Goal: Information Seeking & Learning: Learn about a topic

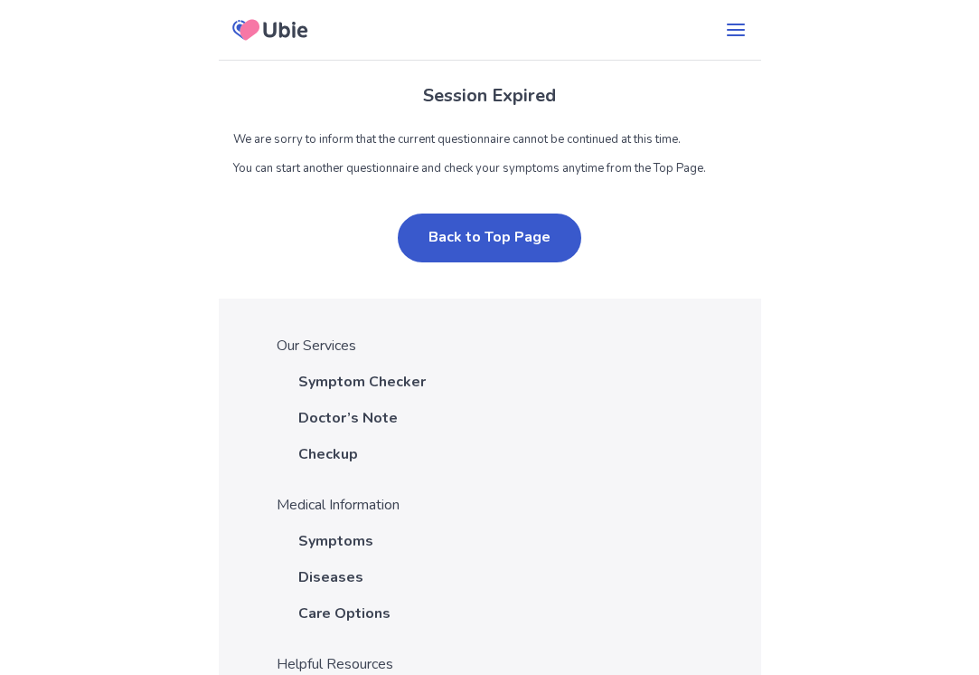
click at [458, 235] on button "Back to Top Page" at bounding box center [490, 237] width 184 height 49
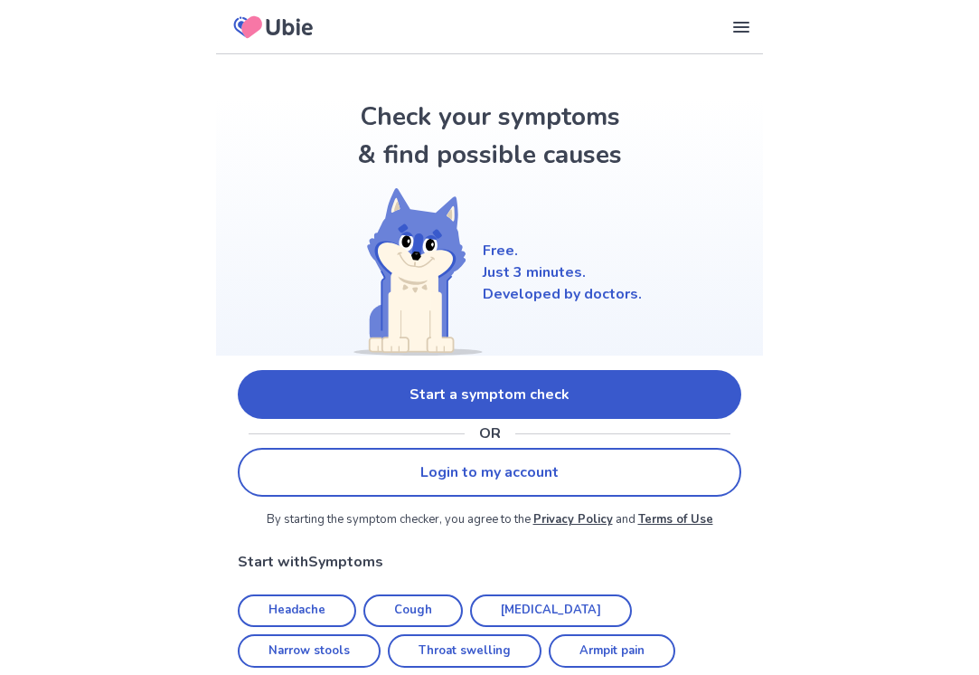
click at [427, 383] on link "Start a symptom check" at bounding box center [490, 394] width 504 height 49
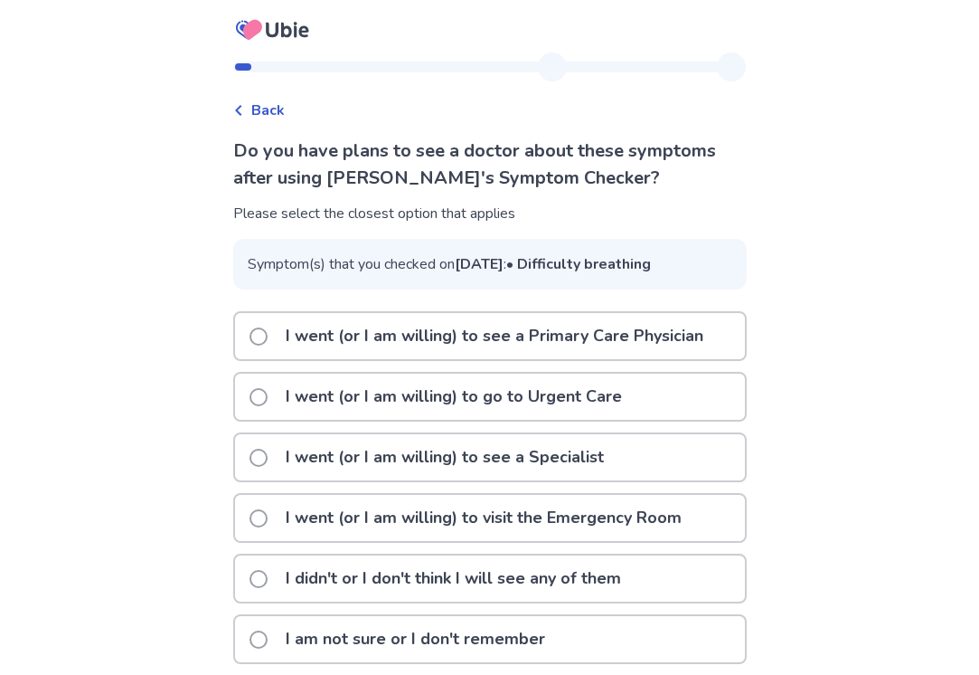
click at [789, 160] on div "Back Do you have plans to see a doctor about these symptoms after using Ubie's …" at bounding box center [489, 348] width 979 height 696
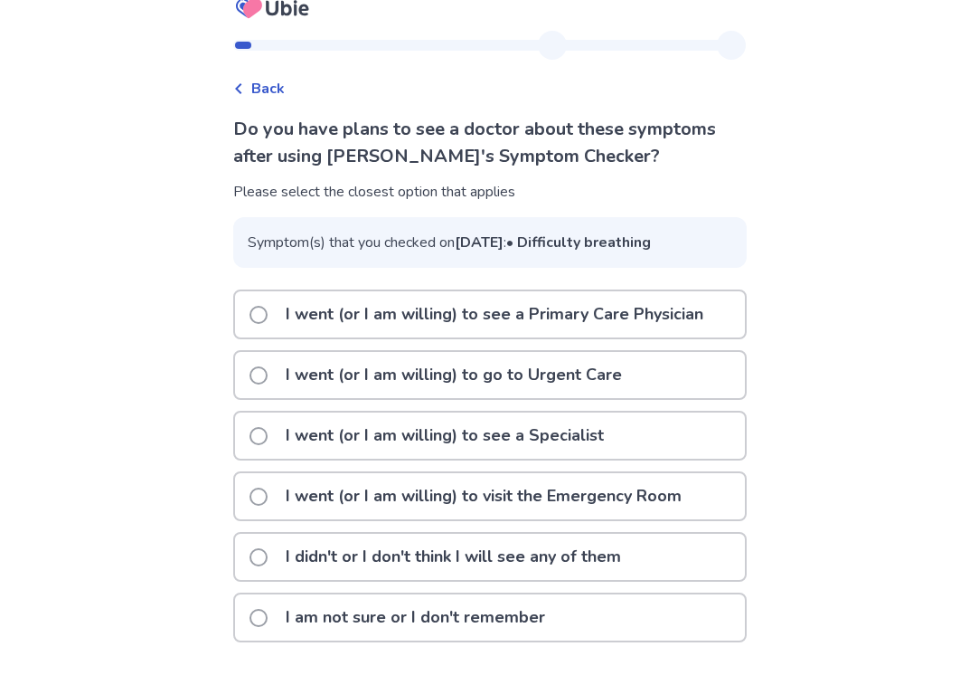
click at [512, 497] on p "I went (or I am willing) to visit the Emergency Room" at bounding box center [484, 496] width 418 height 46
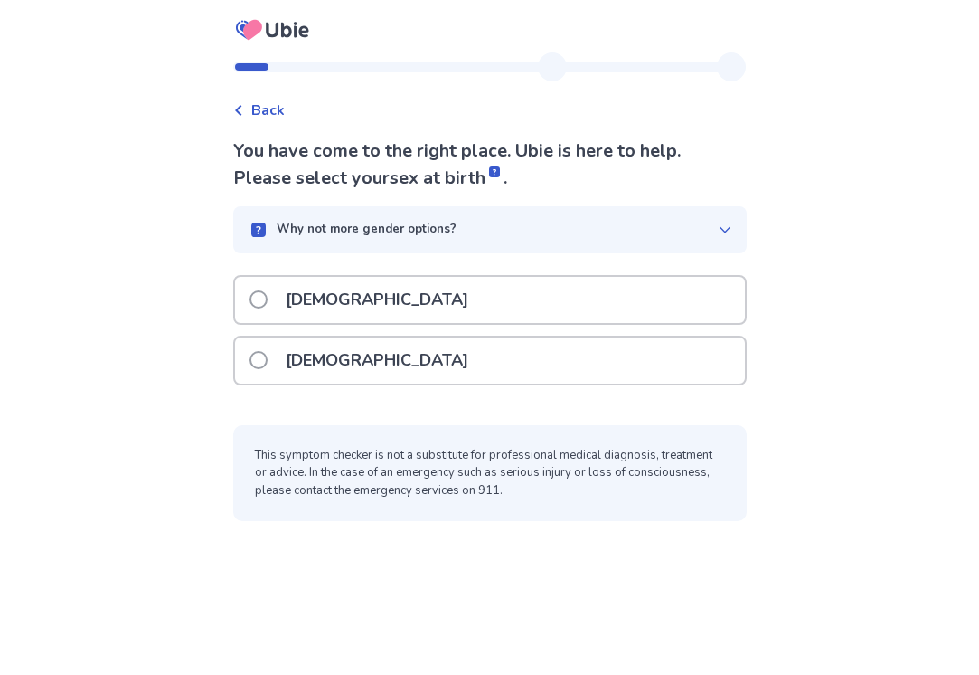
click at [405, 279] on div "Male" at bounding box center [490, 300] width 510 height 46
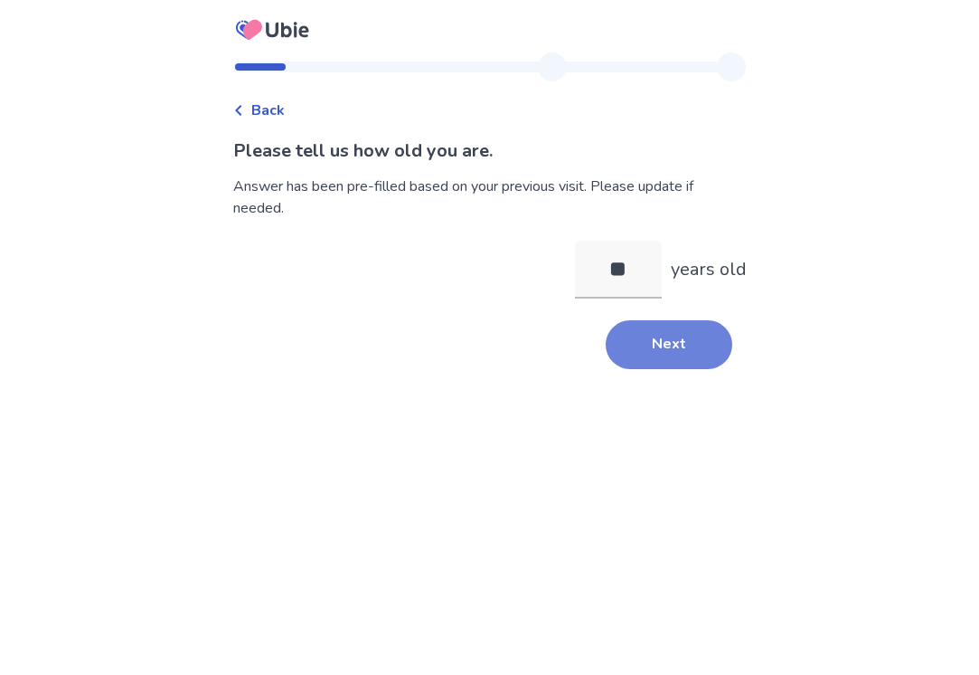
click at [623, 357] on button "Next" at bounding box center [669, 344] width 127 height 49
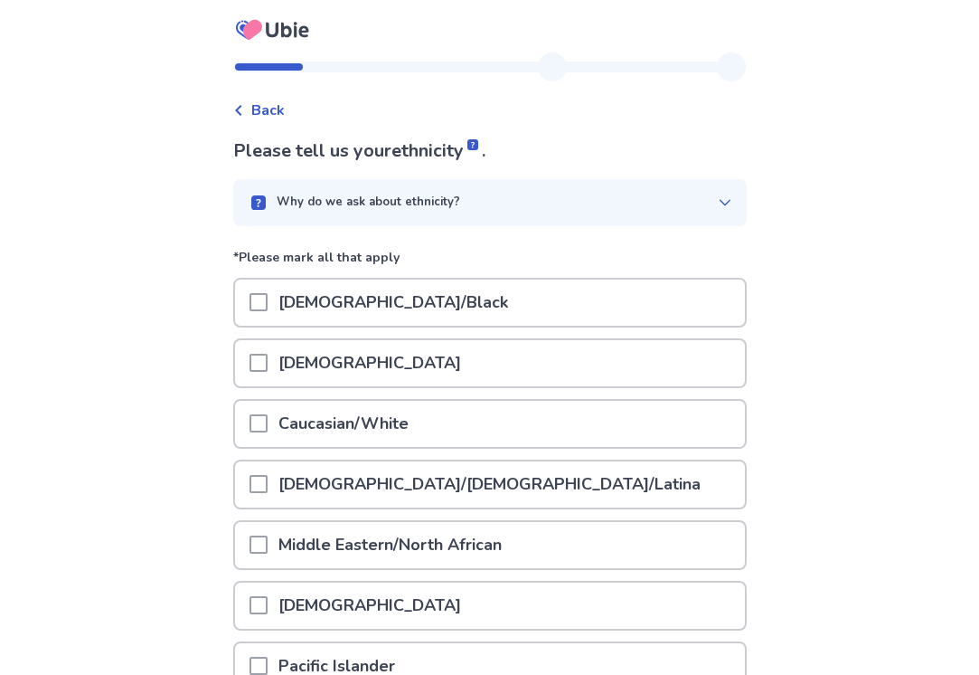
click at [606, 410] on div "Caucasian/White" at bounding box center [490, 424] width 510 height 46
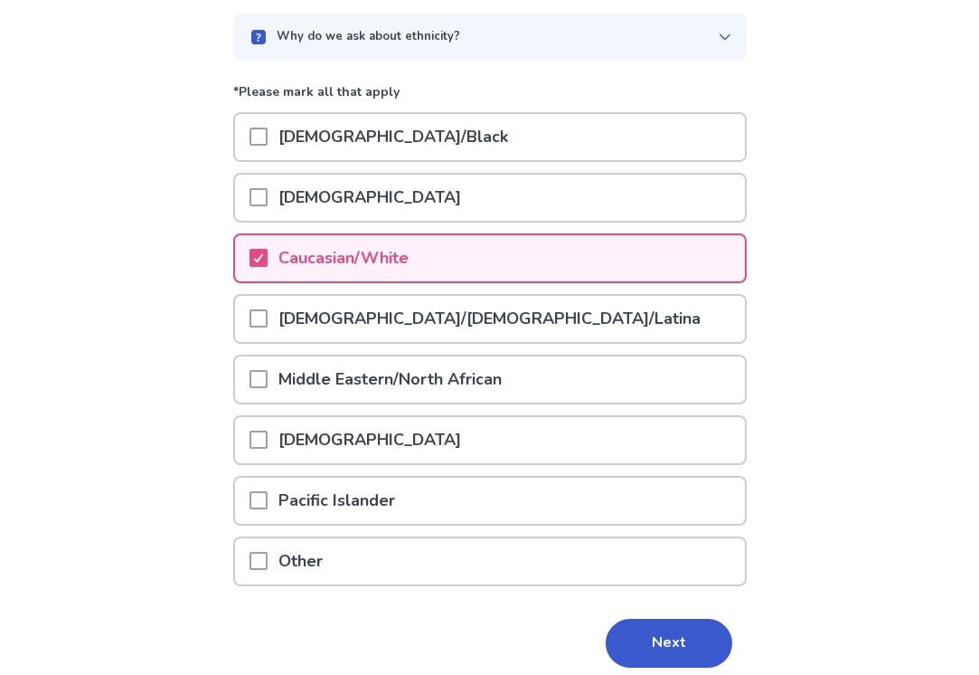
scroll to position [237, 0]
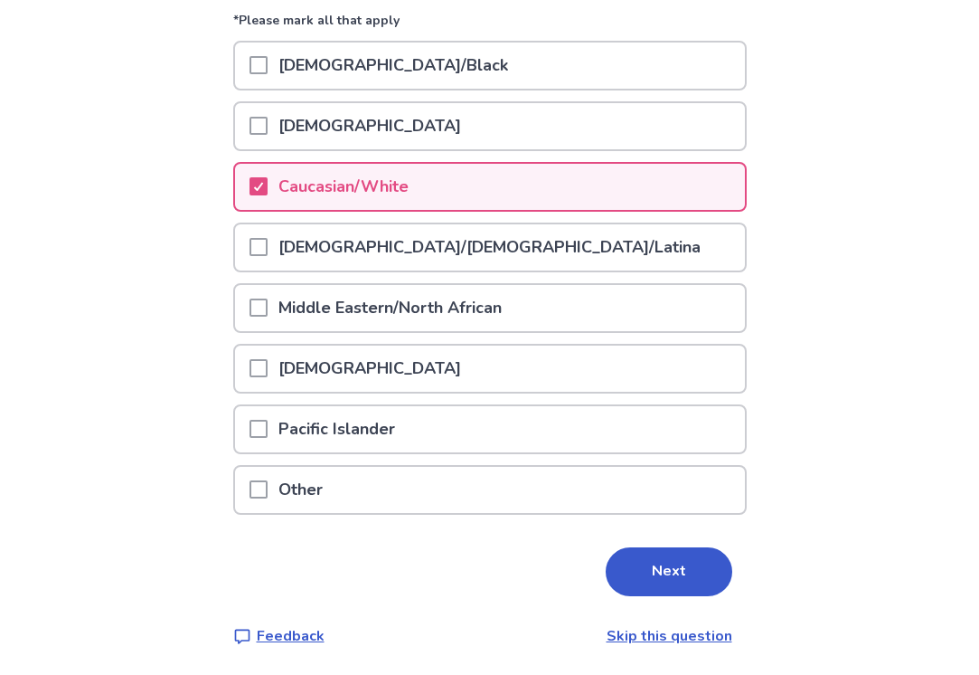
click at [638, 601] on div "Please tell us your ethnicity . Why do we ask about ethnicity? *Please mark all…" at bounding box center [490, 274] width 514 height 746
click at [634, 591] on button "Next" at bounding box center [669, 571] width 127 height 49
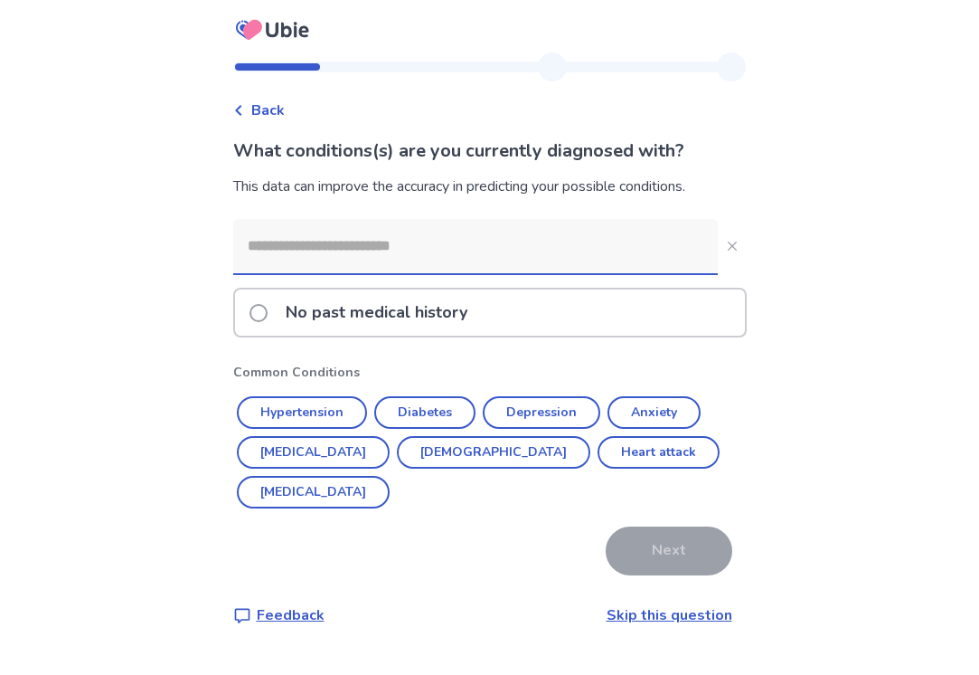
click at [281, 256] on input at bounding box center [475, 246] width 485 height 54
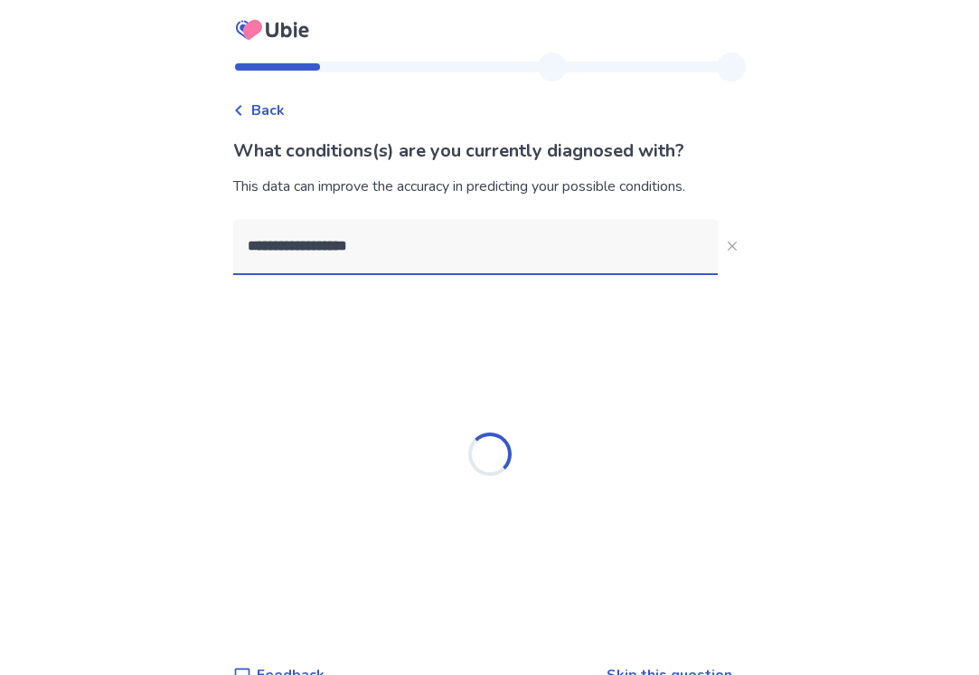
type input "**********"
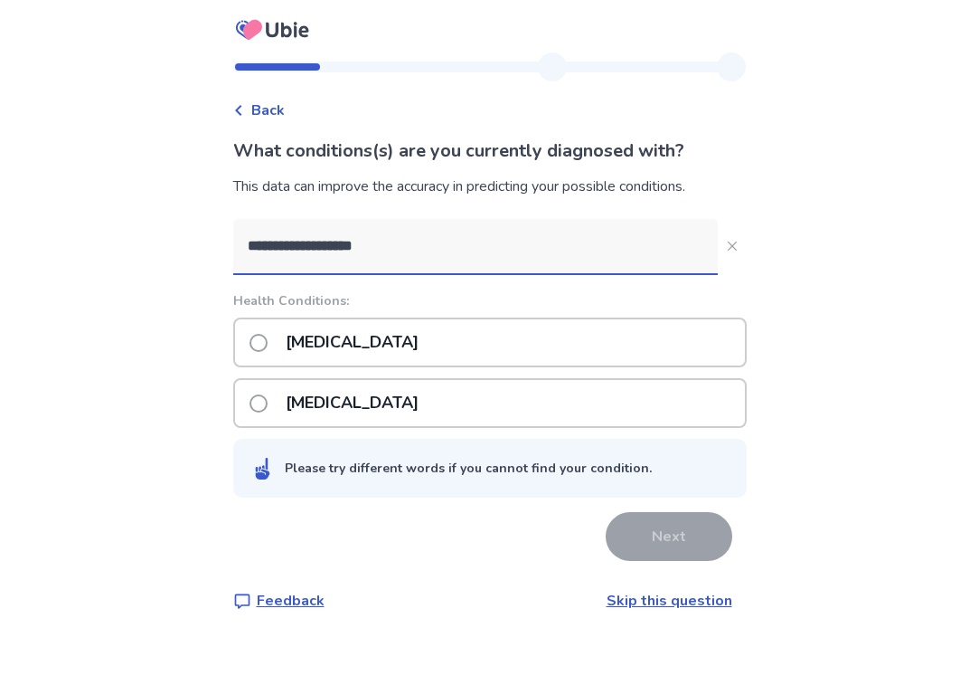
click at [361, 343] on p "Chest pain" at bounding box center [352, 342] width 155 height 46
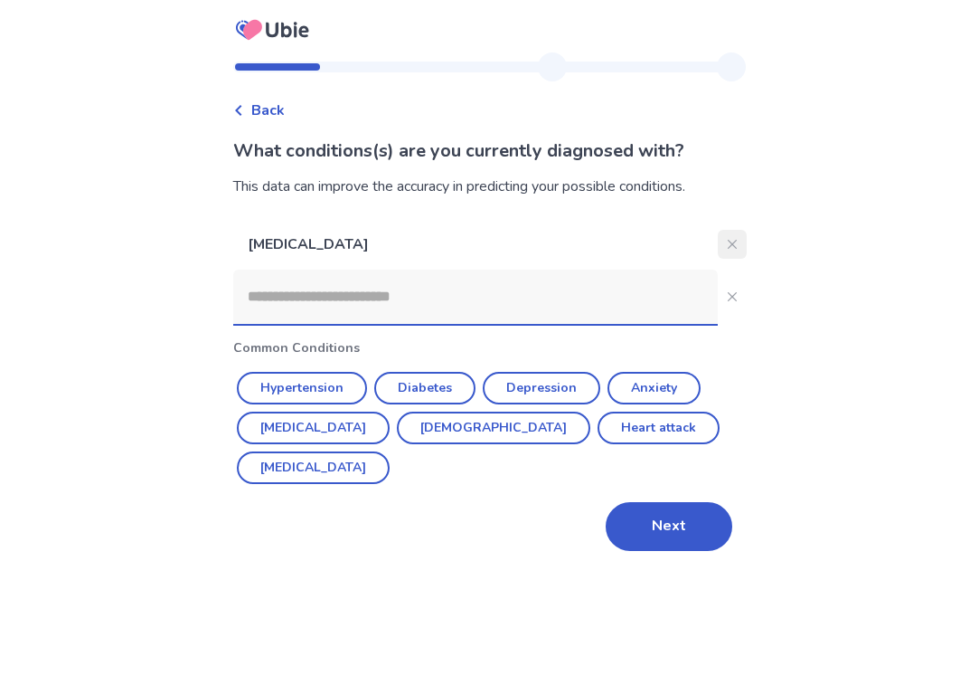
click at [728, 241] on icon "Close" at bounding box center [732, 244] width 9 height 9
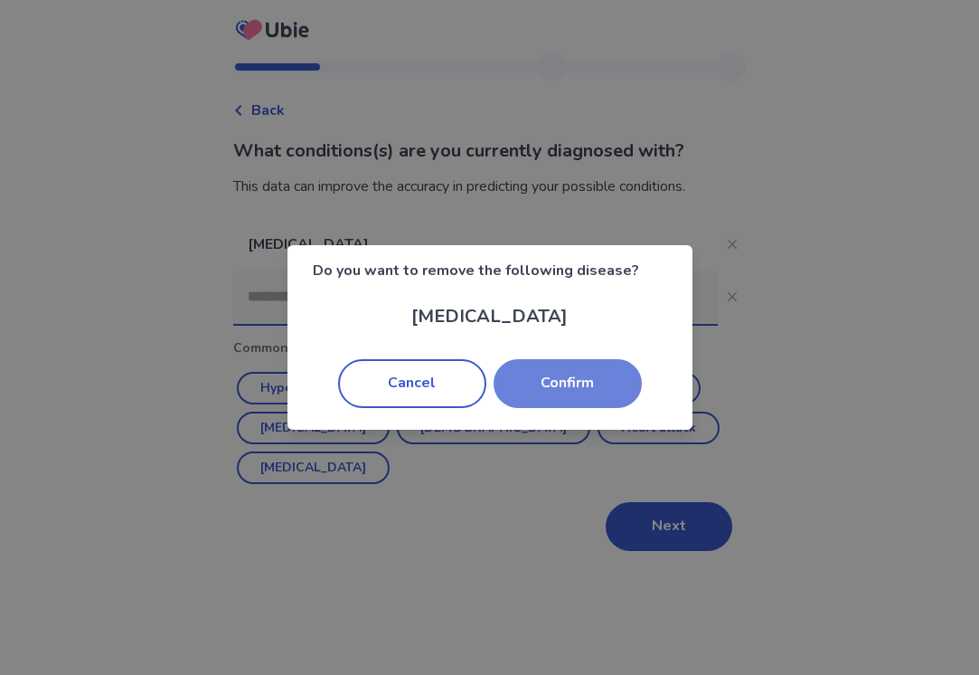
click at [546, 396] on button "Confirm" at bounding box center [568, 383] width 148 height 49
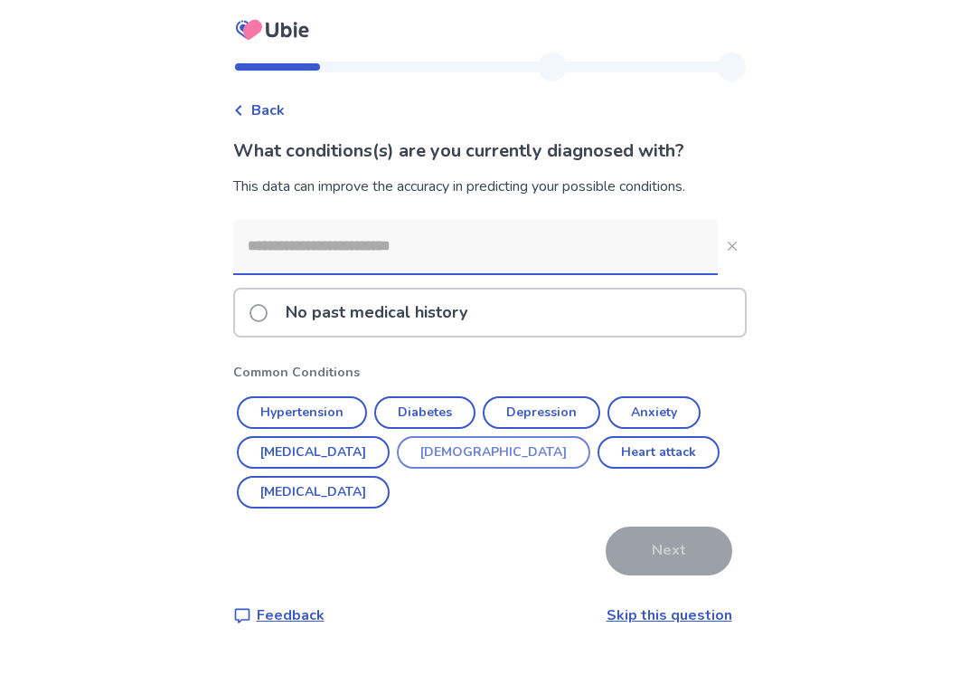
click at [430, 462] on button "Asthma" at bounding box center [494, 452] width 194 height 33
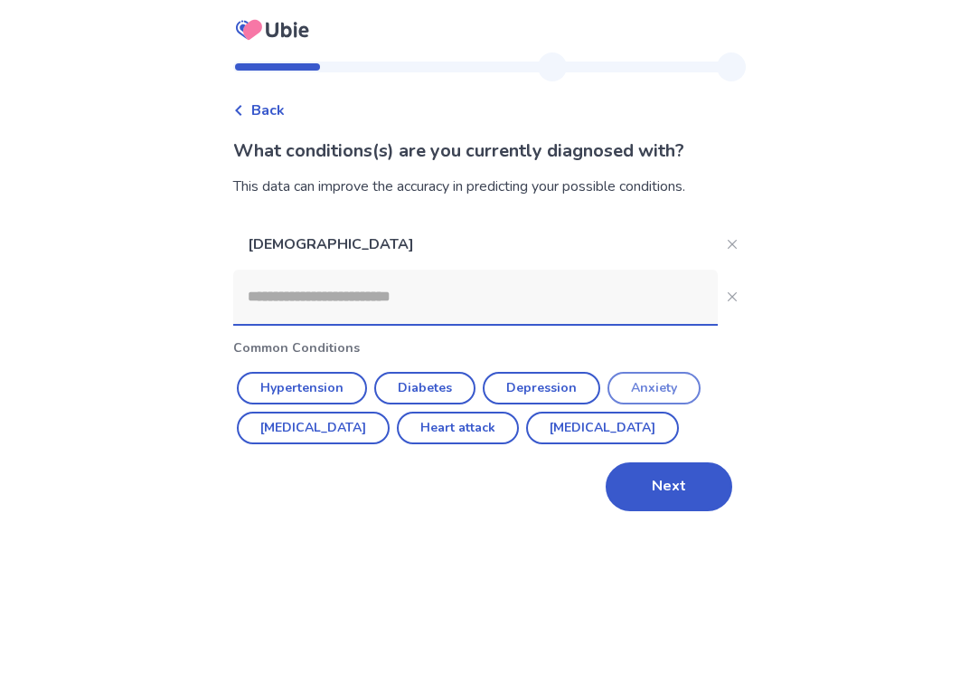
click at [638, 383] on button "Anxiety" at bounding box center [654, 388] width 93 height 33
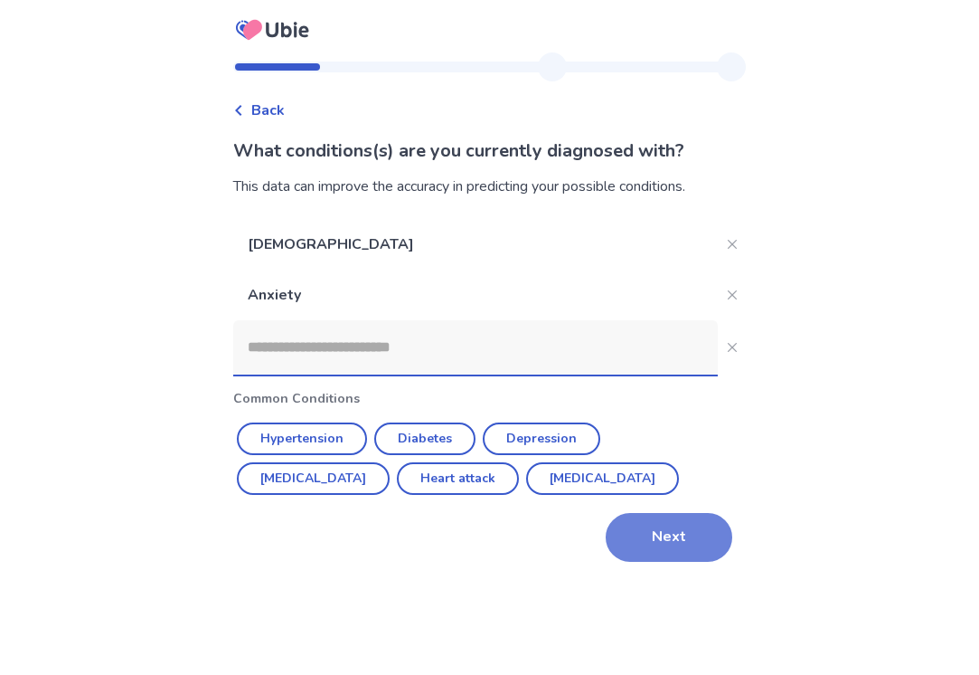
click at [638, 514] on button "Next" at bounding box center [669, 537] width 127 height 49
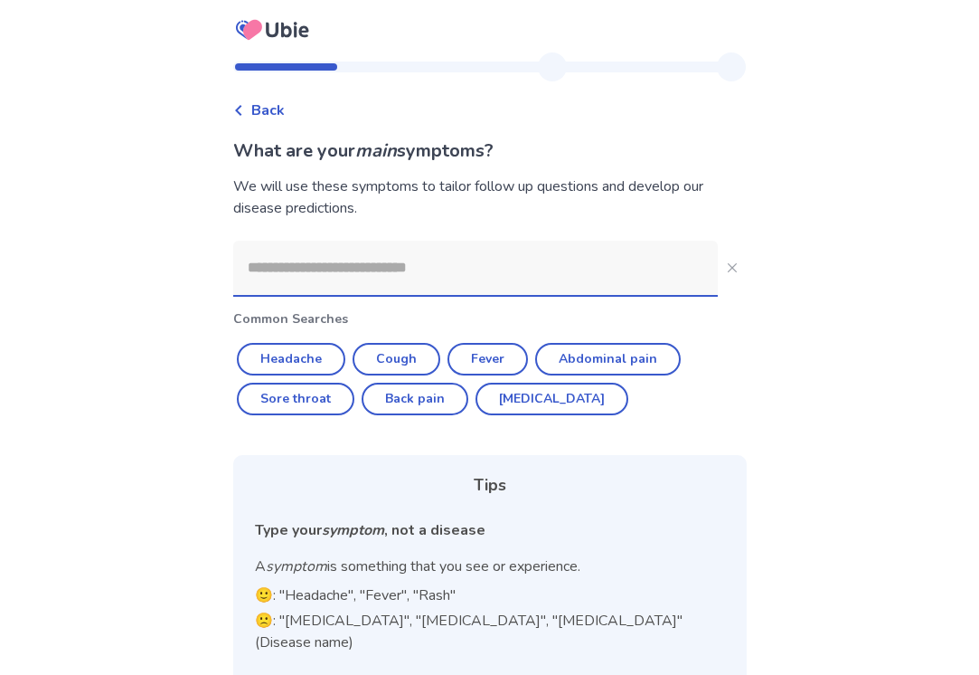
click at [426, 272] on input at bounding box center [475, 268] width 485 height 54
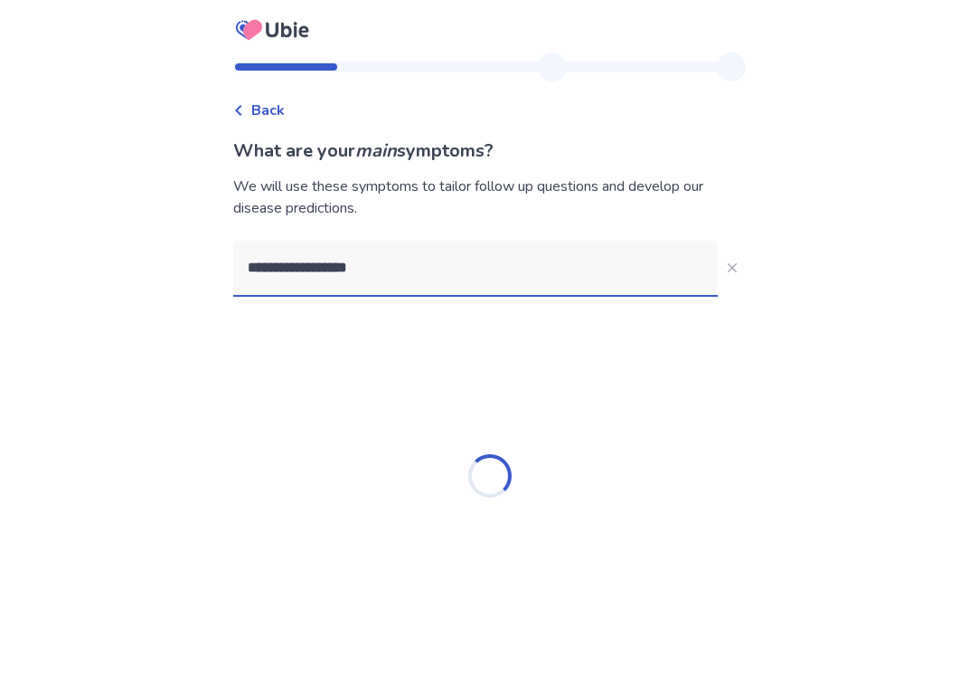
type input "**********"
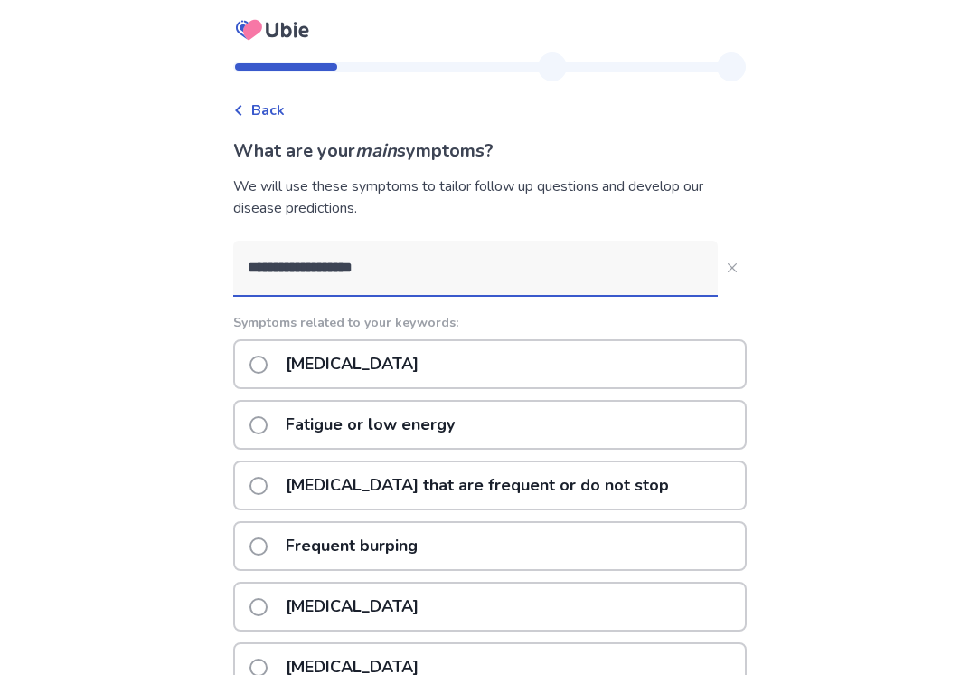
click at [311, 421] on p "Fatigue or low energy" at bounding box center [370, 425] width 191 height 46
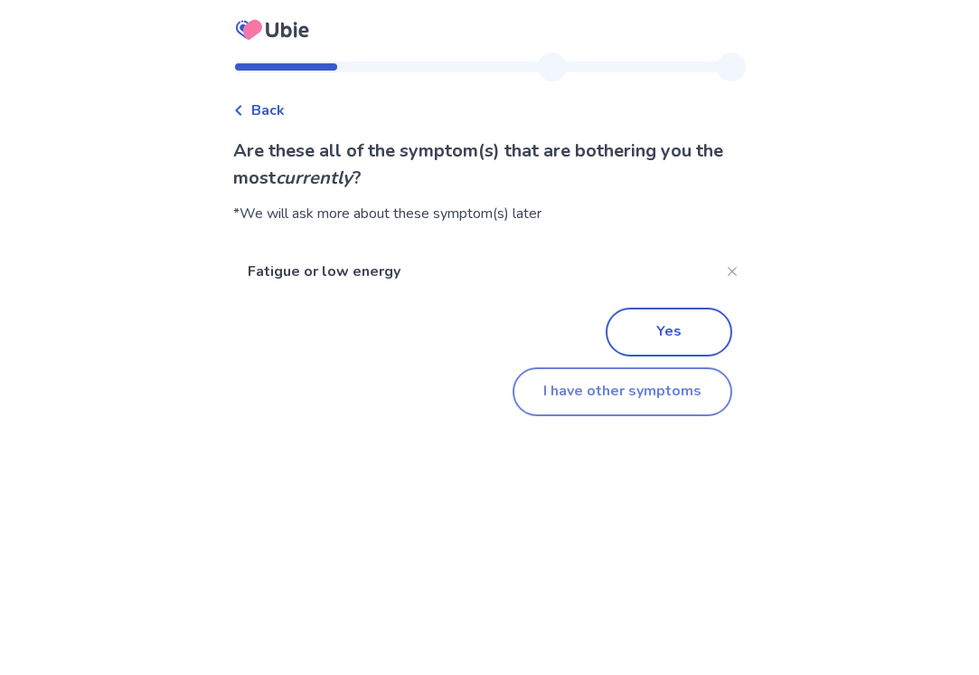
click at [553, 411] on button "I have other symptoms" at bounding box center [623, 391] width 220 height 49
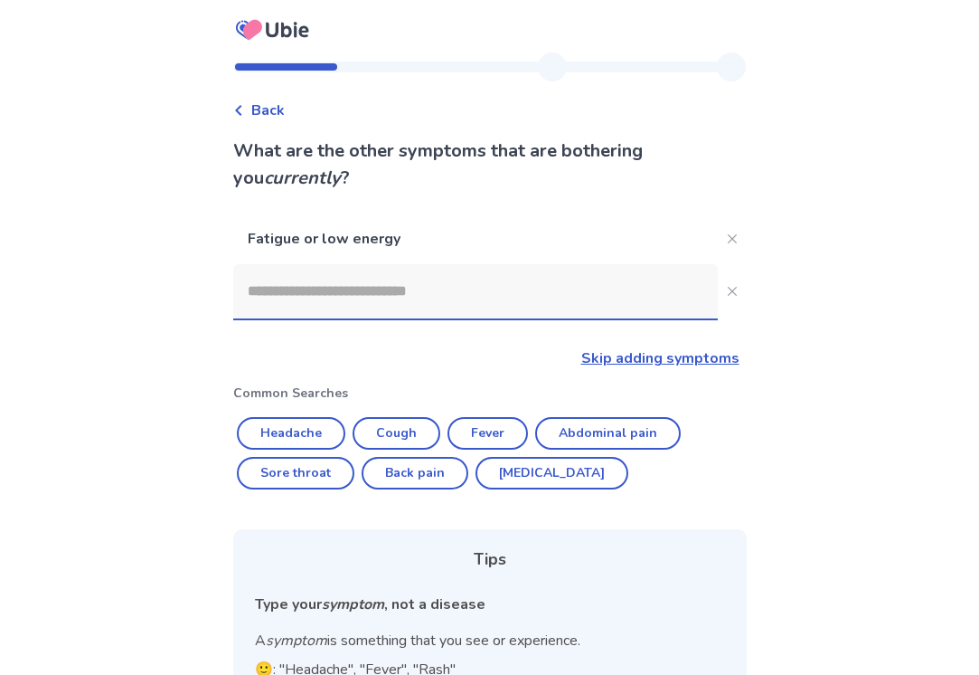
click at [341, 300] on input at bounding box center [475, 291] width 485 height 54
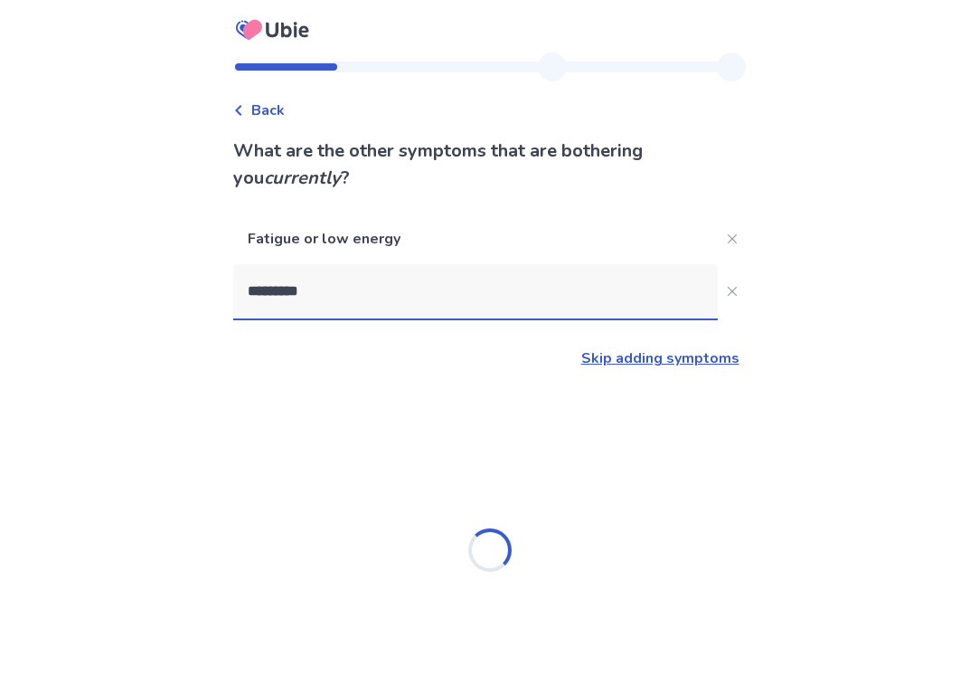
type input "**********"
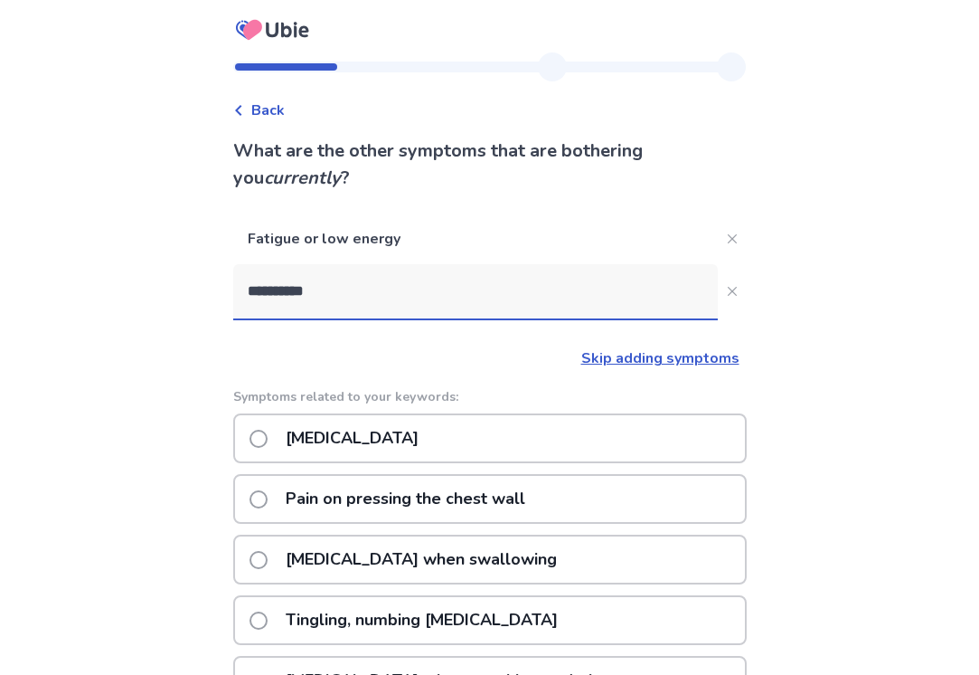
click at [338, 437] on p "Chest pain" at bounding box center [352, 438] width 155 height 46
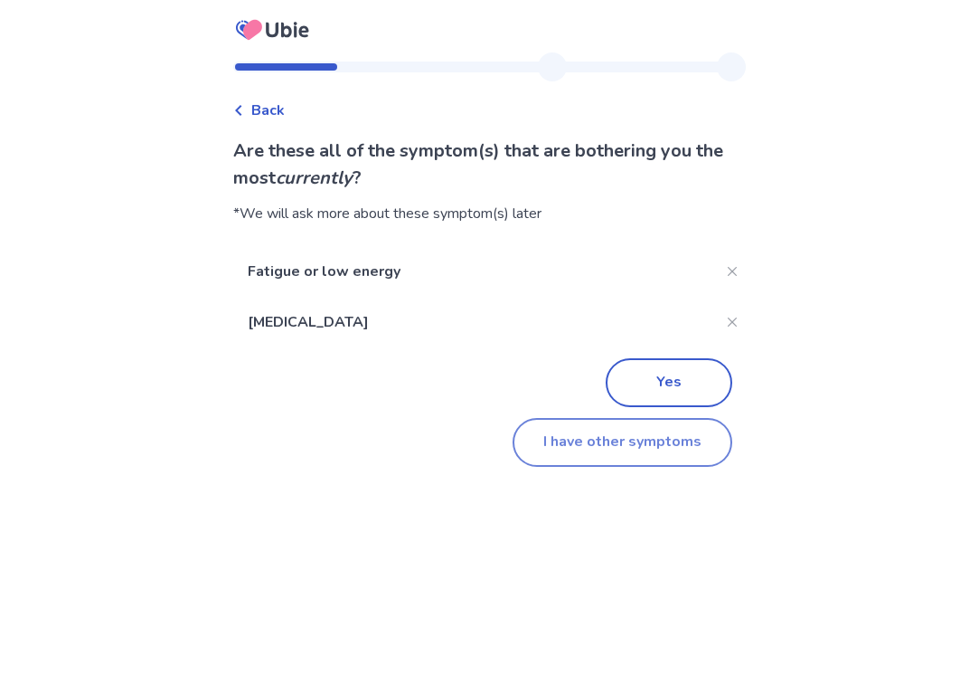
click at [554, 450] on button "I have other symptoms" at bounding box center [623, 442] width 220 height 49
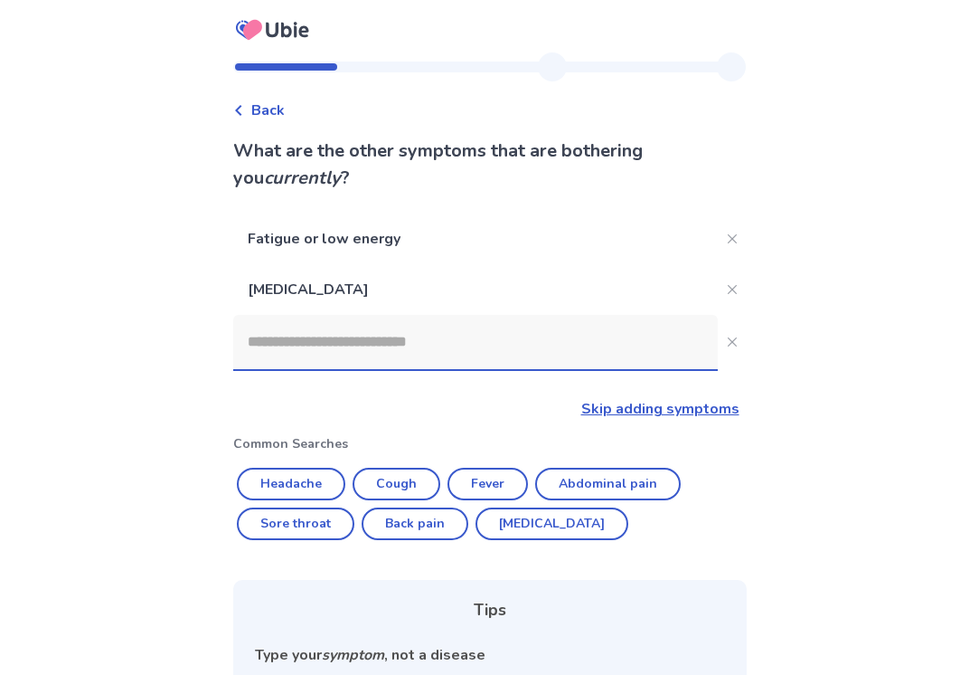
click at [298, 354] on input at bounding box center [475, 342] width 485 height 54
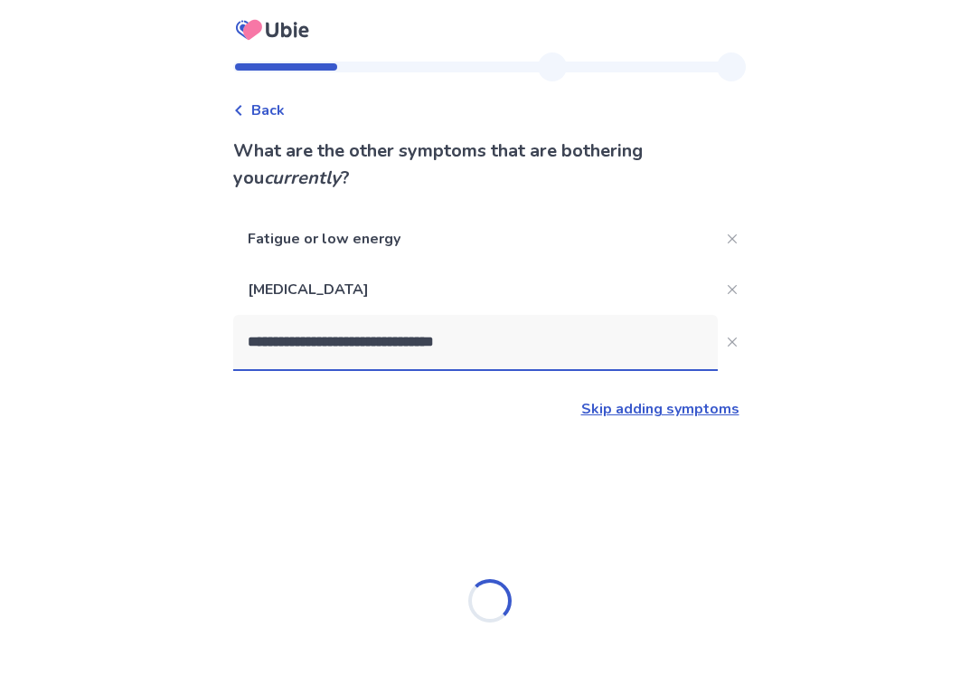
type input "**********"
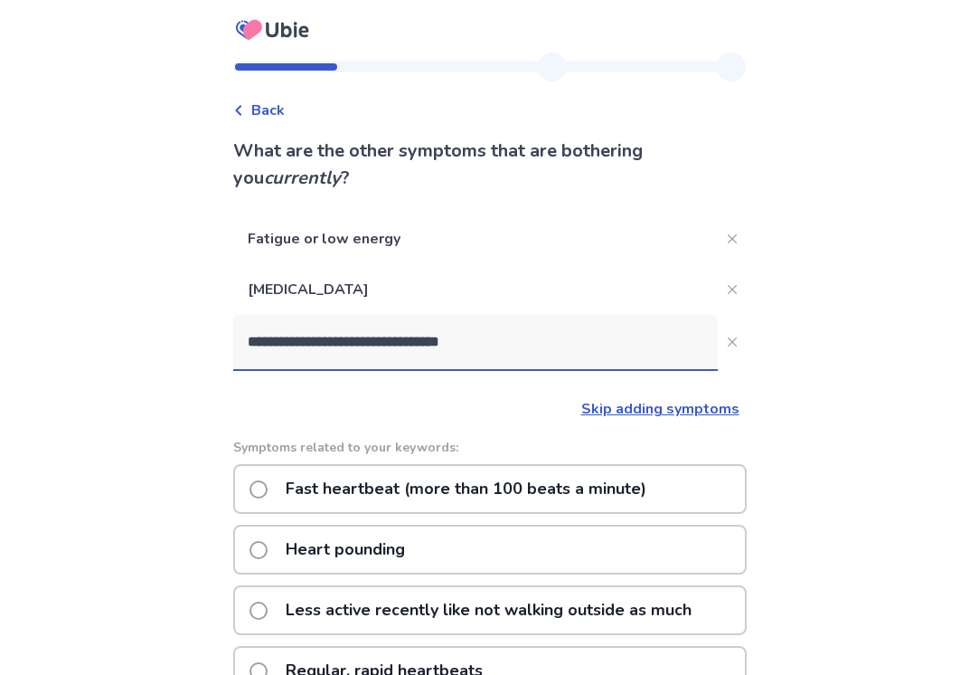
click at [295, 470] on p "Fast heartbeat (more than 100 beats a minute)" at bounding box center [466, 489] width 383 height 46
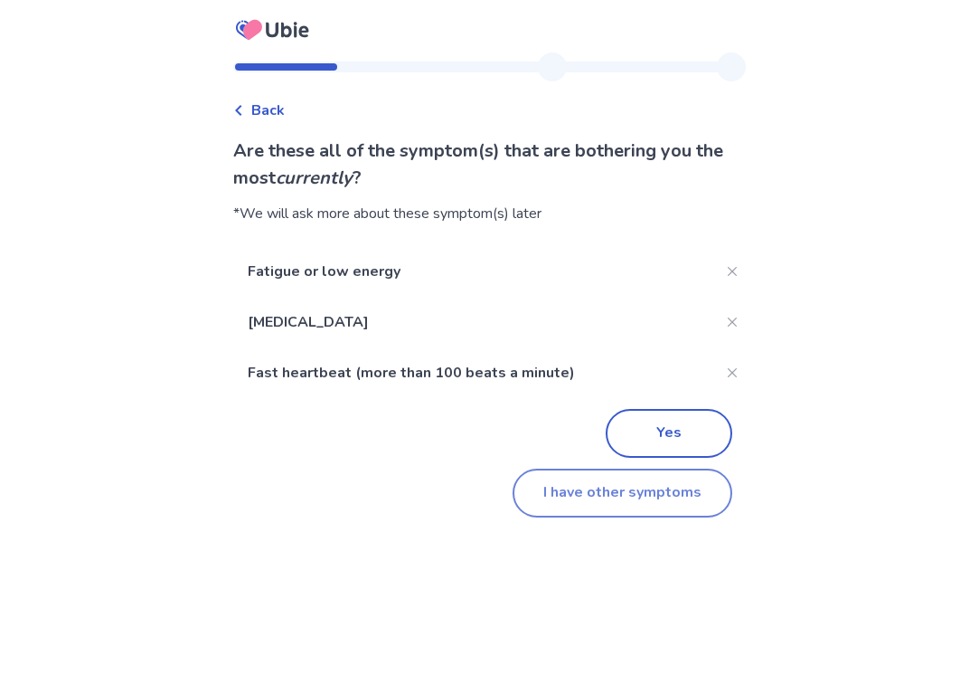
click at [558, 505] on button "I have other symptoms" at bounding box center [623, 492] width 220 height 49
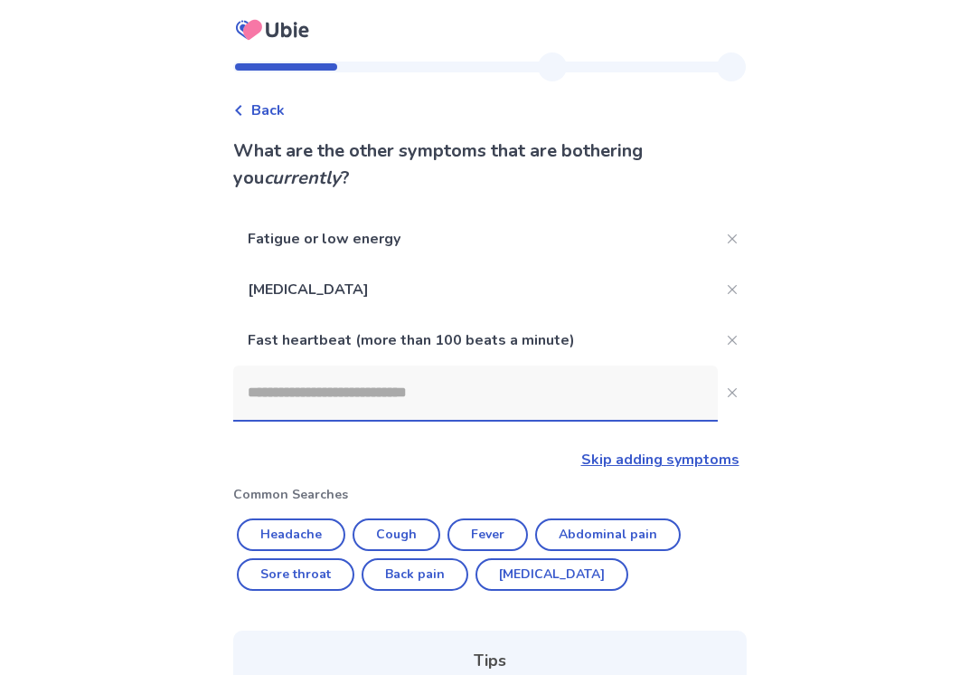
click at [301, 383] on input at bounding box center [475, 392] width 485 height 54
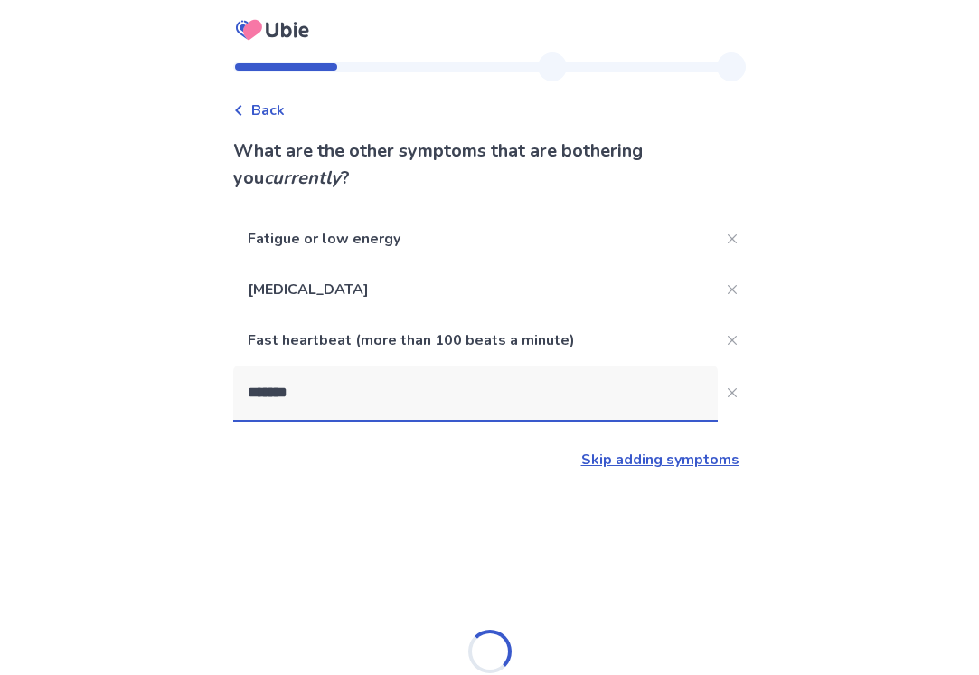
type input "********"
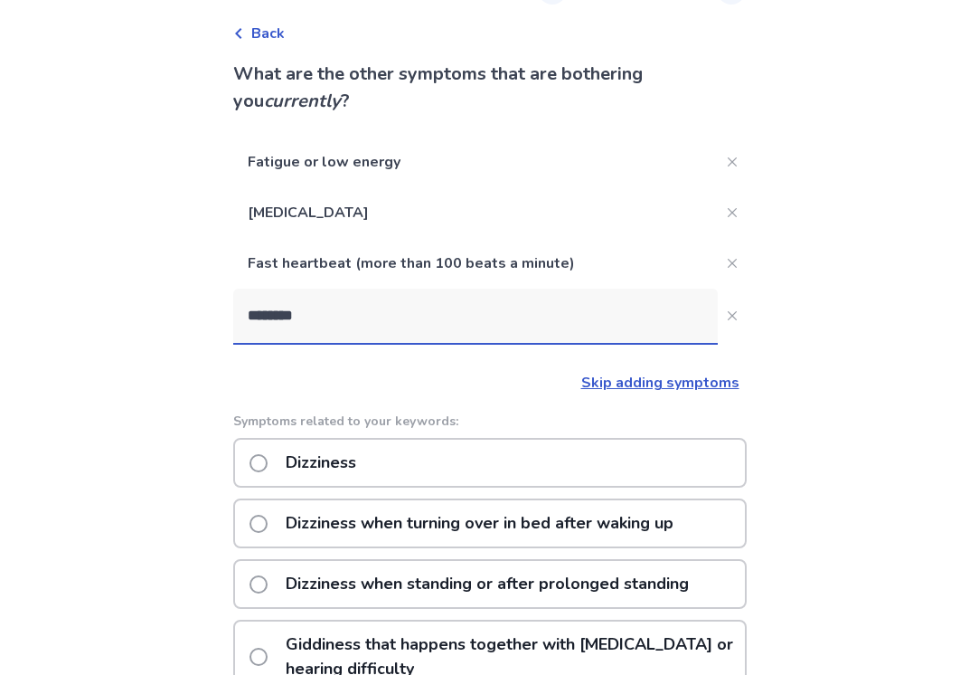
scroll to position [178, 0]
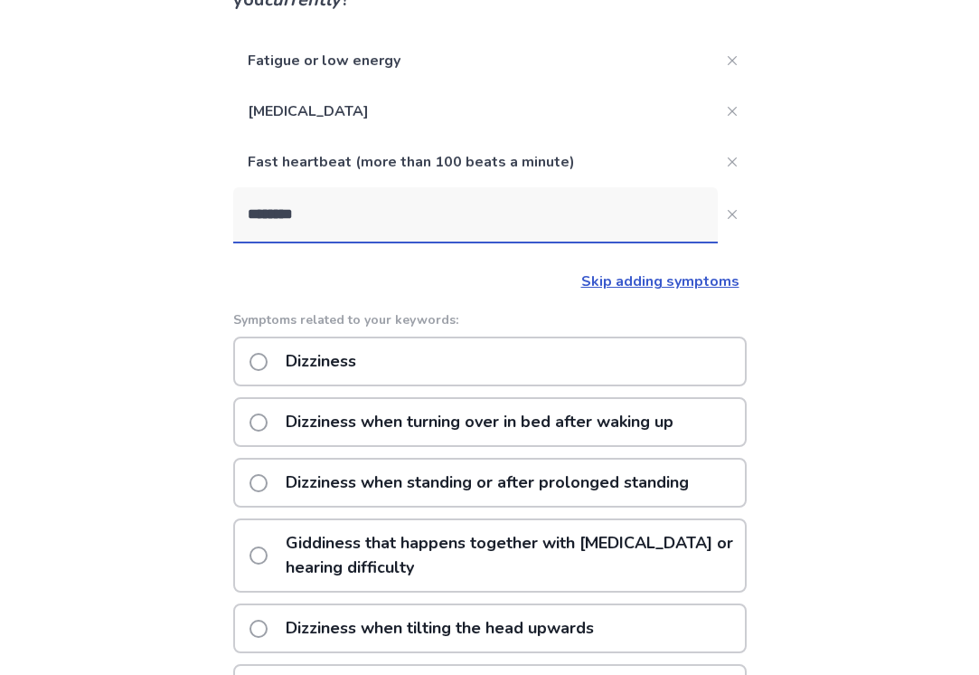
click at [298, 484] on p "Dizziness when standing or after prolonged standing" at bounding box center [487, 482] width 425 height 46
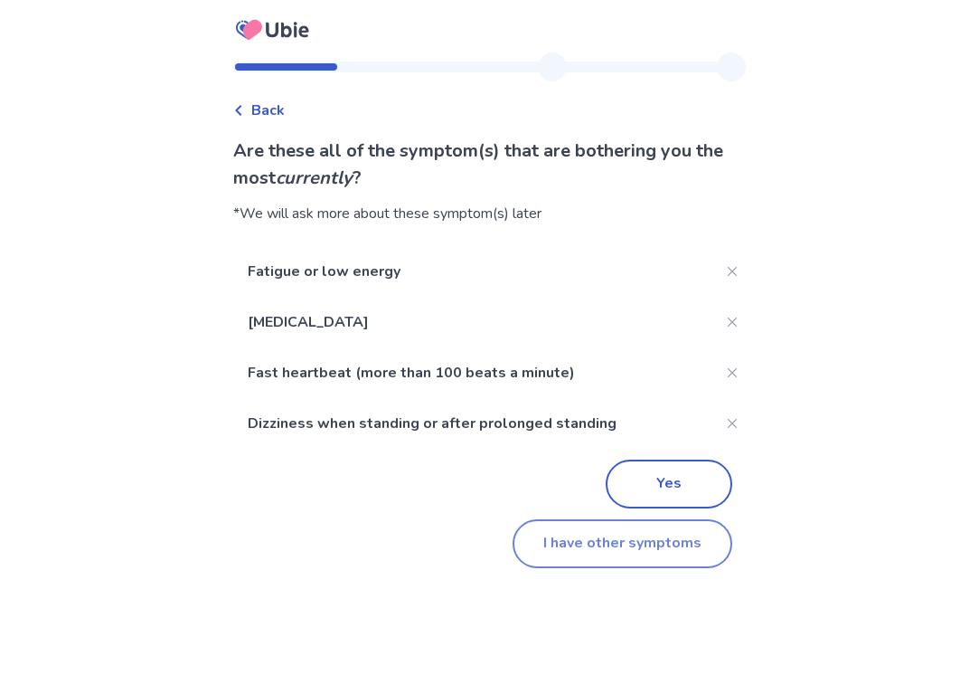
click at [551, 542] on button "I have other symptoms" at bounding box center [623, 543] width 220 height 49
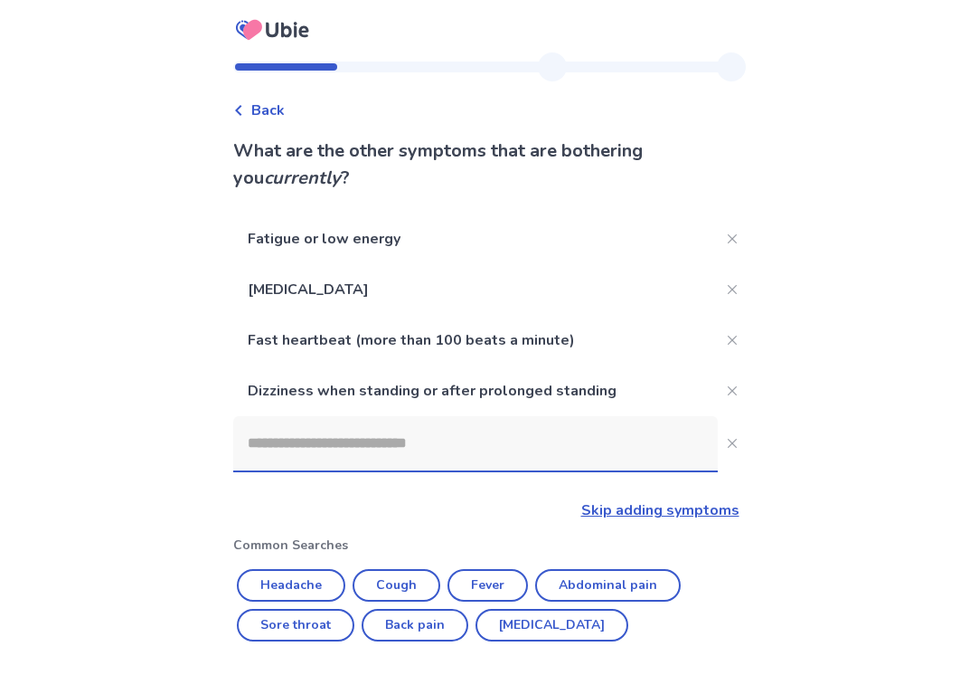
scroll to position [178, 0]
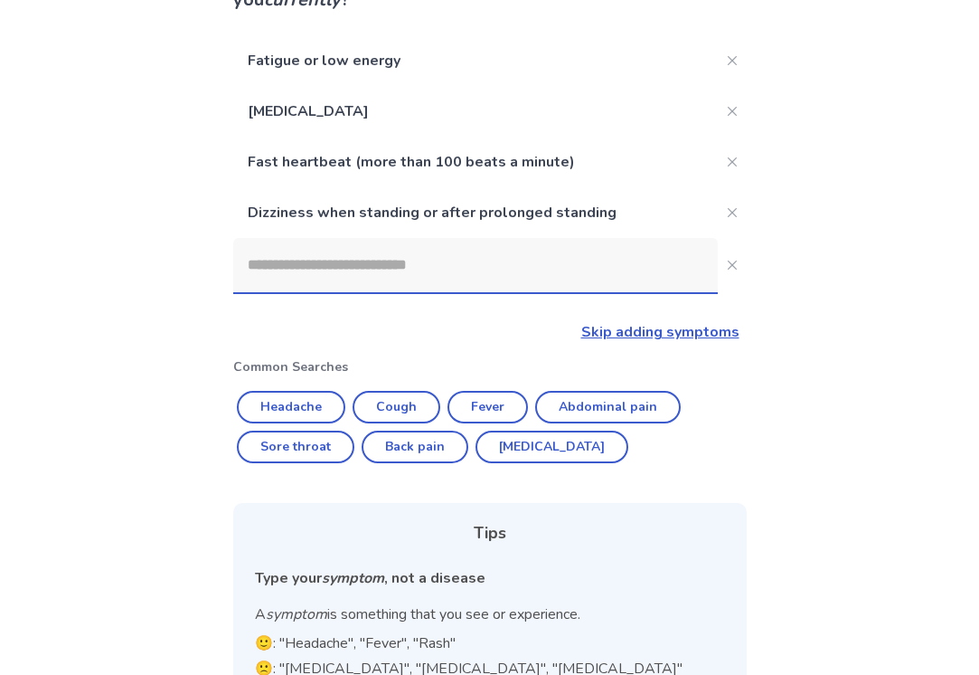
click at [298, 278] on input at bounding box center [475, 265] width 485 height 54
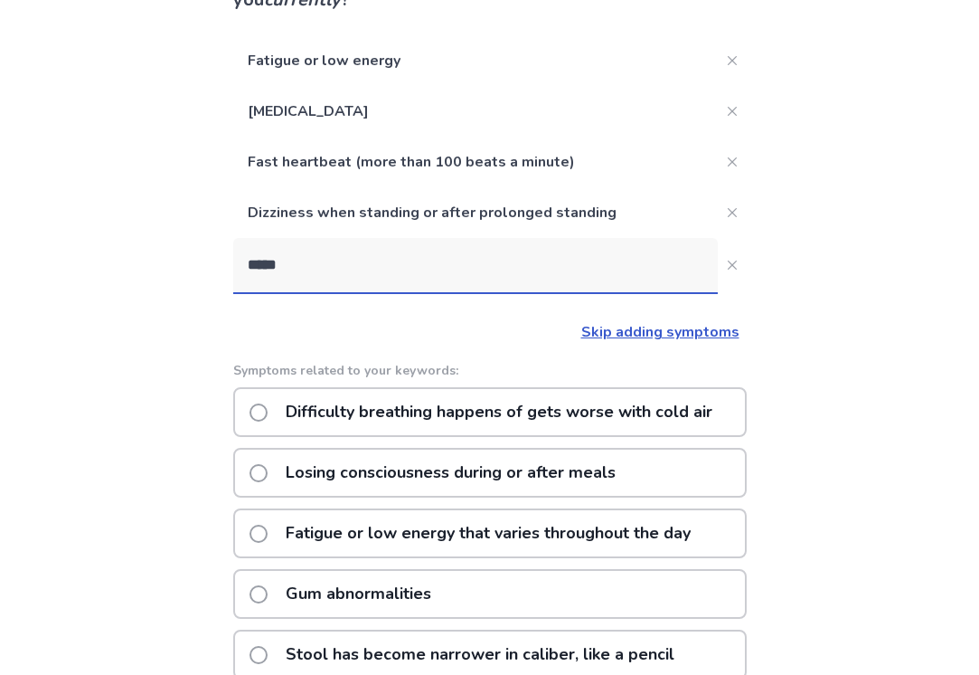
click at [545, 248] on input "*****" at bounding box center [475, 265] width 485 height 54
click at [534, 263] on input "*****" at bounding box center [475, 265] width 485 height 54
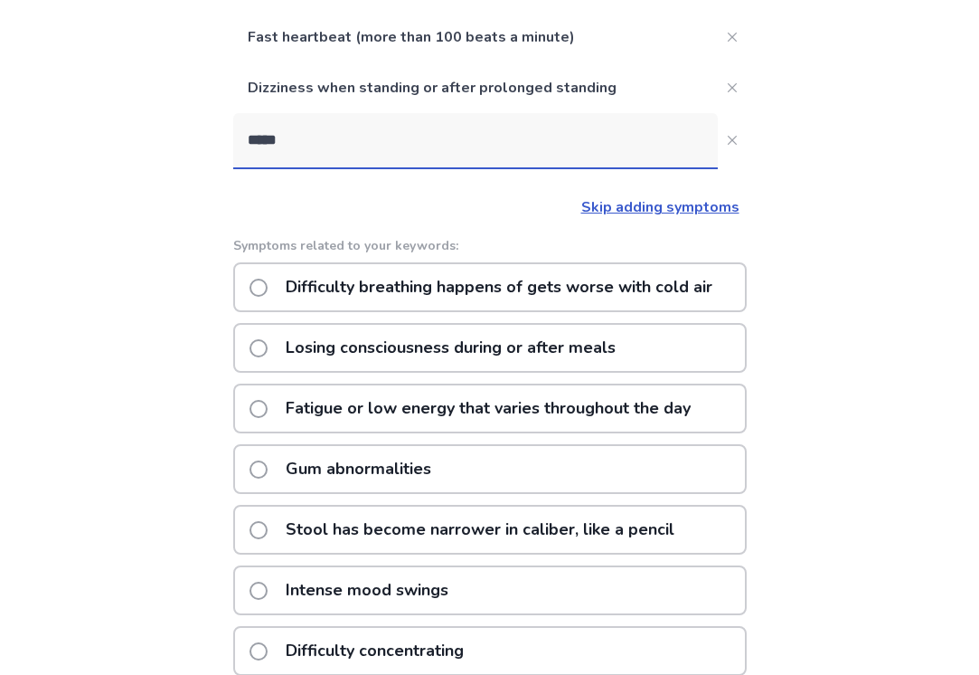
scroll to position [230, 0]
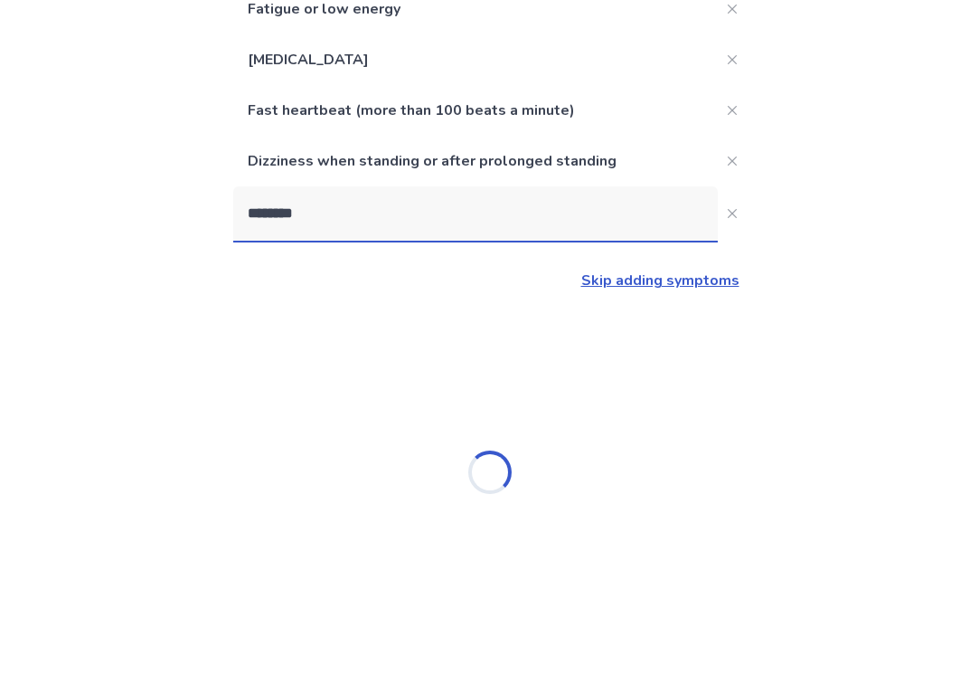
type input "*********"
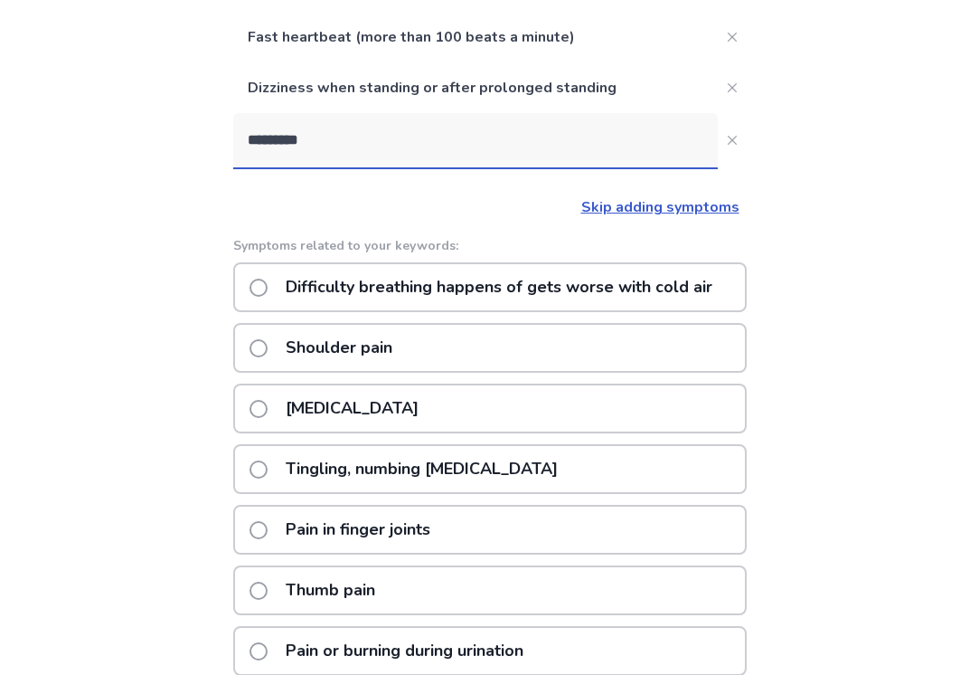
click at [303, 477] on p "Tingling, numbing chest pain" at bounding box center [422, 469] width 294 height 46
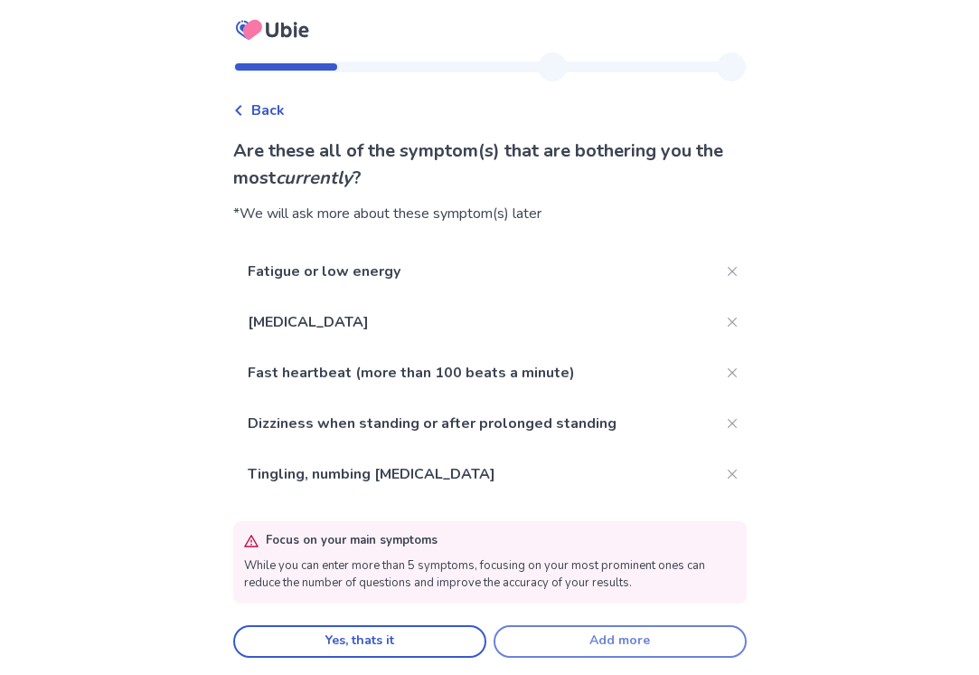
click at [547, 633] on button "Add more" at bounding box center [620, 641] width 253 height 33
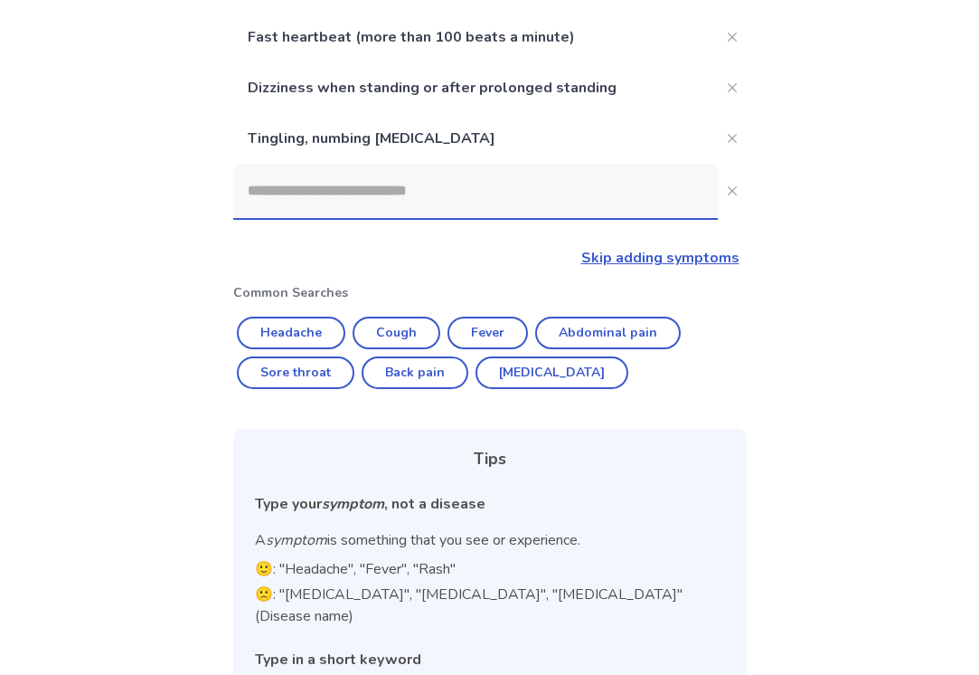
click at [306, 189] on input at bounding box center [475, 191] width 485 height 54
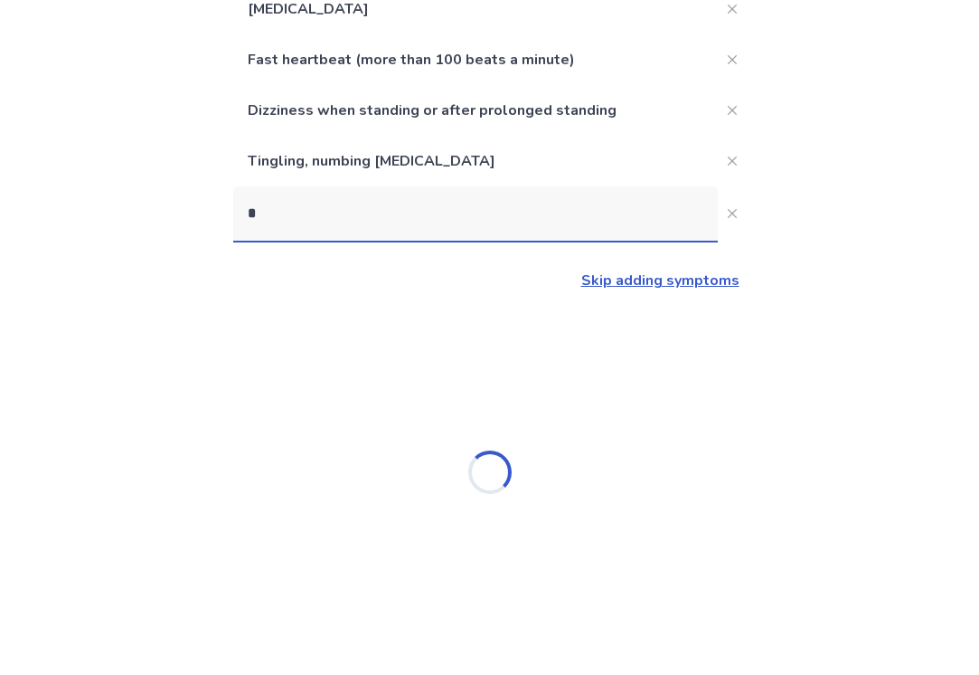
scroll to position [280, 0]
type input "**********"
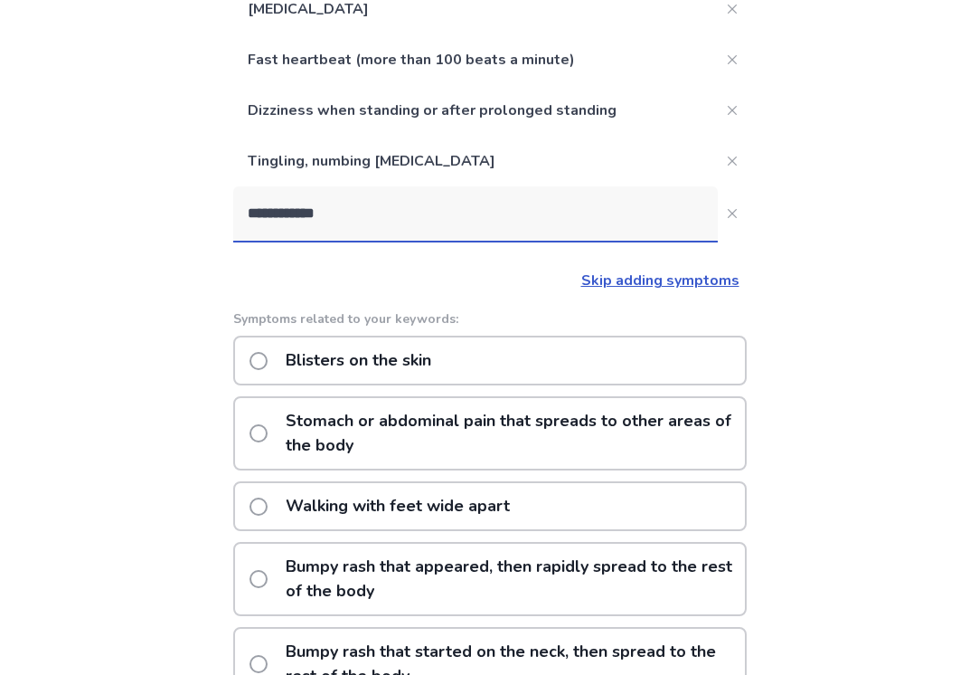
scroll to position [303, 0]
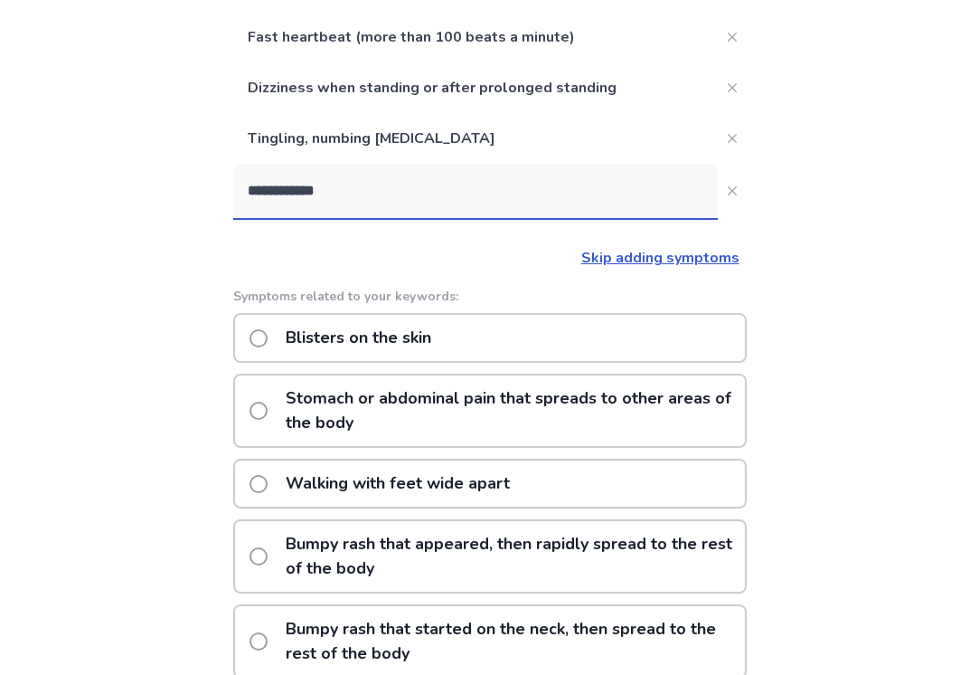
click at [313, 427] on p "Stomach or abdominal pain that spreads to other areas of the body" at bounding box center [510, 410] width 470 height 71
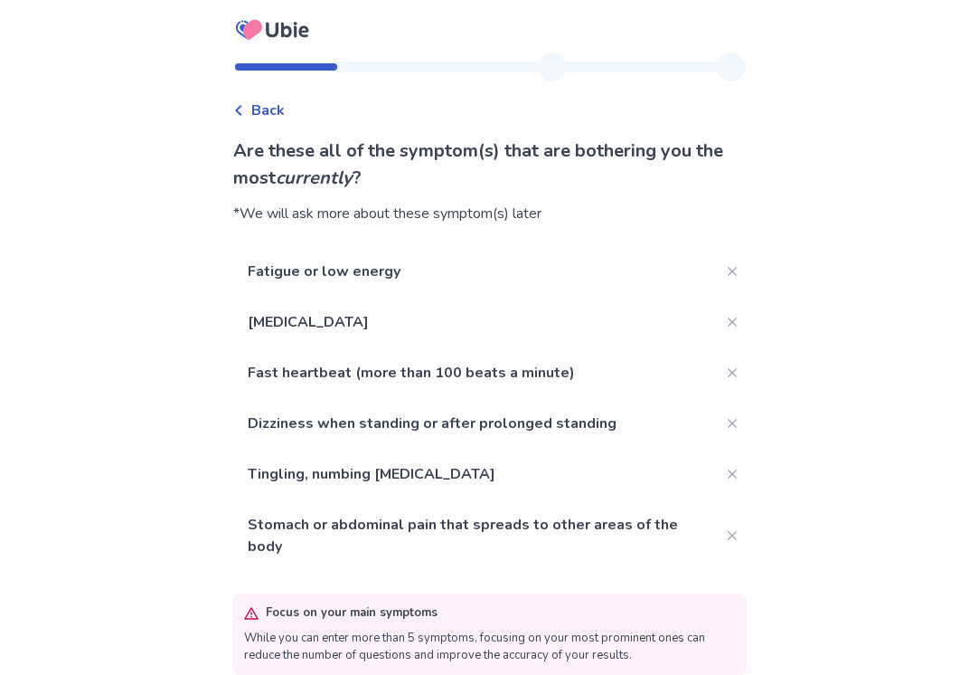
scroll to position [76, 0]
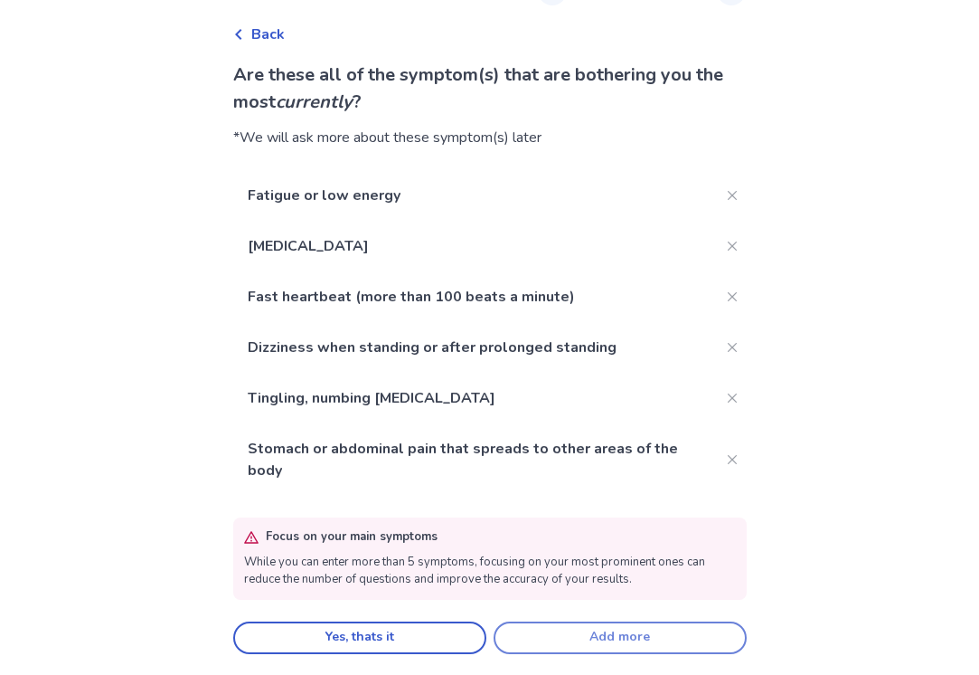
click at [565, 634] on button "Add more" at bounding box center [620, 637] width 253 height 33
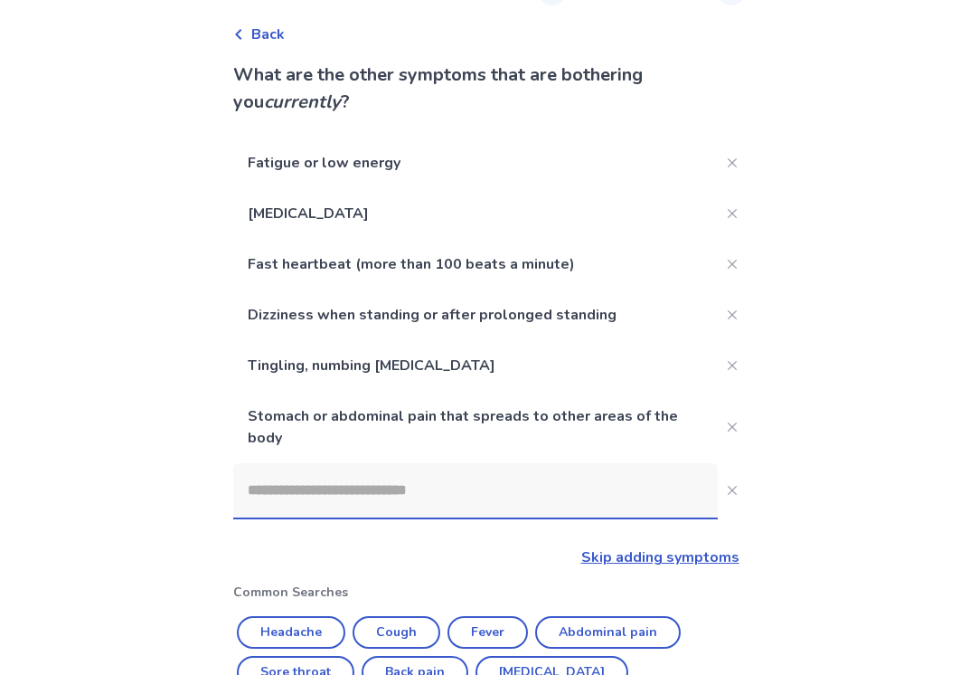
scroll to position [303, 0]
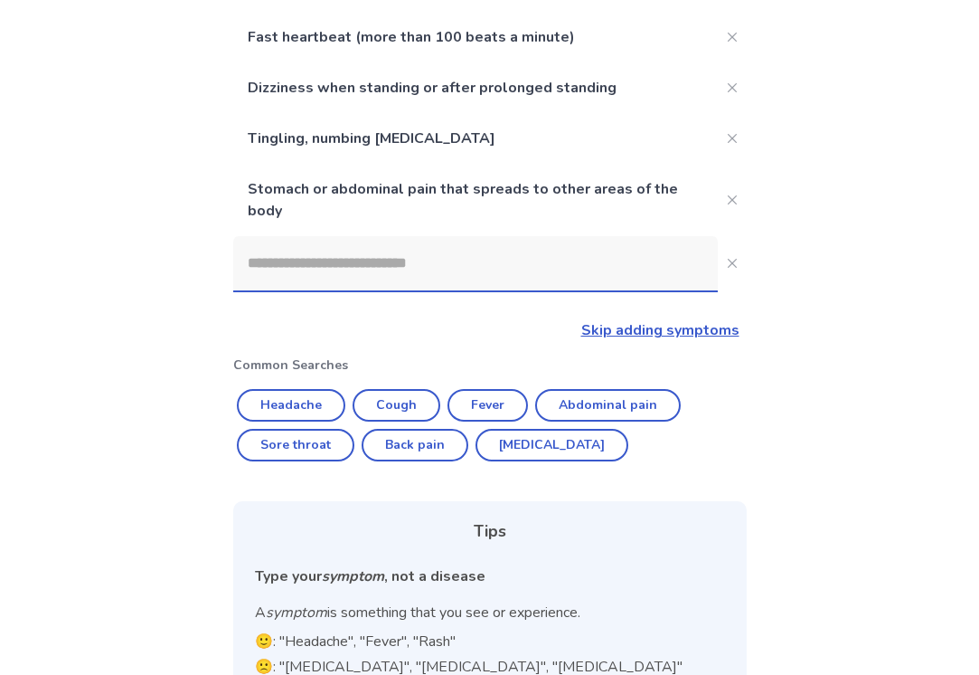
click at [290, 262] on input at bounding box center [475, 263] width 485 height 54
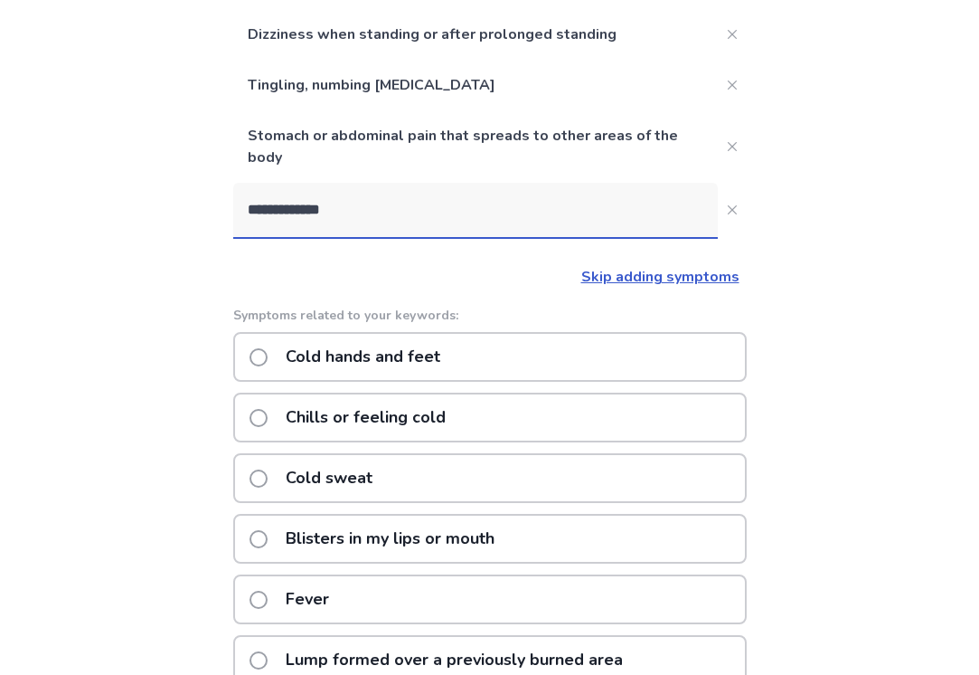
scroll to position [392, 0]
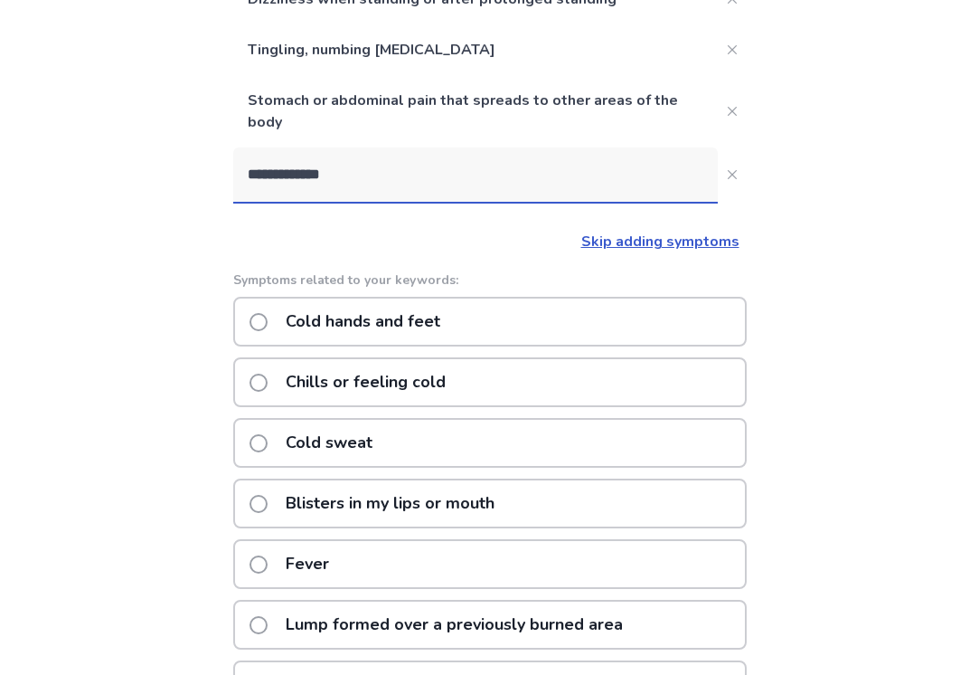
drag, startPoint x: 364, startPoint y: 194, endPoint x: 175, endPoint y: 165, distance: 192.1
click at [175, 165] on div "**********" at bounding box center [489, 295] width 979 height 1375
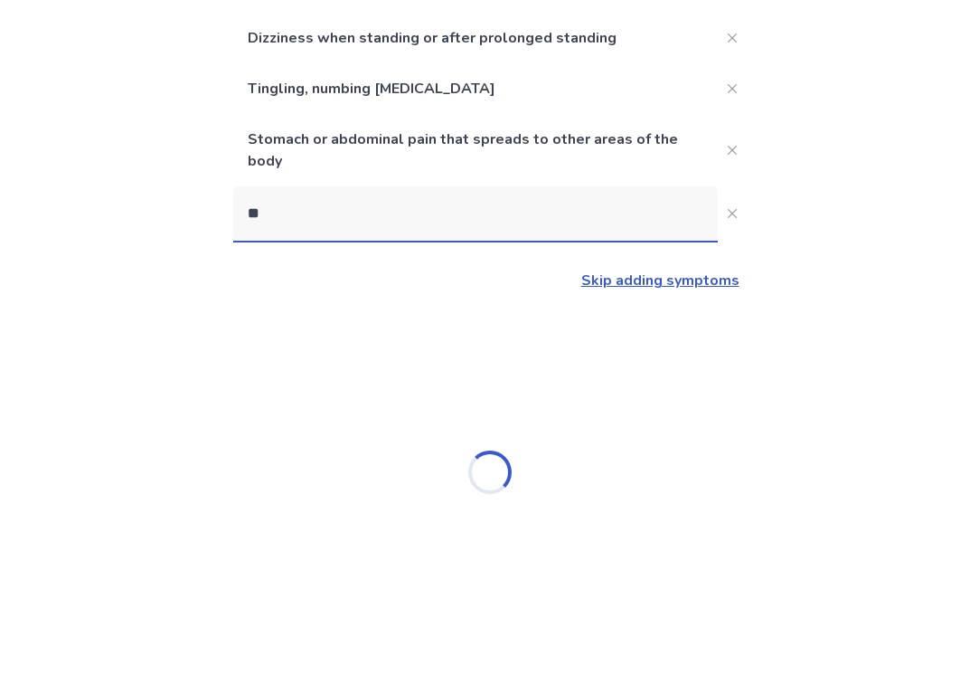
type input "*"
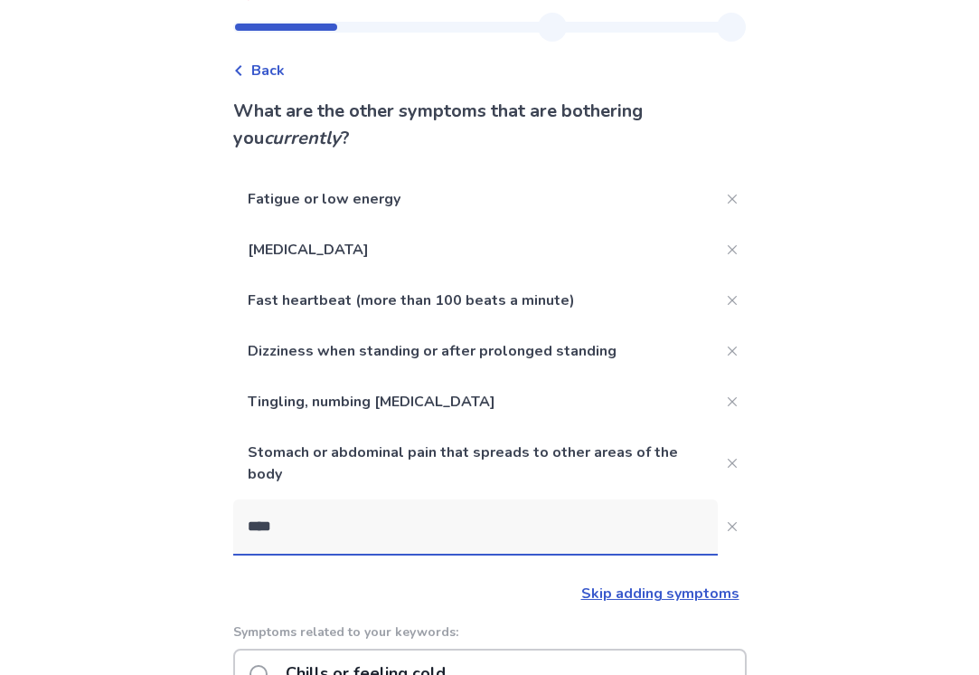
scroll to position [0, 0]
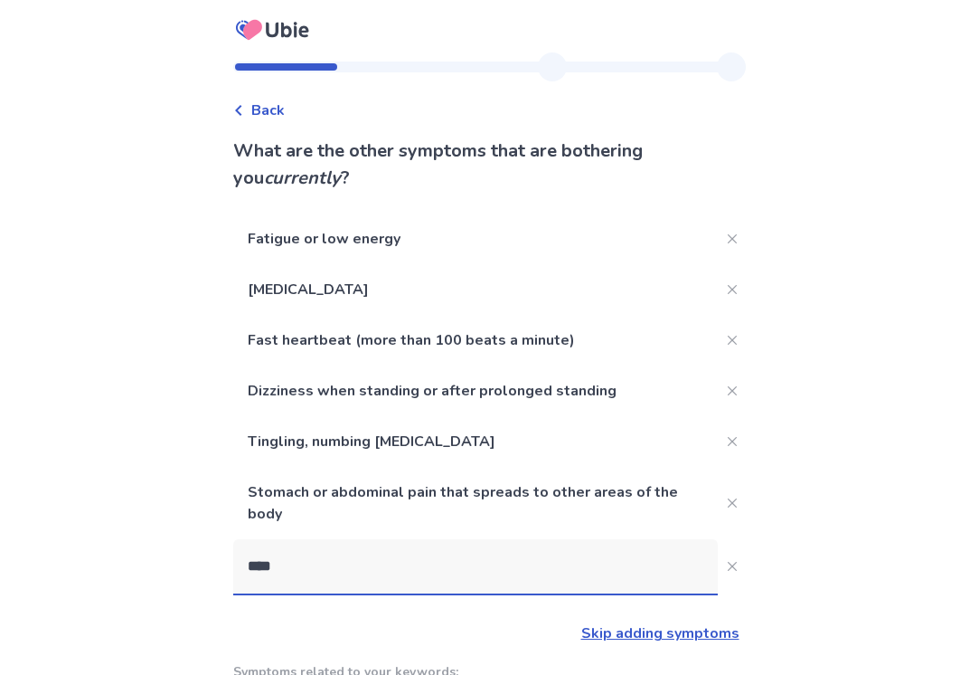
drag, startPoint x: 495, startPoint y: 567, endPoint x: 239, endPoint y: 564, distance: 255.9
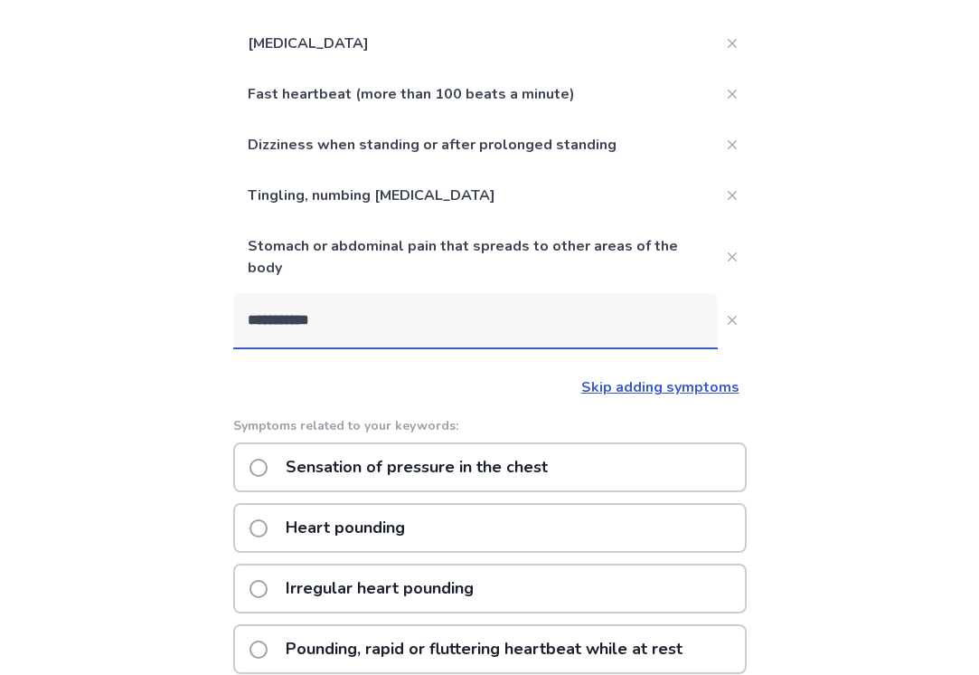
scroll to position [255, 0]
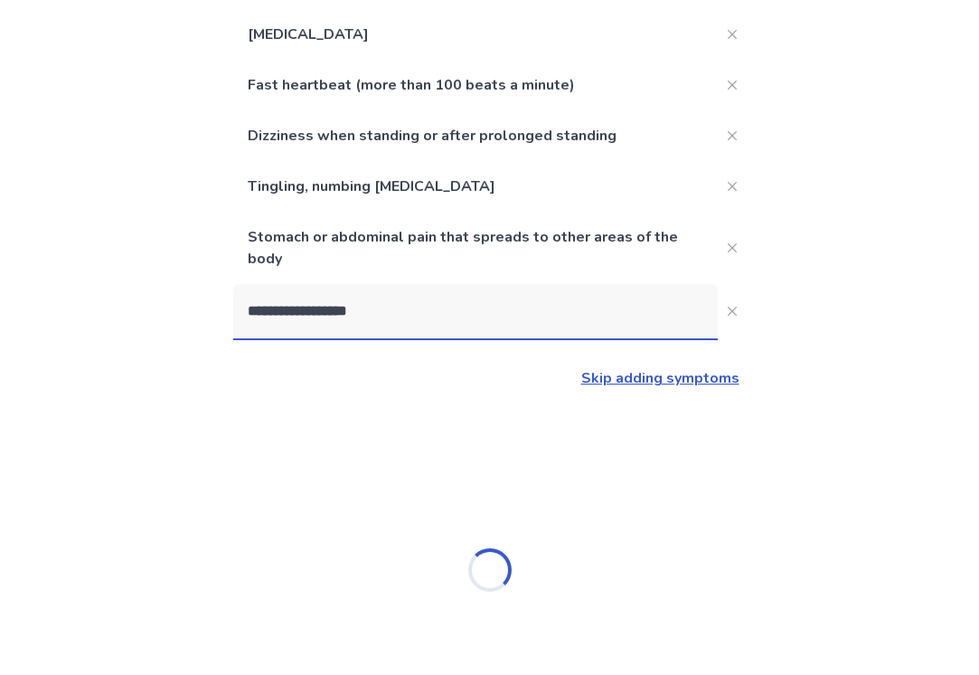
type input "**********"
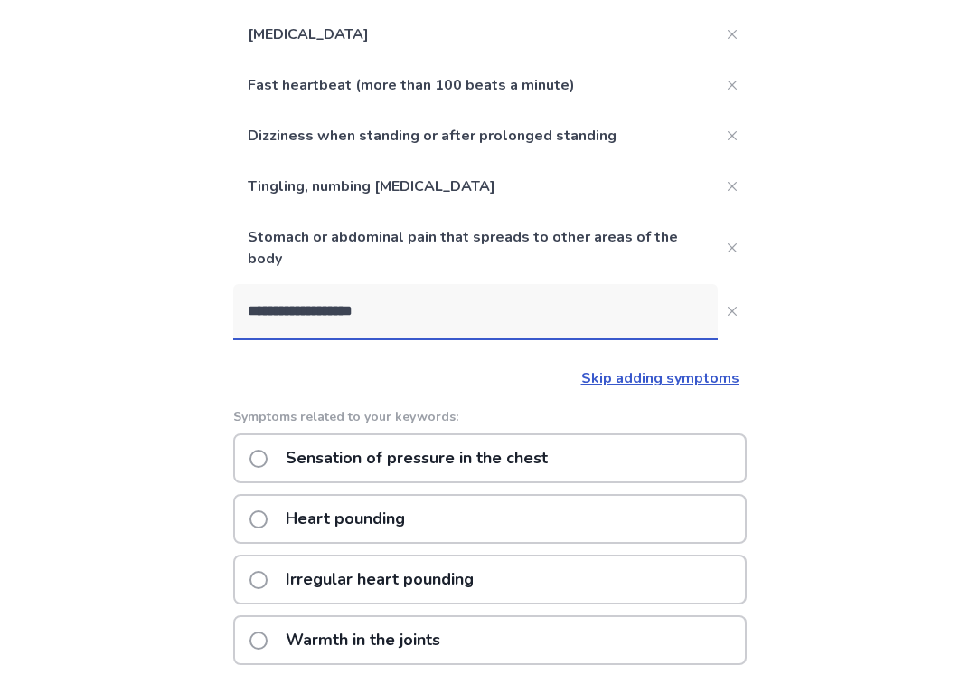
click at [361, 443] on p "Sensation of pressure in the chest" at bounding box center [417, 458] width 284 height 46
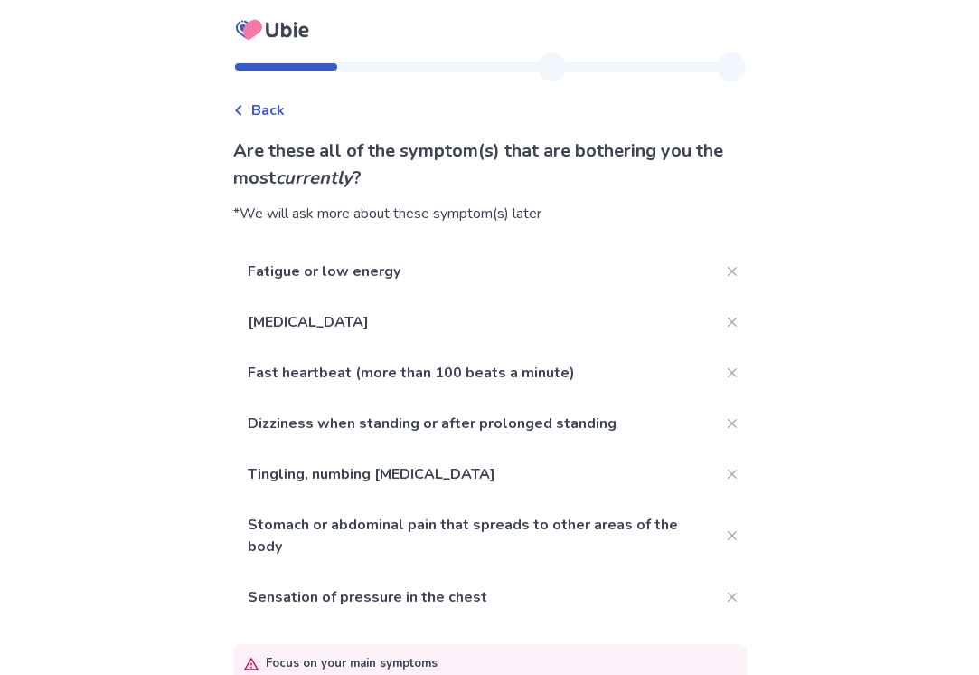
scroll to position [127, 0]
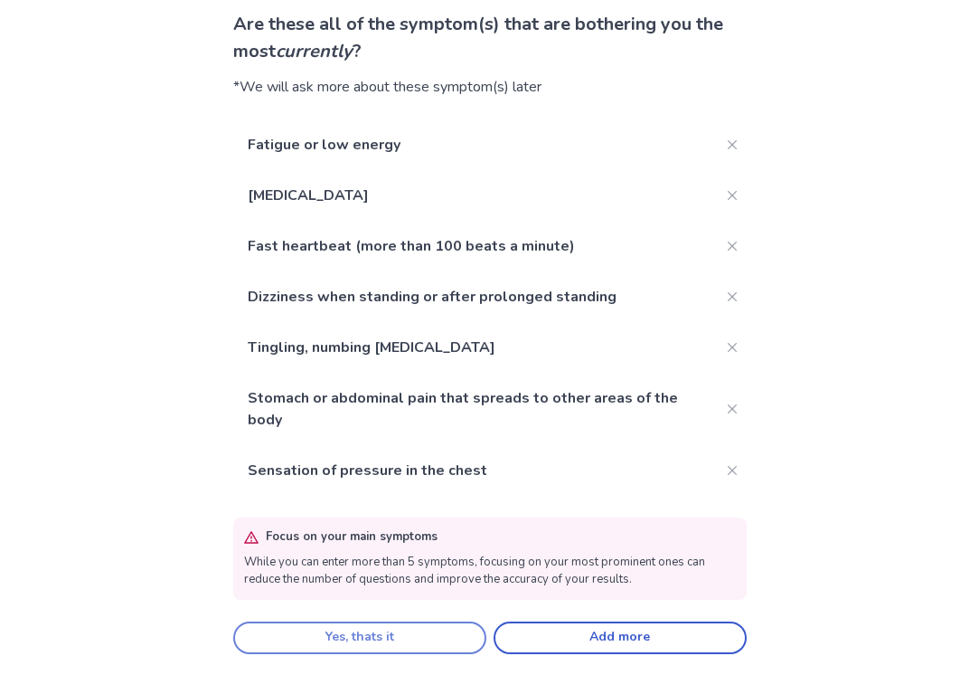
click at [408, 638] on button "Yes, thats it" at bounding box center [359, 637] width 253 height 33
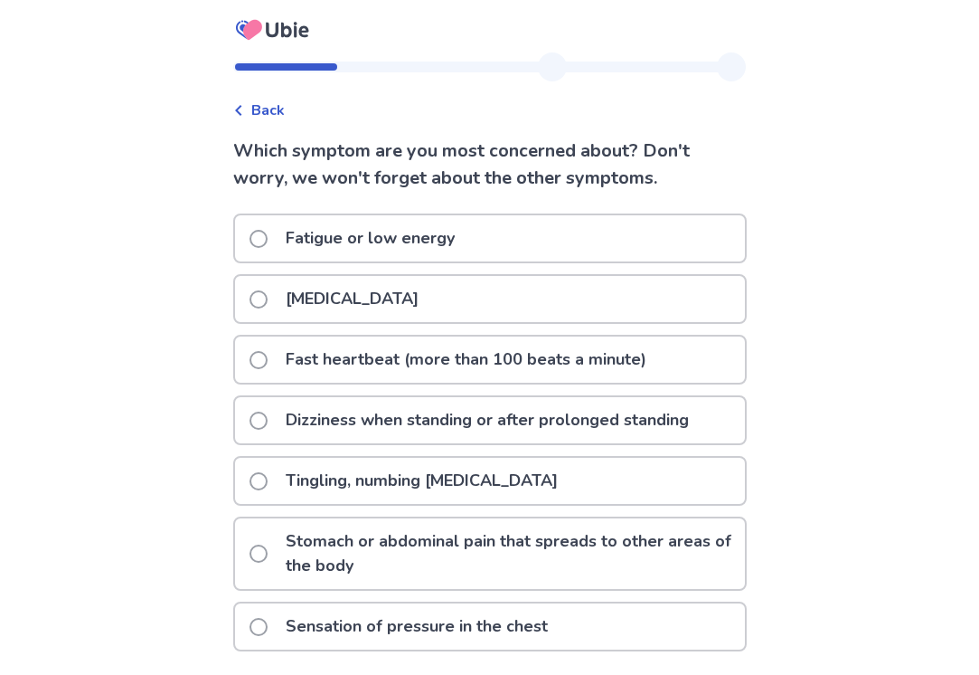
click at [280, 305] on label "Chest pain" at bounding box center [340, 299] width 180 height 46
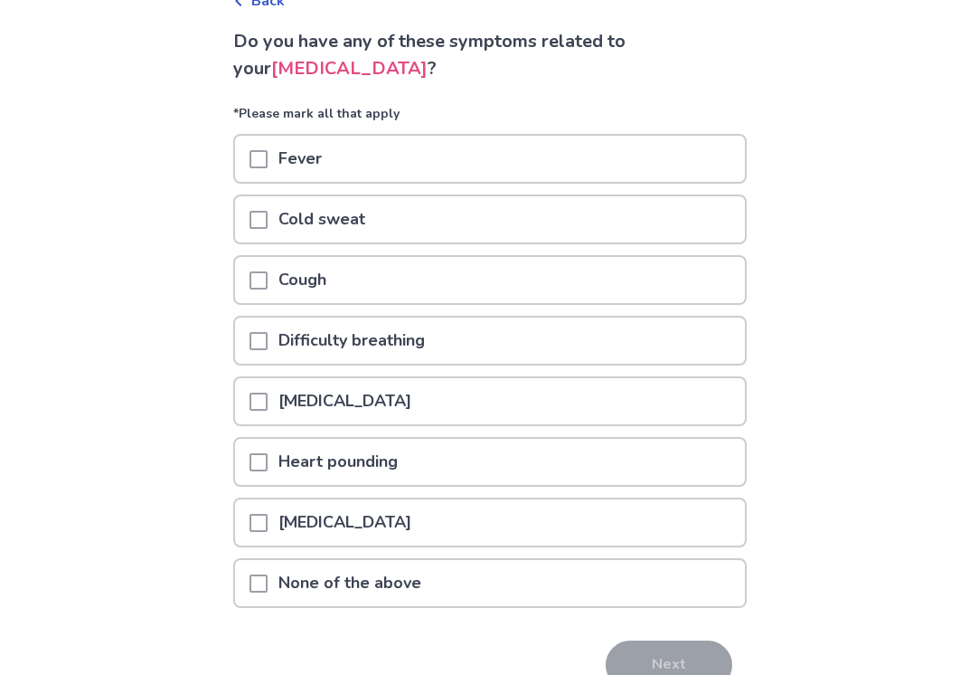
scroll to position [120, 0]
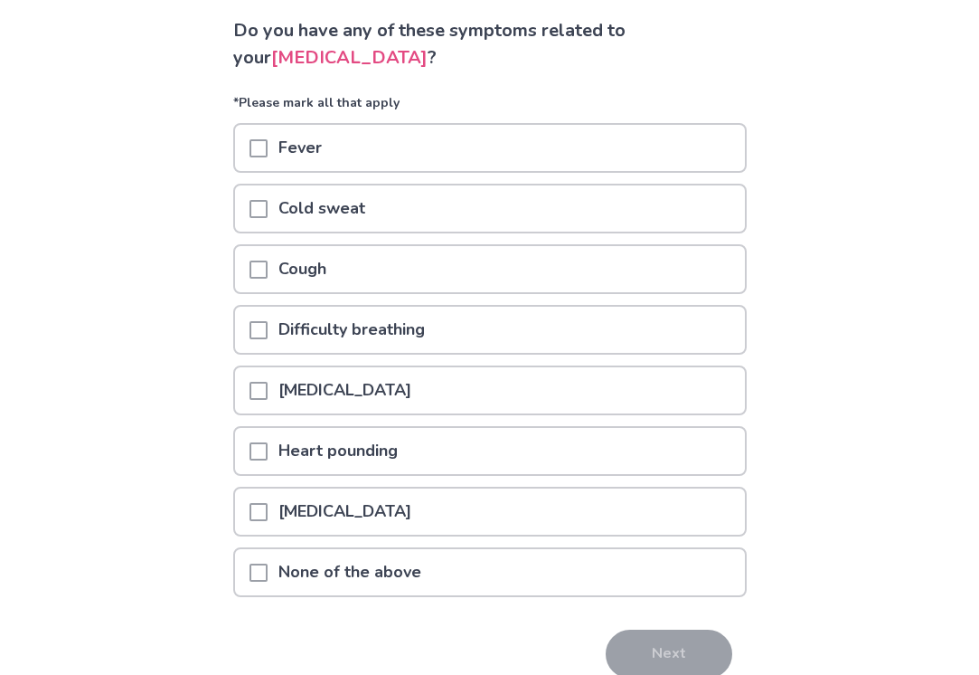
click at [294, 159] on p "Fever" at bounding box center [300, 148] width 65 height 46
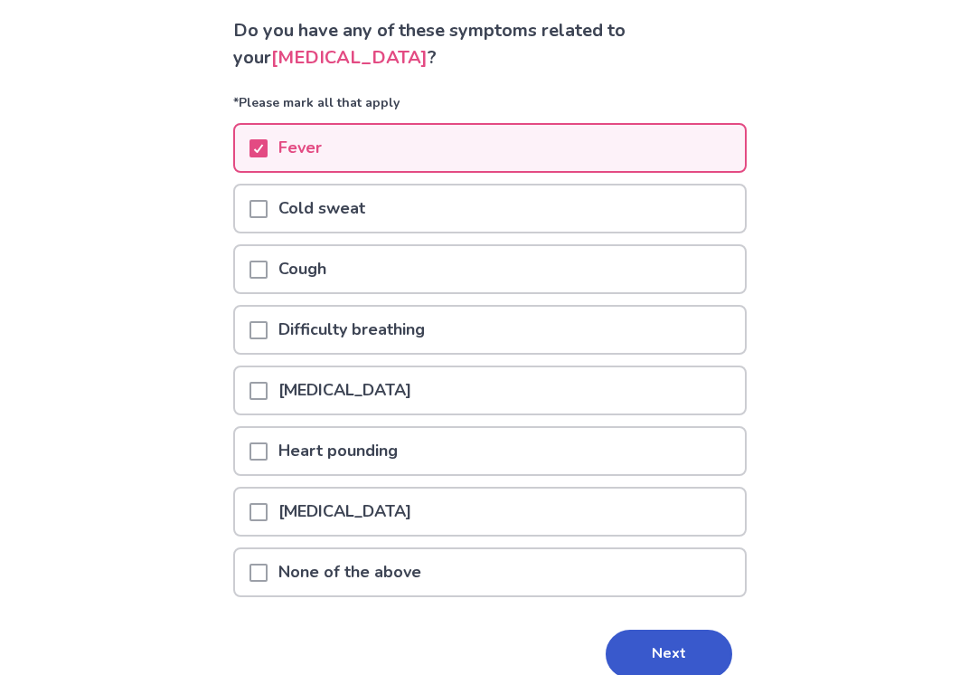
click at [314, 272] on p "Cough" at bounding box center [303, 269] width 70 height 46
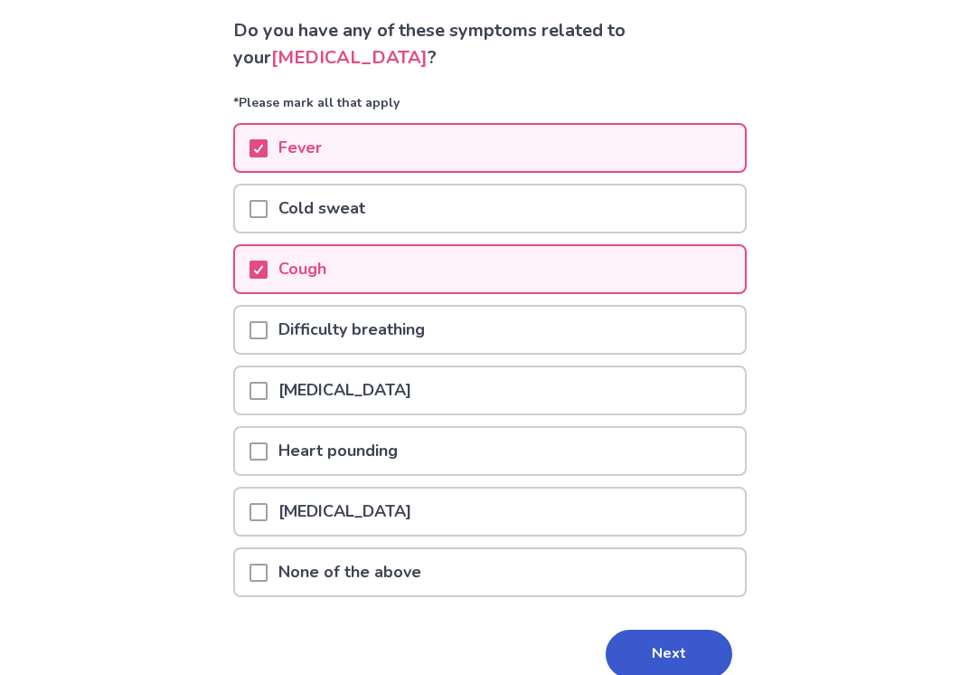
click at [300, 332] on p "Difficulty breathing" at bounding box center [352, 330] width 168 height 46
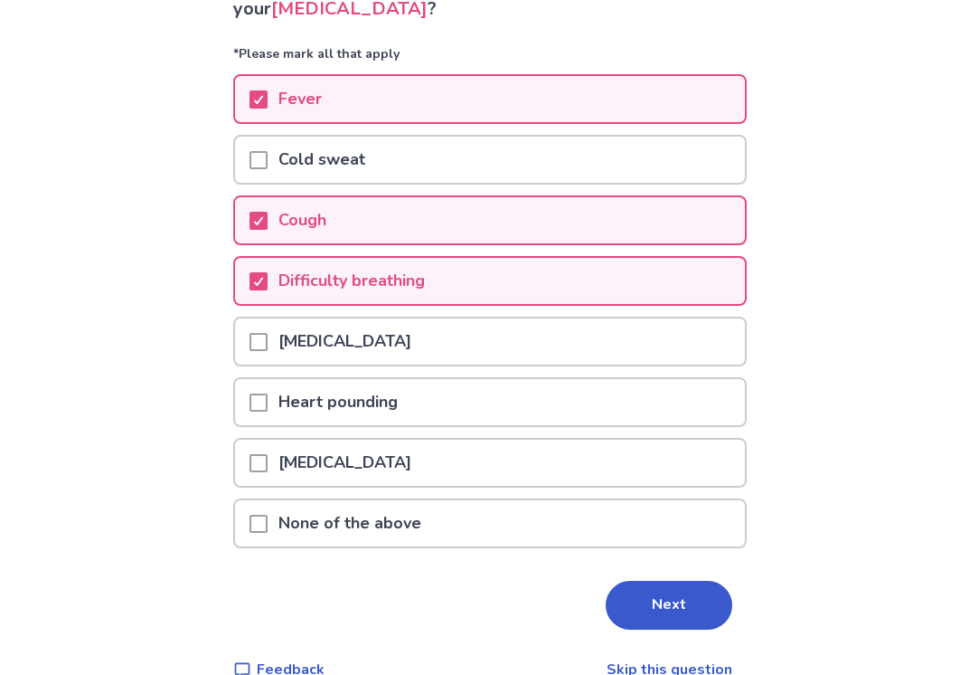
scroll to position [203, 0]
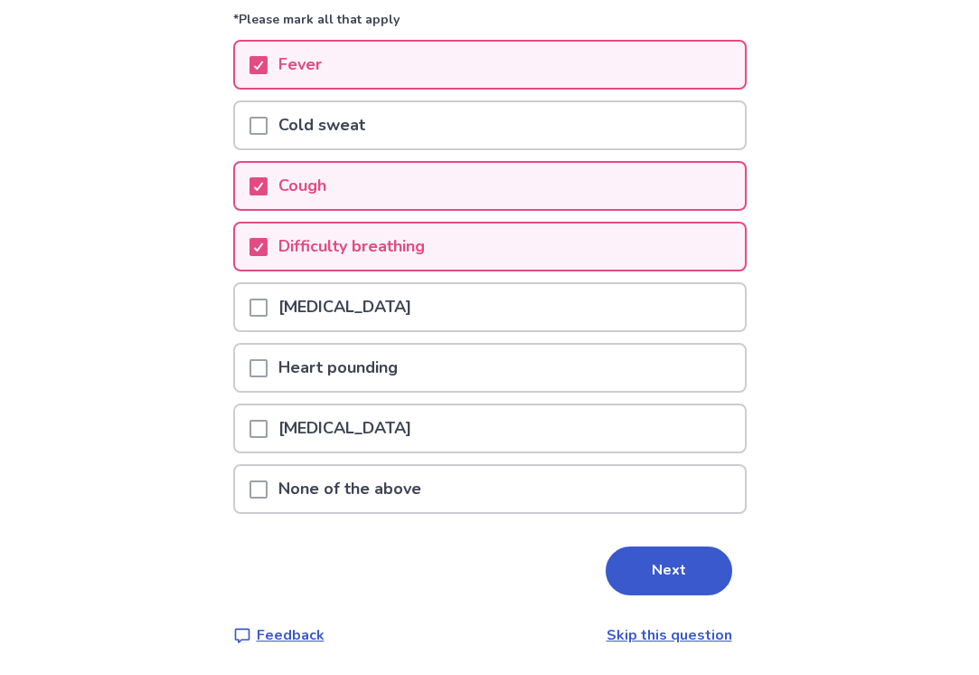
click at [279, 383] on p "Heart pounding" at bounding box center [338, 368] width 141 height 46
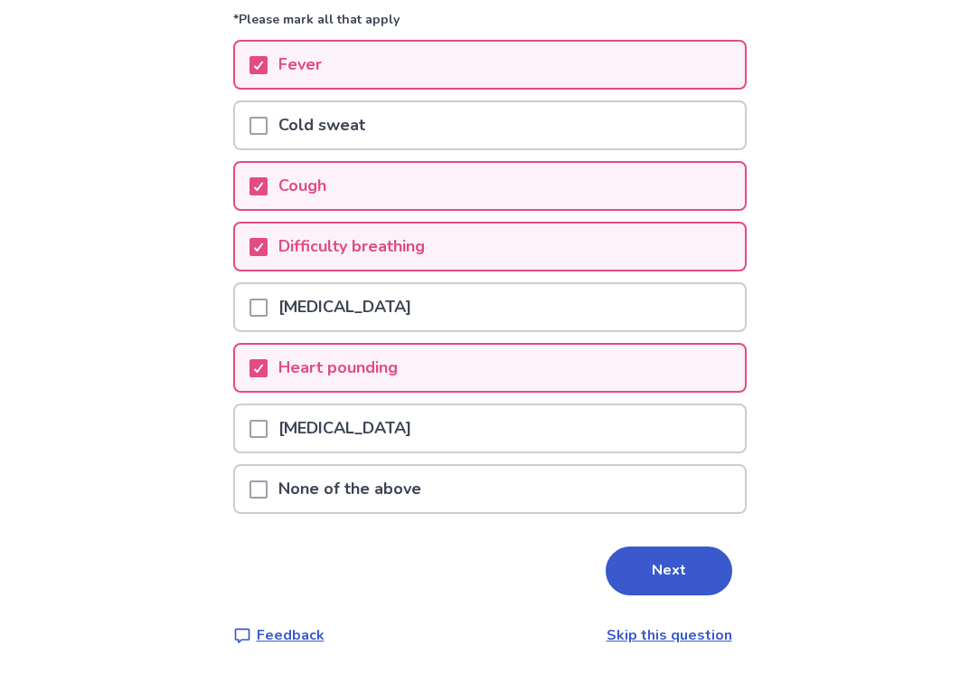
click at [367, 446] on p "Heartburn" at bounding box center [345, 428] width 155 height 46
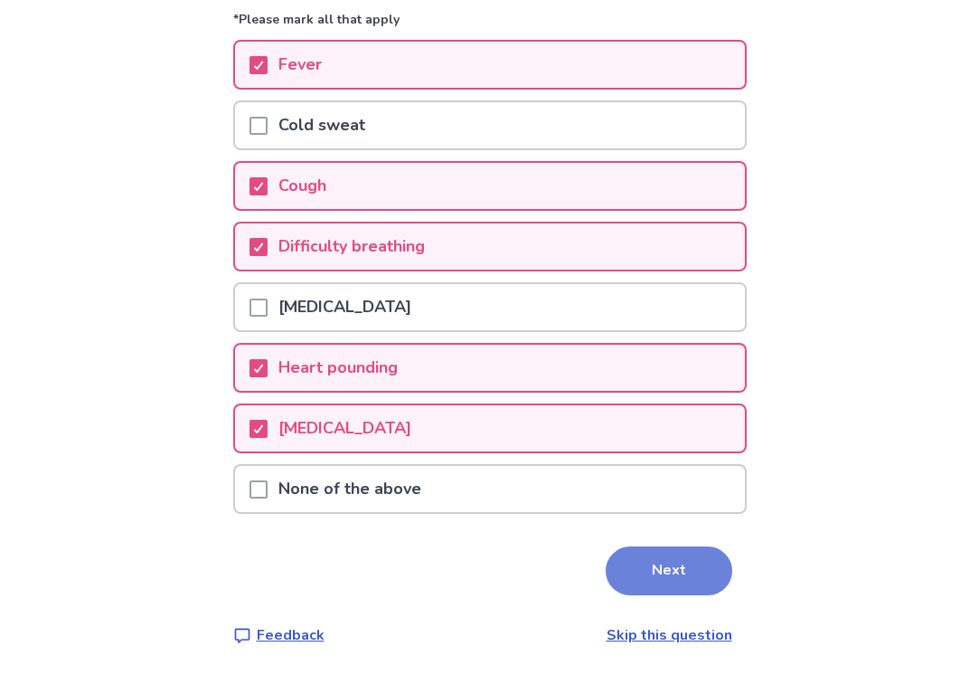
click at [620, 554] on button "Next" at bounding box center [669, 570] width 127 height 49
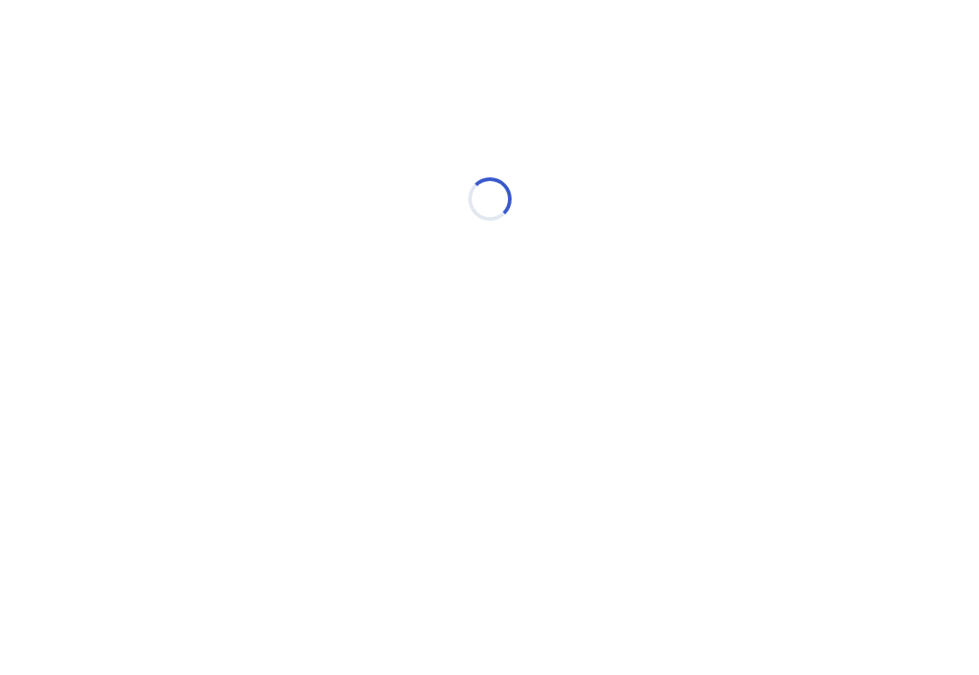
scroll to position [0, 0]
select select "*"
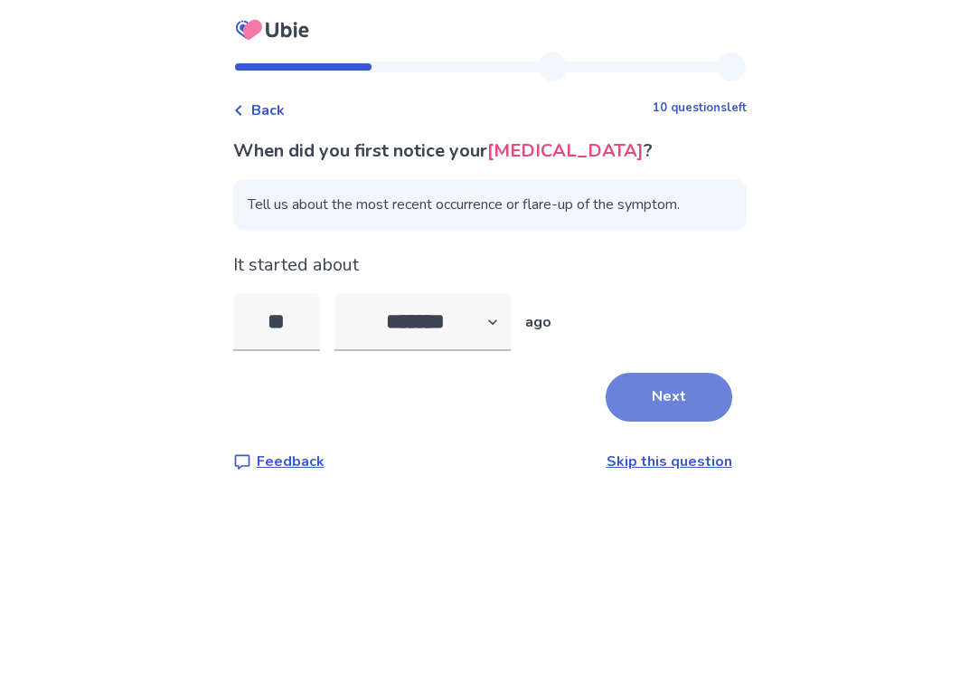
type input "**"
click at [620, 396] on button "Next" at bounding box center [669, 397] width 127 height 49
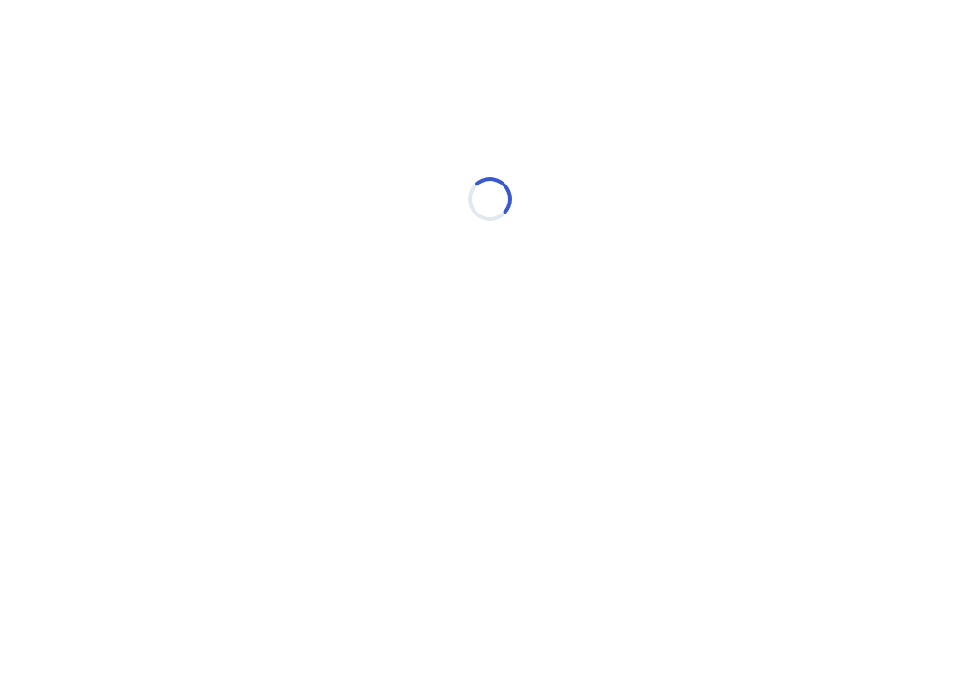
select select "*"
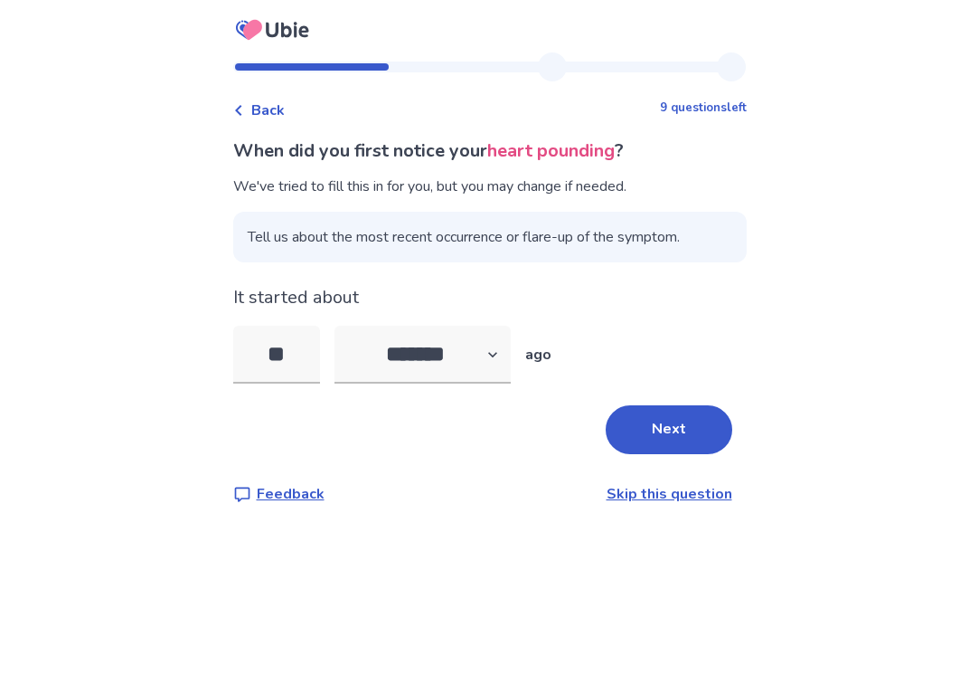
type input "*"
click at [606, 411] on button "Next" at bounding box center [669, 429] width 127 height 49
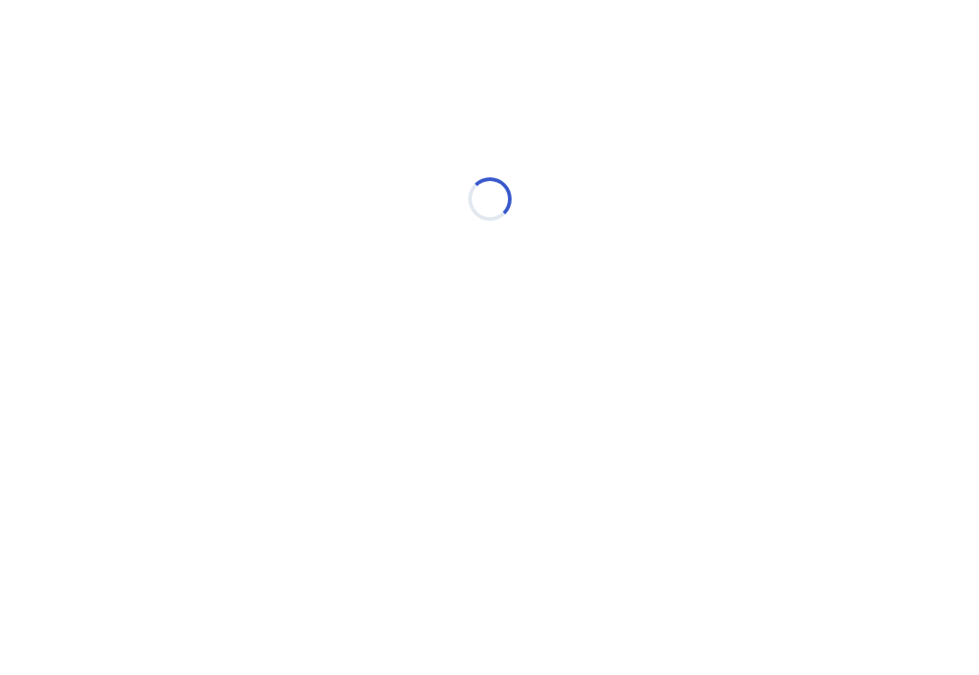
select select "*"
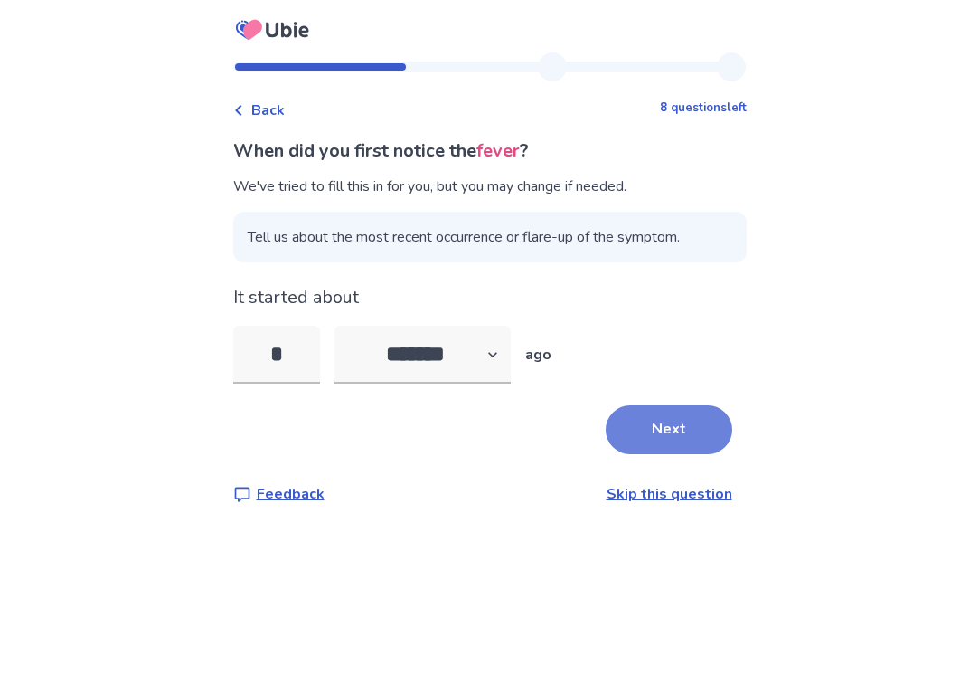
type input "*"
click at [634, 439] on button "Next" at bounding box center [669, 429] width 127 height 49
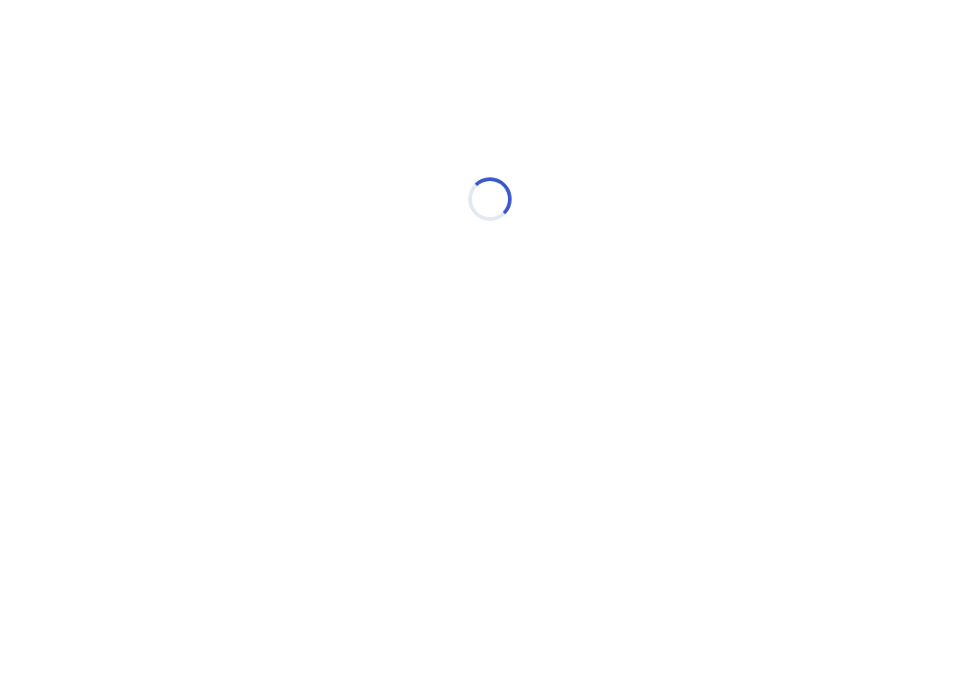
select select "*"
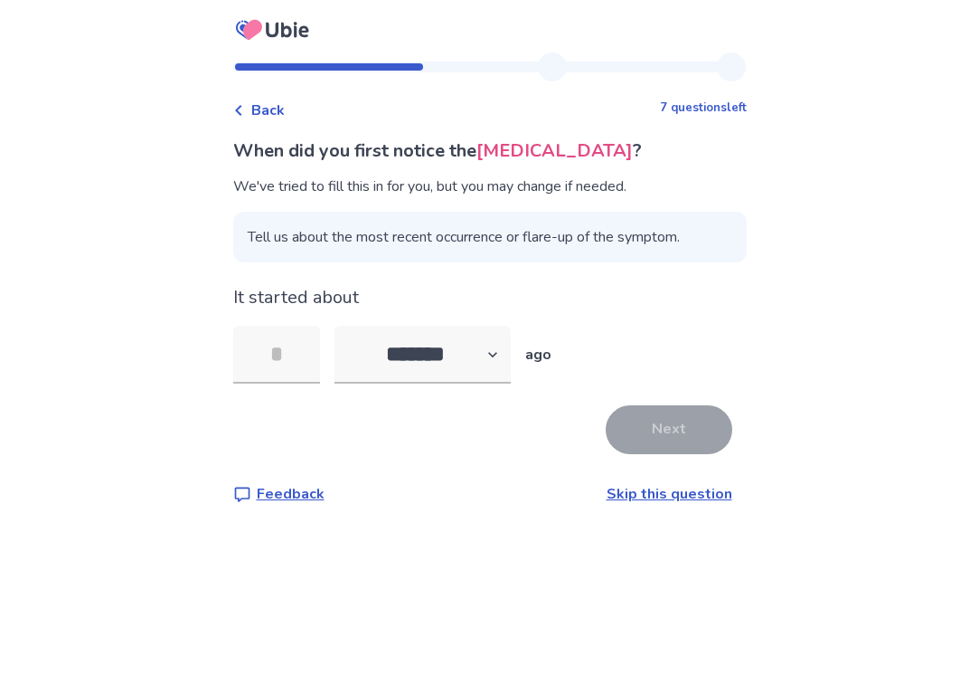
click at [280, 112] on span "Back" at bounding box center [267, 110] width 33 height 22
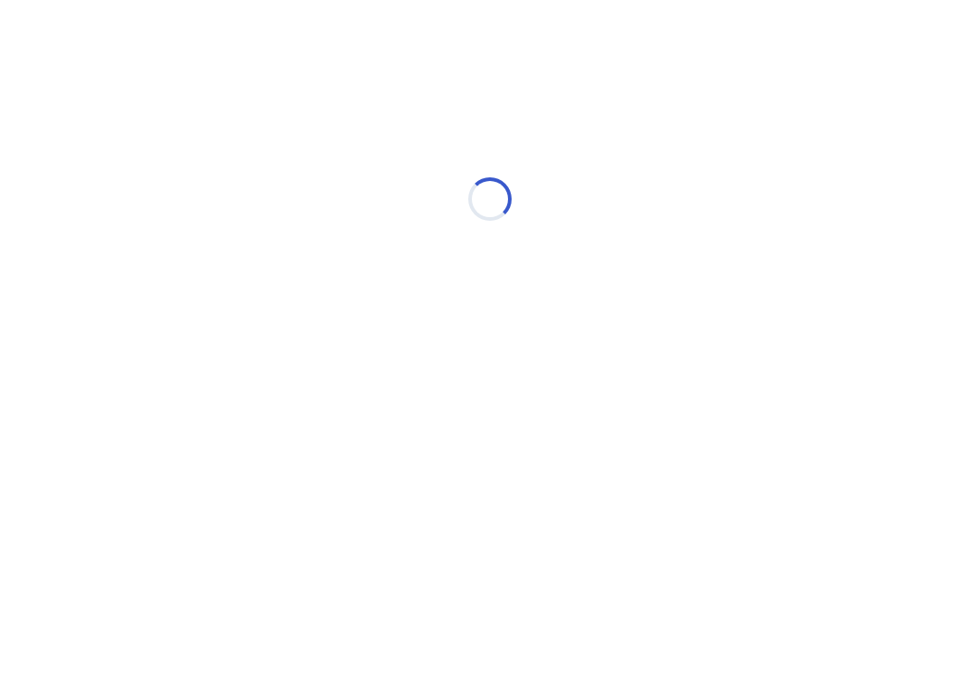
select select "*"
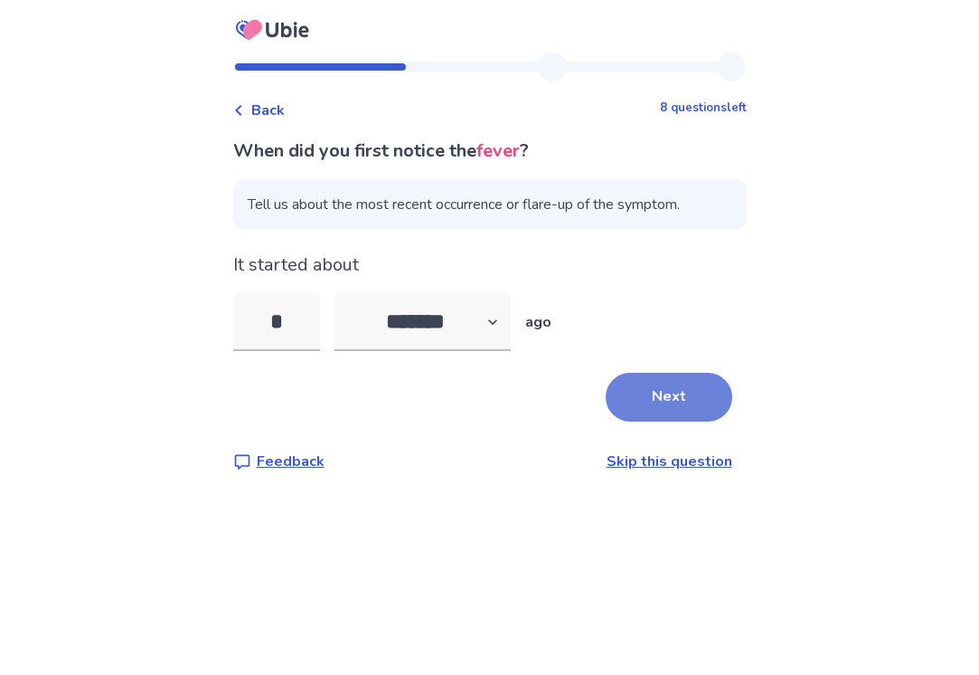
type input "*"
click at [606, 408] on button "Next" at bounding box center [669, 397] width 127 height 49
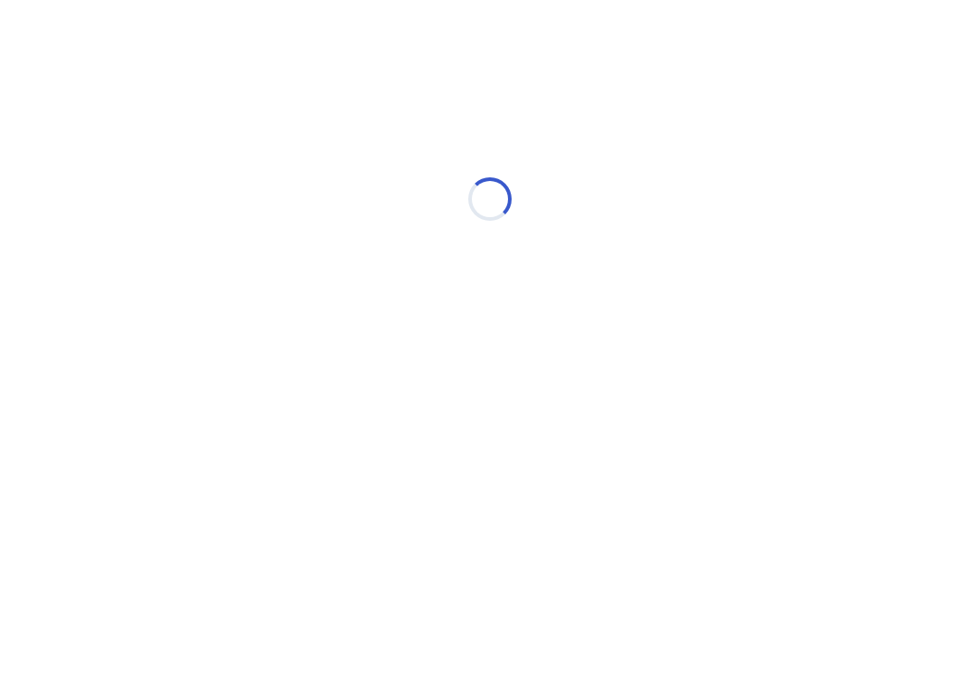
select select "*"
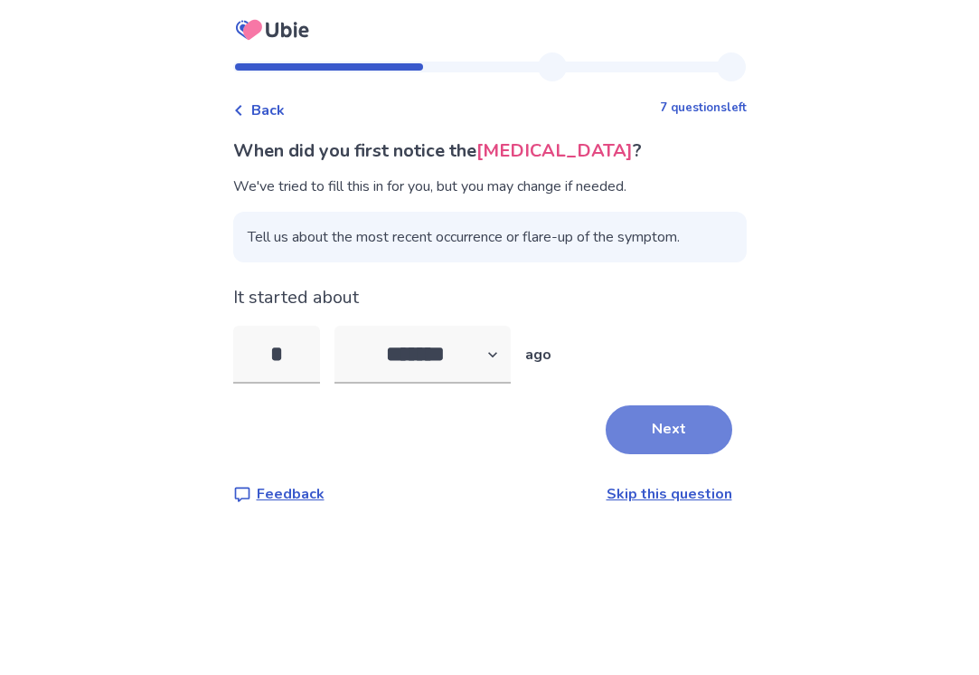
click at [628, 421] on button "Next" at bounding box center [669, 429] width 127 height 49
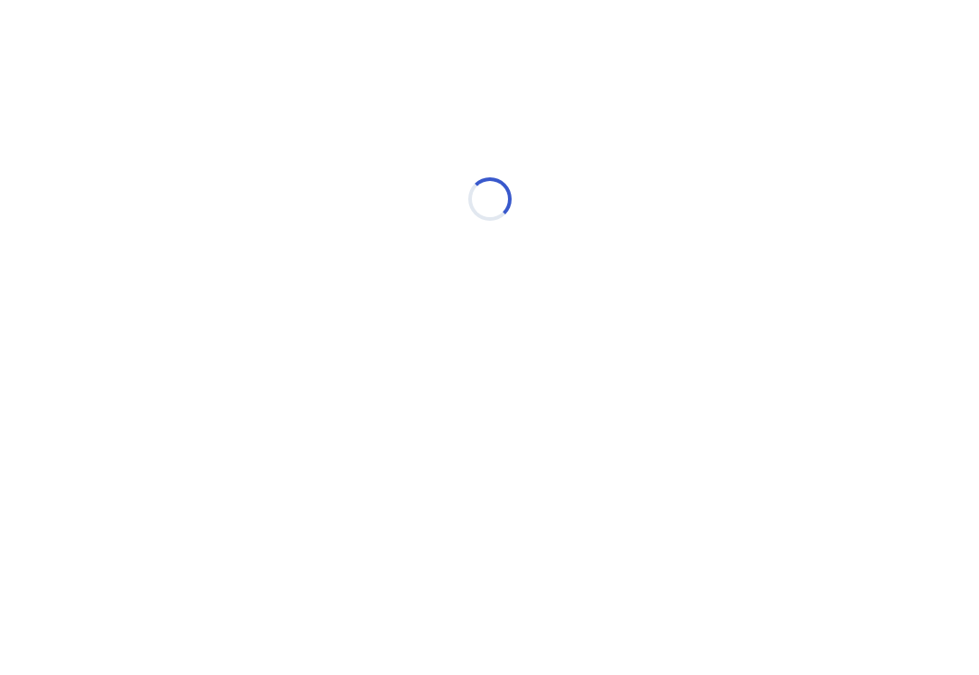
select select "*"
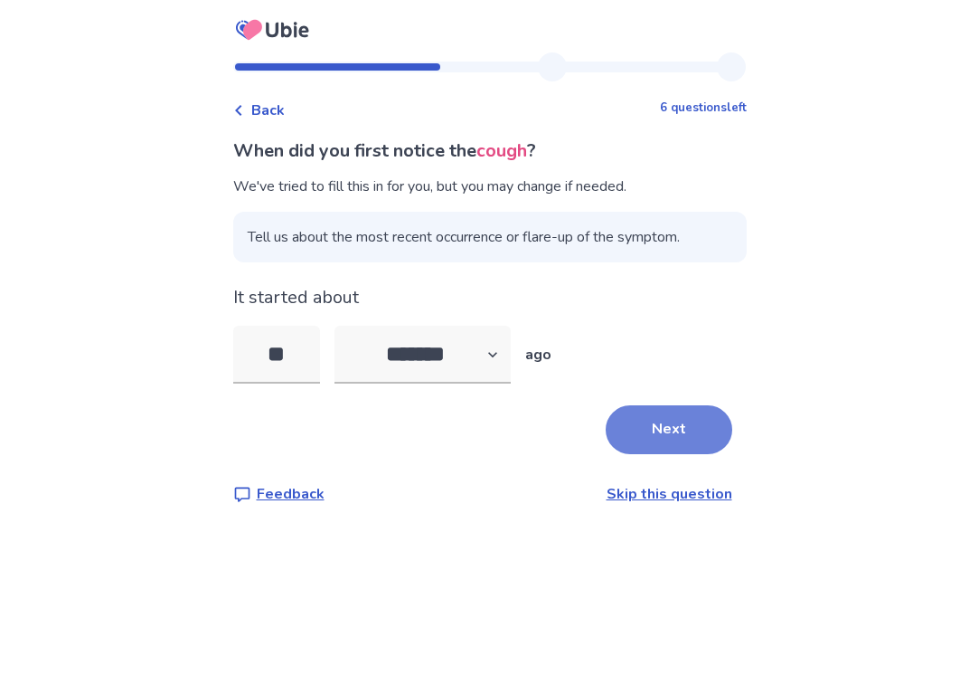
type input "**"
click at [669, 418] on button "Next" at bounding box center [669, 429] width 127 height 49
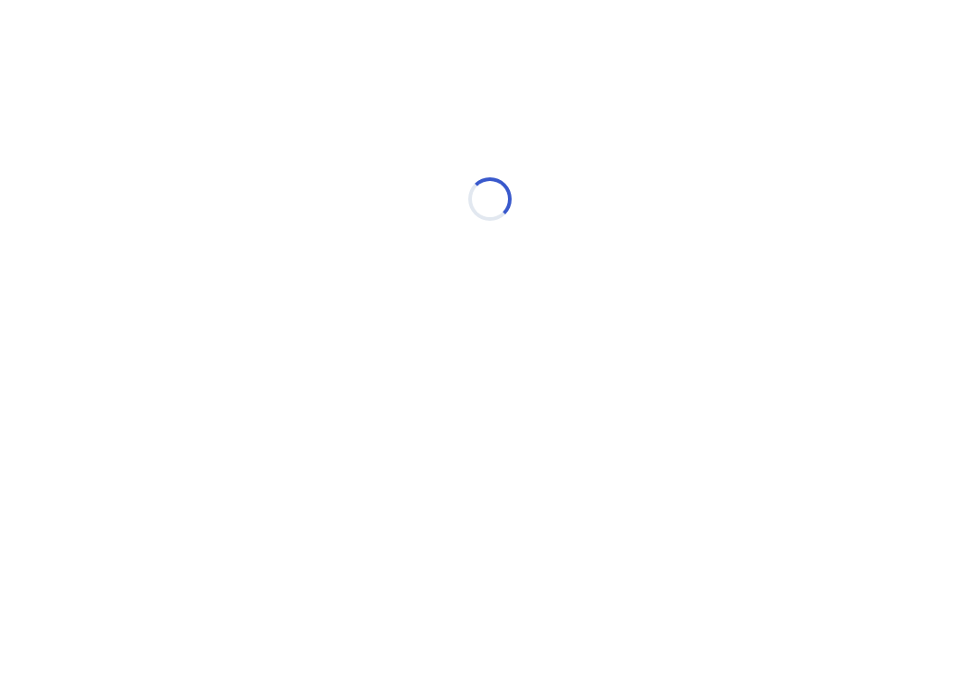
select select "*"
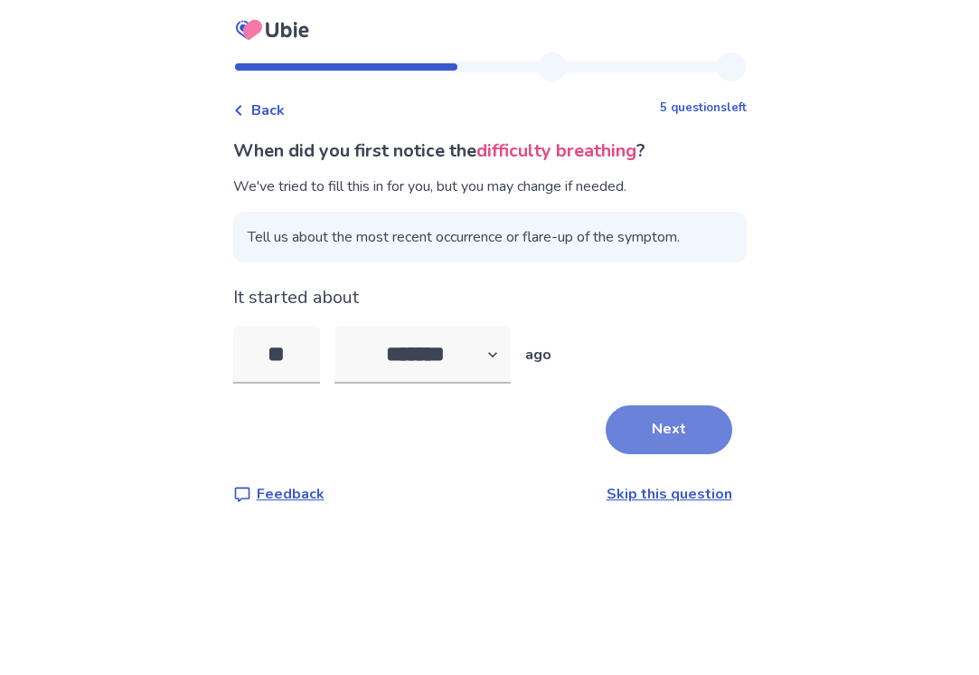
click at [669, 420] on button "Next" at bounding box center [669, 429] width 127 height 49
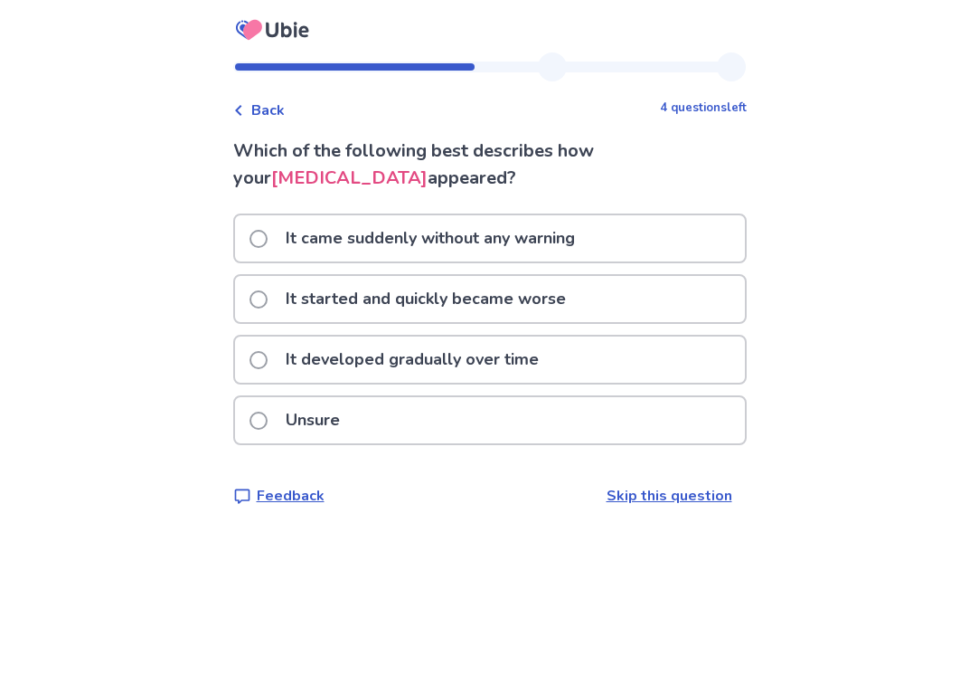
click at [430, 242] on p "It came suddenly without any warning" at bounding box center [430, 238] width 311 height 46
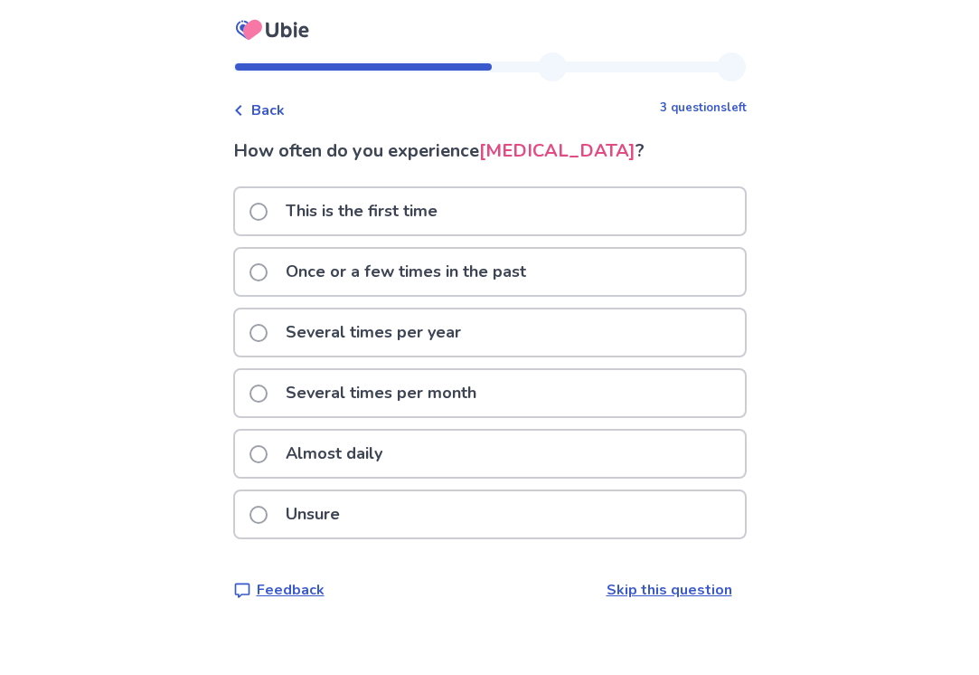
click at [484, 520] on div "Unsure" at bounding box center [490, 514] width 510 height 46
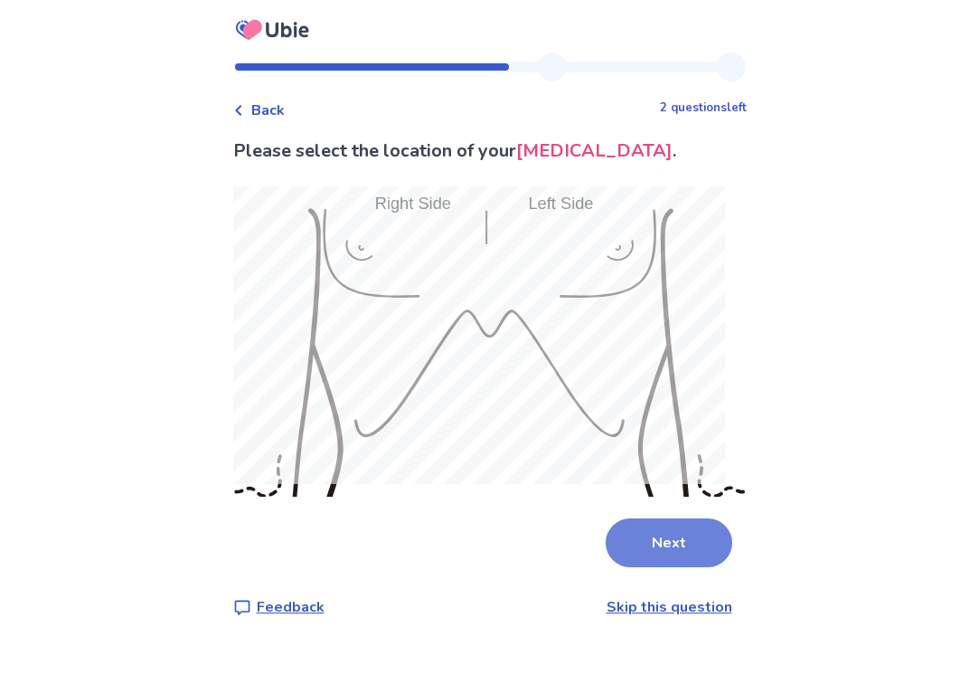
click at [658, 530] on button "Next" at bounding box center [669, 542] width 127 height 49
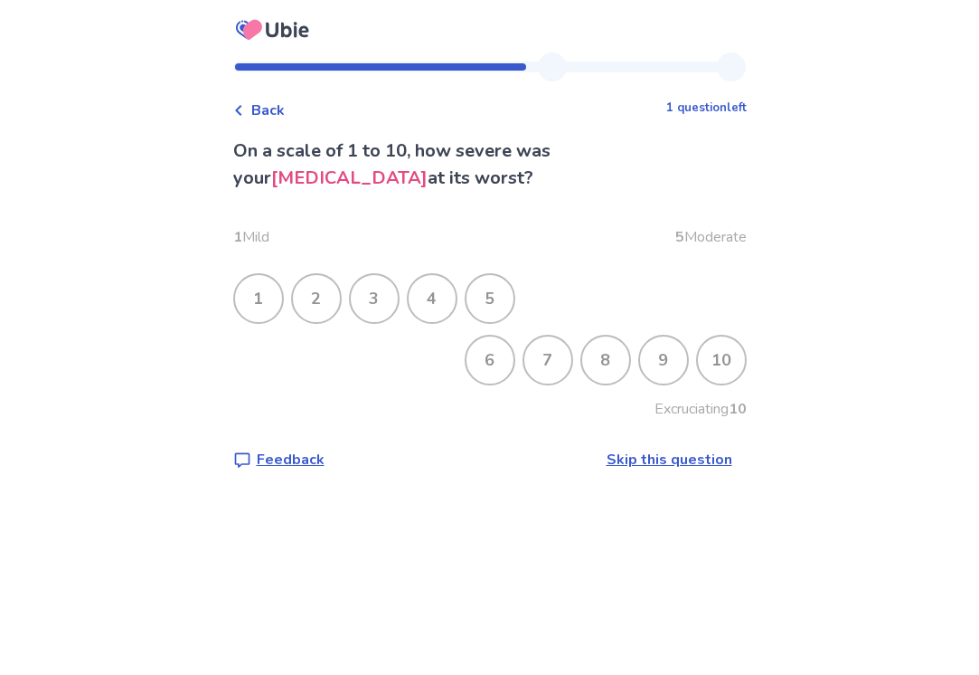
click at [600, 364] on div "8" at bounding box center [605, 359] width 47 height 47
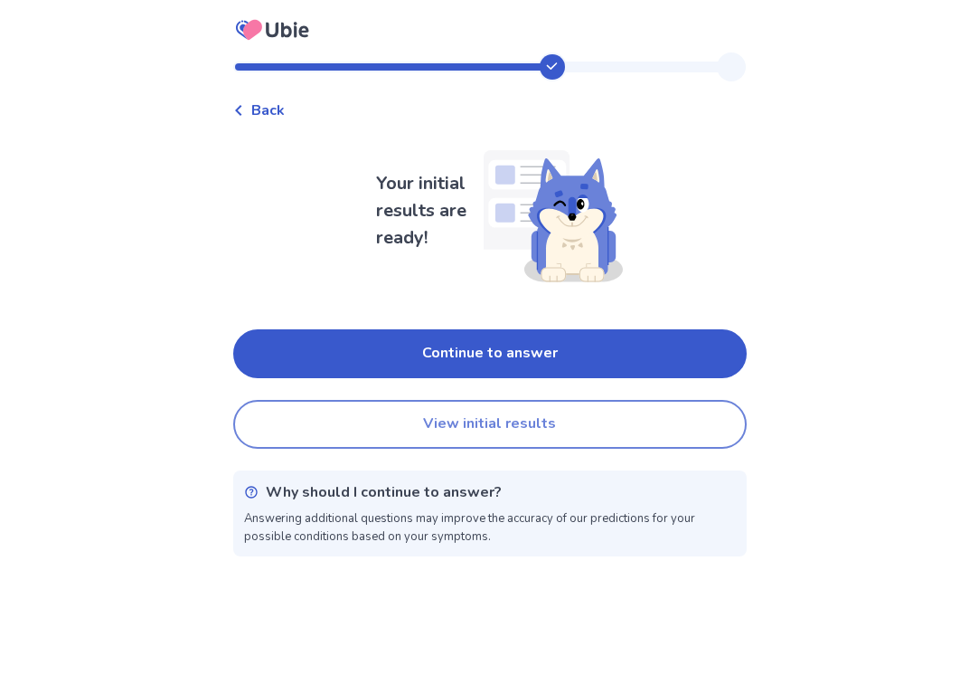
click at [557, 428] on button "View initial results" at bounding box center [490, 424] width 514 height 49
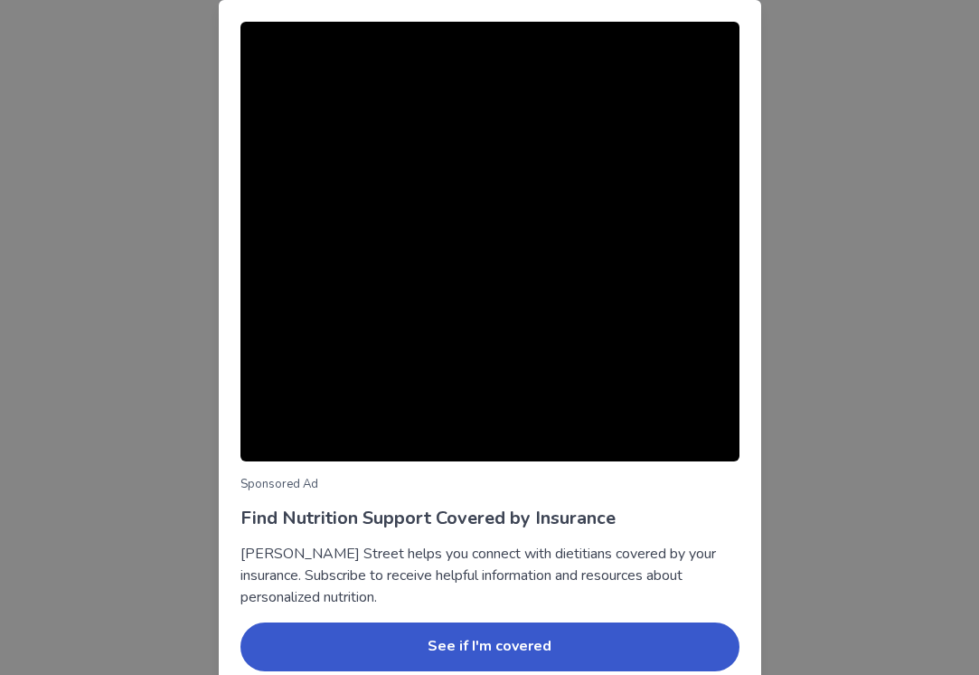
scroll to position [18, 0]
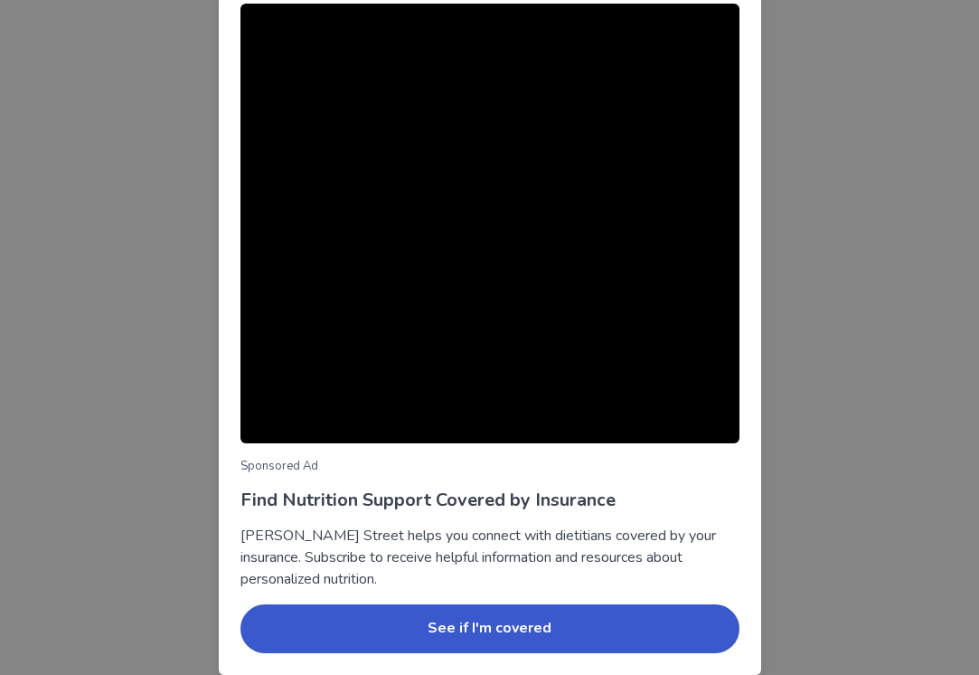
click at [197, 496] on div "Sponsored Ad Find Nutrition Support Covered by Insurance Berry Street helps you…" at bounding box center [489, 337] width 979 height 675
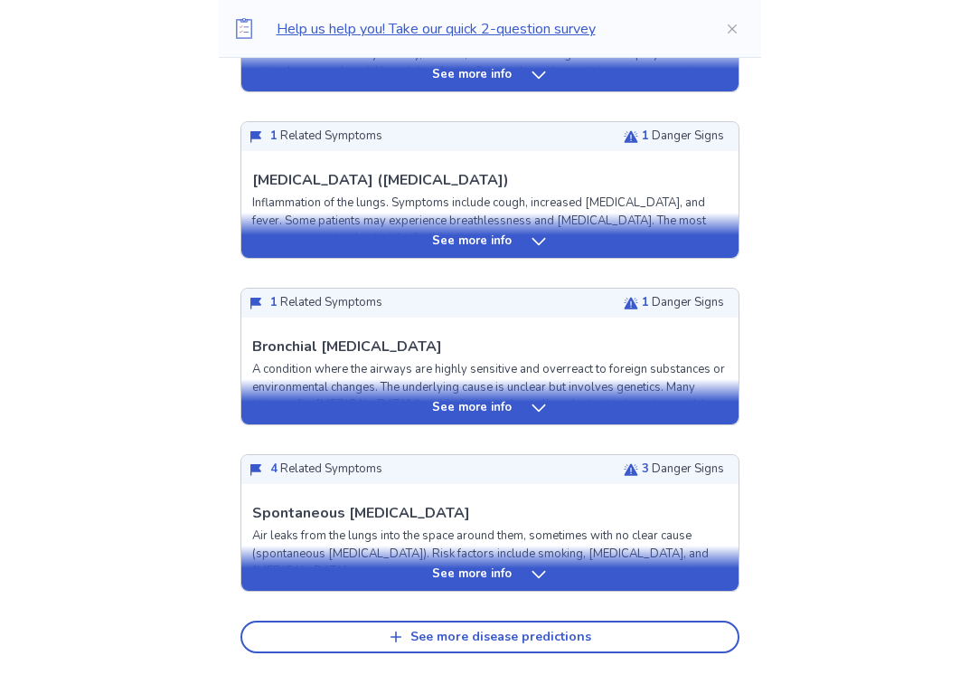
scroll to position [631, 0]
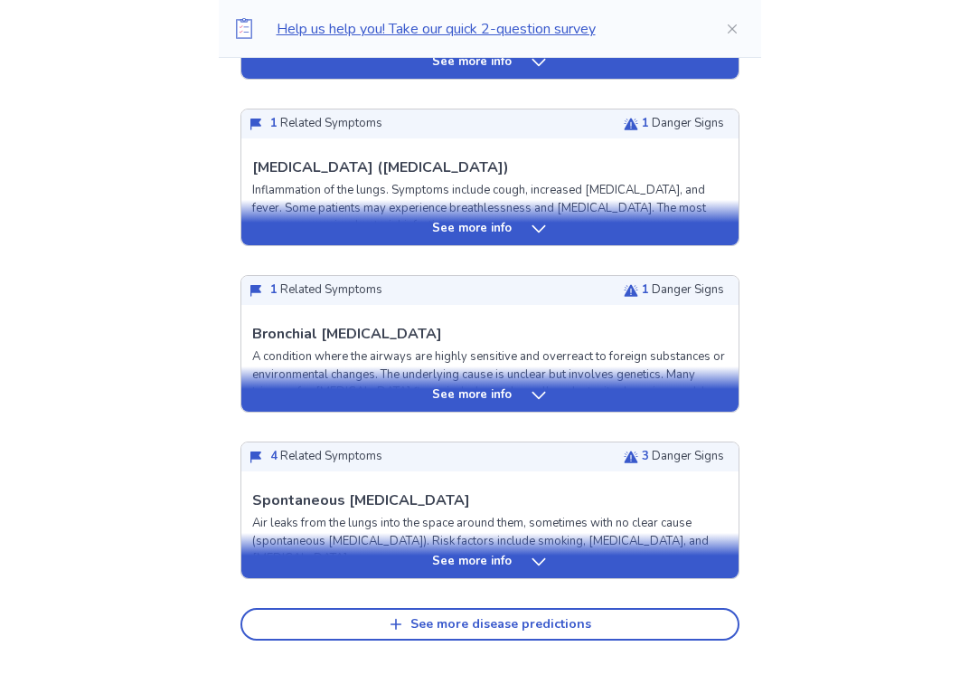
click at [324, 569] on div "See more info" at bounding box center [489, 562] width 497 height 18
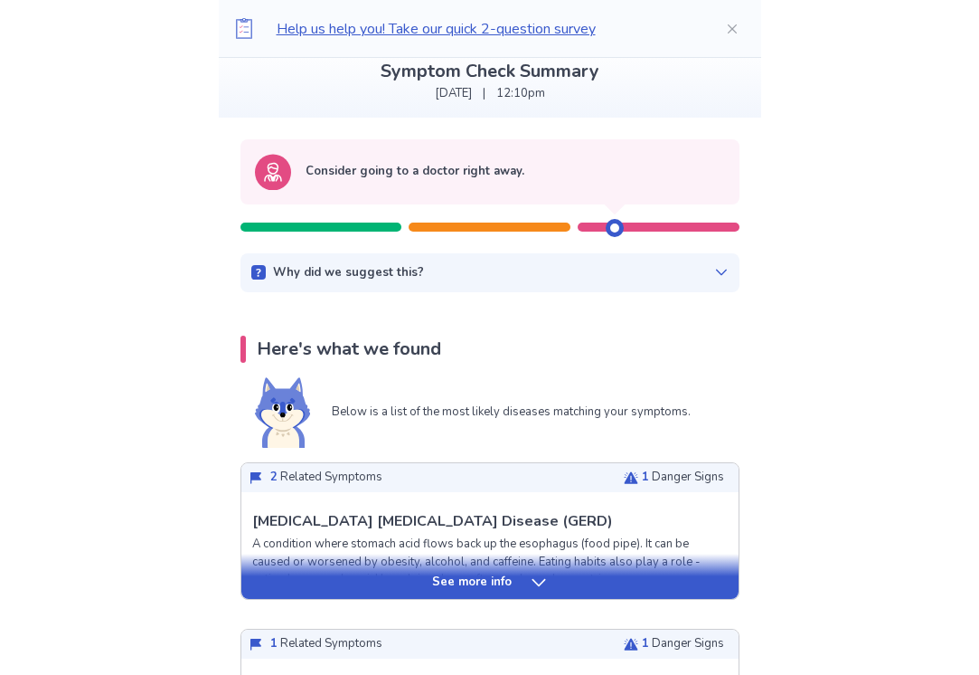
scroll to position [0, 0]
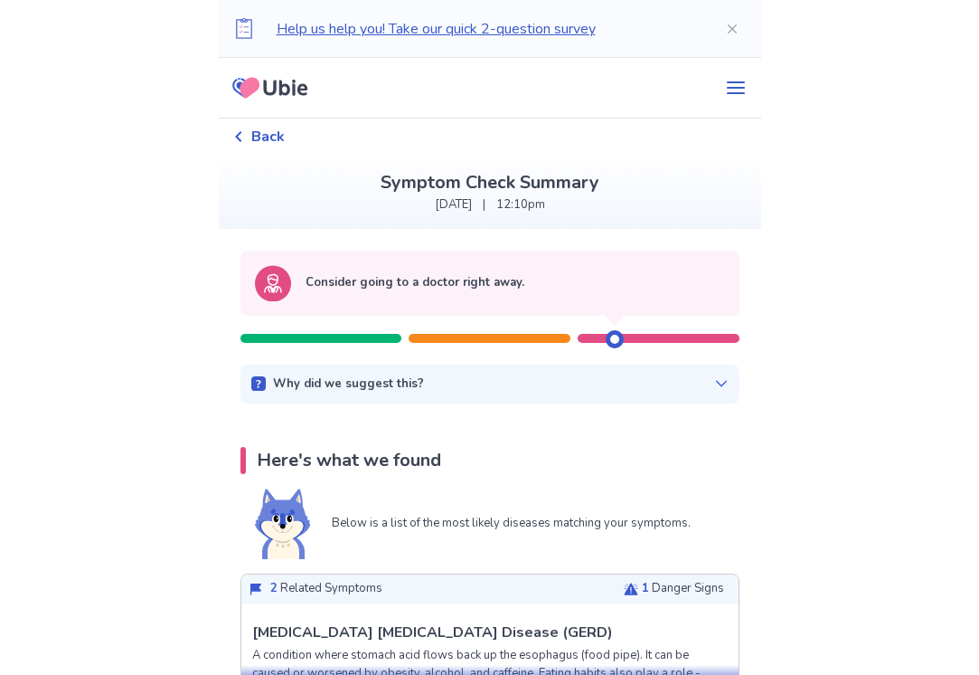
click at [244, 132] on icon at bounding box center [238, 136] width 11 height 11
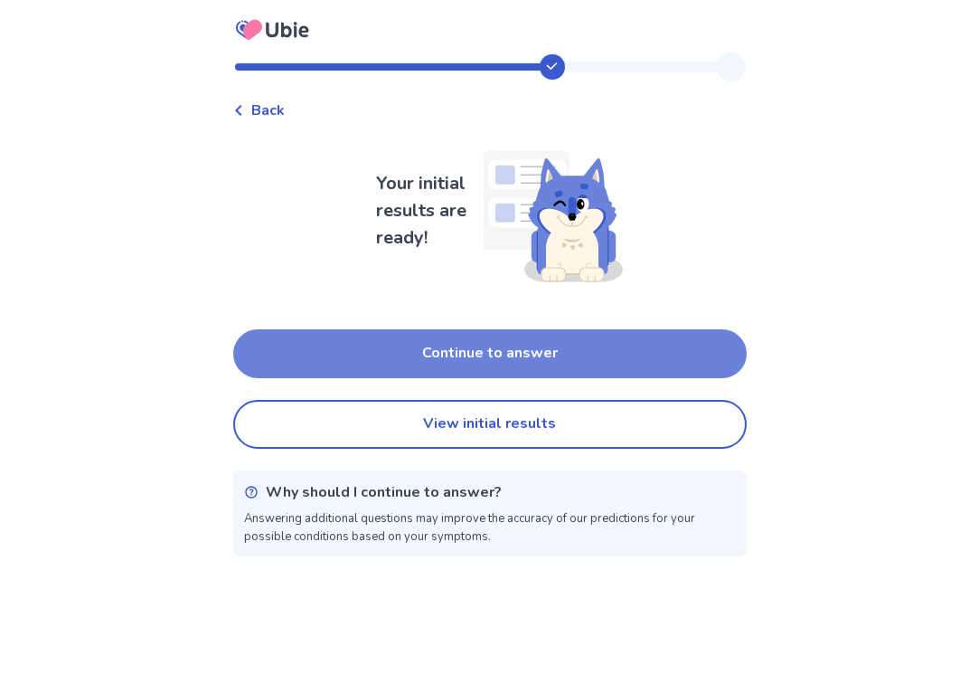
click at [333, 339] on button "Continue to answer" at bounding box center [490, 353] width 514 height 49
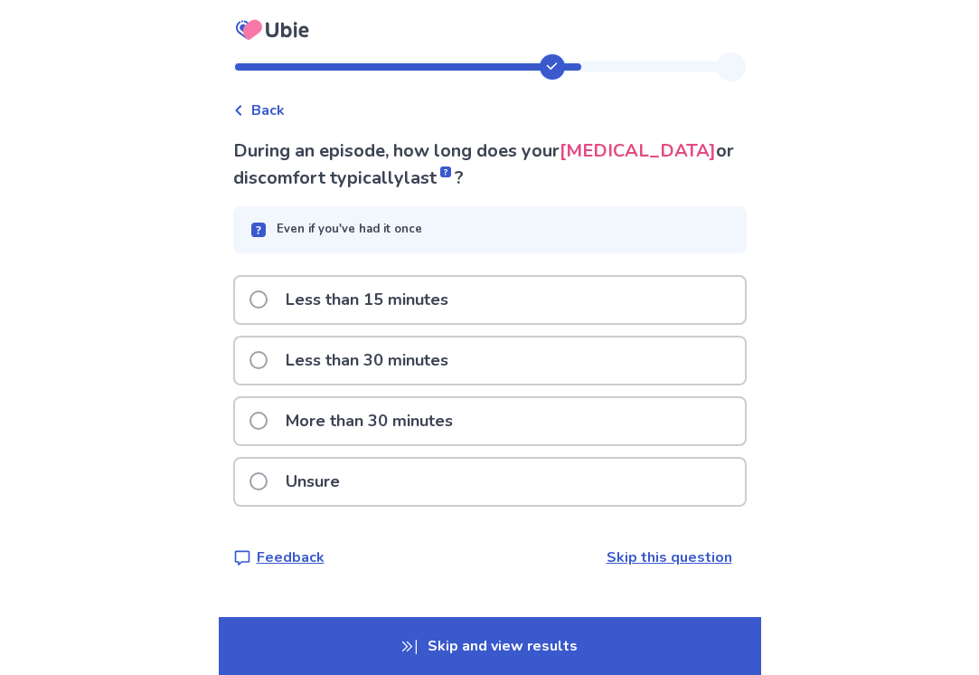
click at [334, 428] on p "More than 30 minutes" at bounding box center [369, 421] width 189 height 46
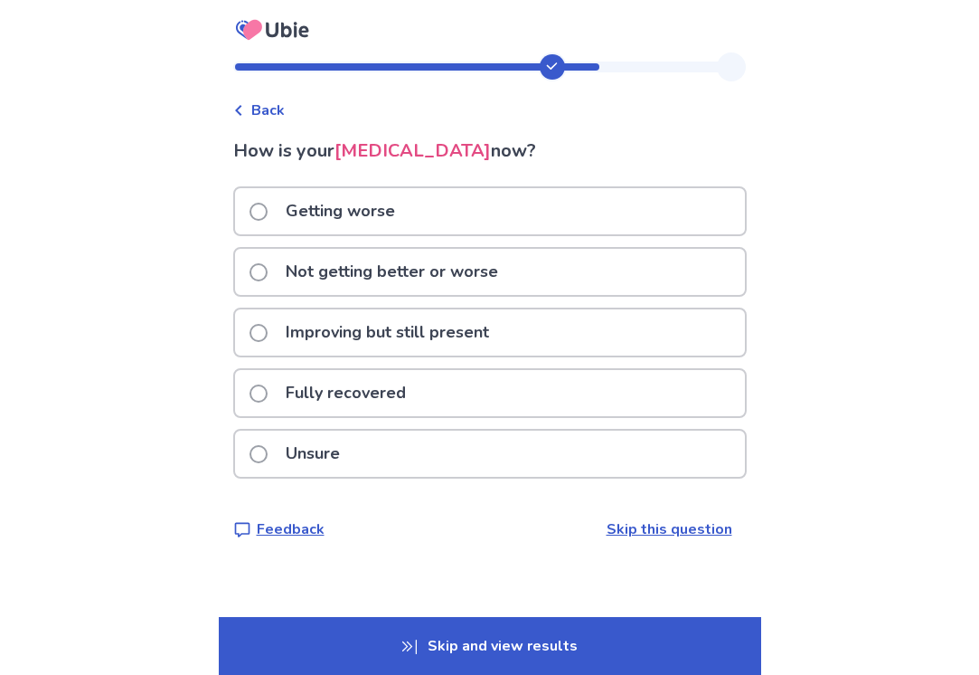
click at [311, 208] on p "Getting worse" at bounding box center [340, 211] width 131 height 46
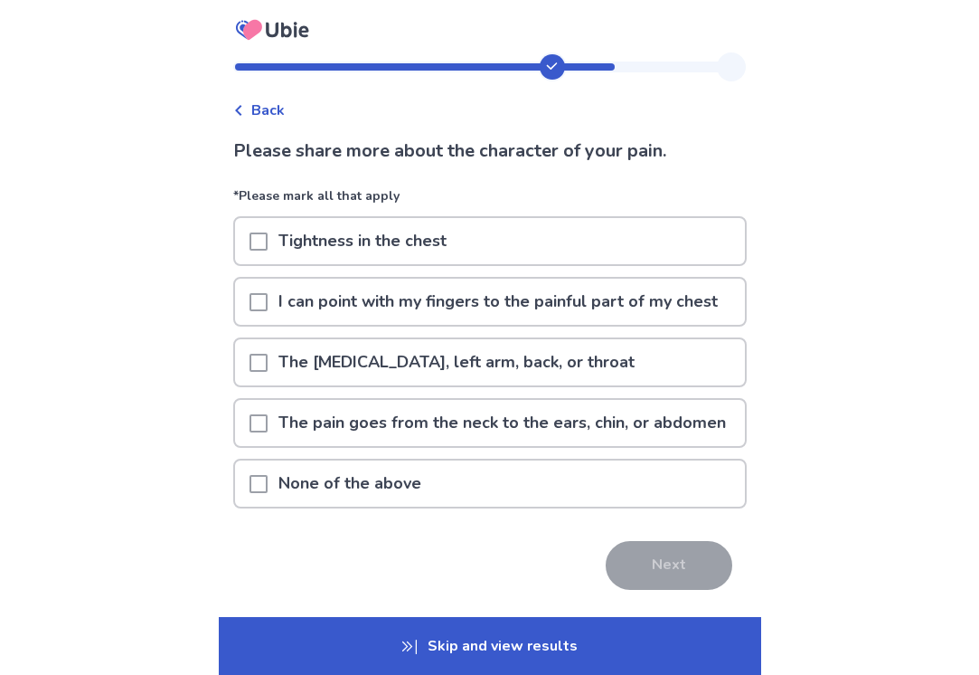
click at [323, 241] on p "Tightness in the chest" at bounding box center [363, 241] width 190 height 46
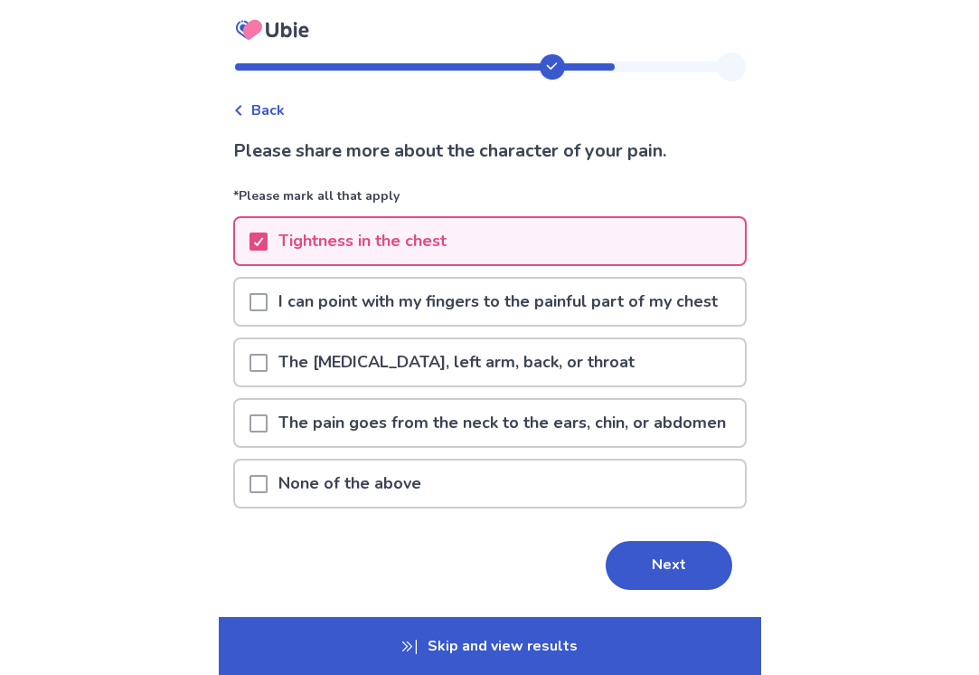
click at [313, 385] on p "The pain goes to the left shoulder, left arm, back, or throat" at bounding box center [457, 362] width 378 height 46
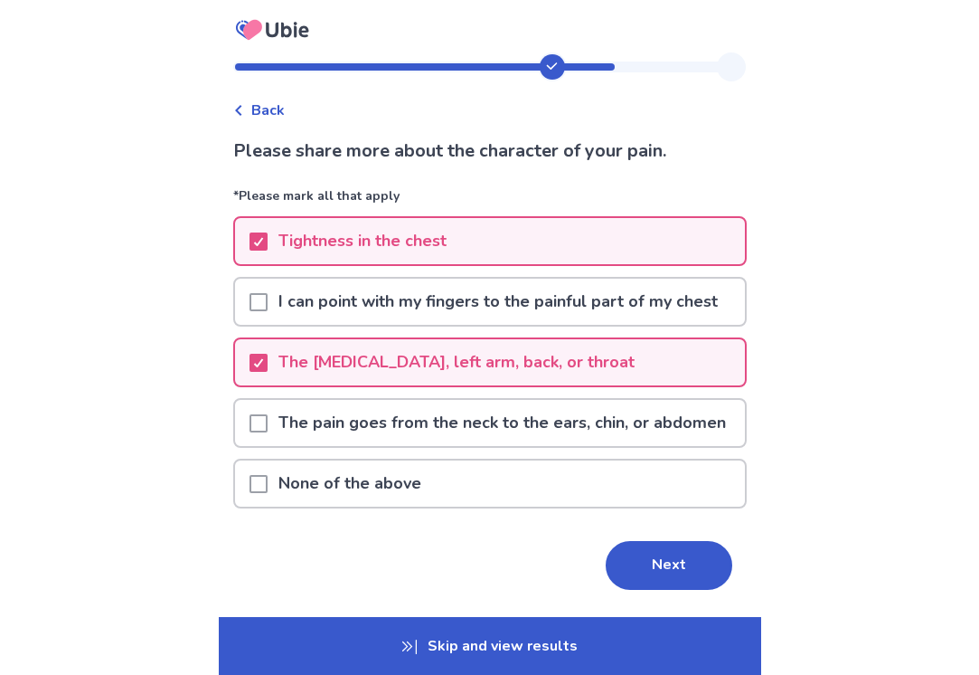
click at [401, 320] on p "I can point with my fingers to the painful part of my chest" at bounding box center [498, 302] width 461 height 46
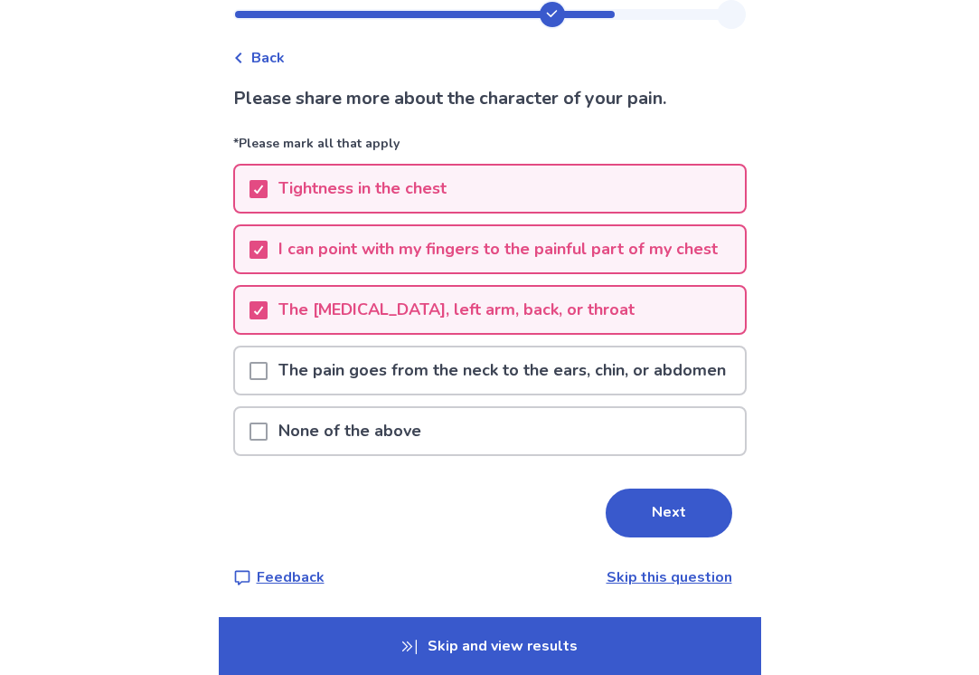
scroll to position [126, 0]
click at [642, 515] on button "Next" at bounding box center [669, 512] width 127 height 49
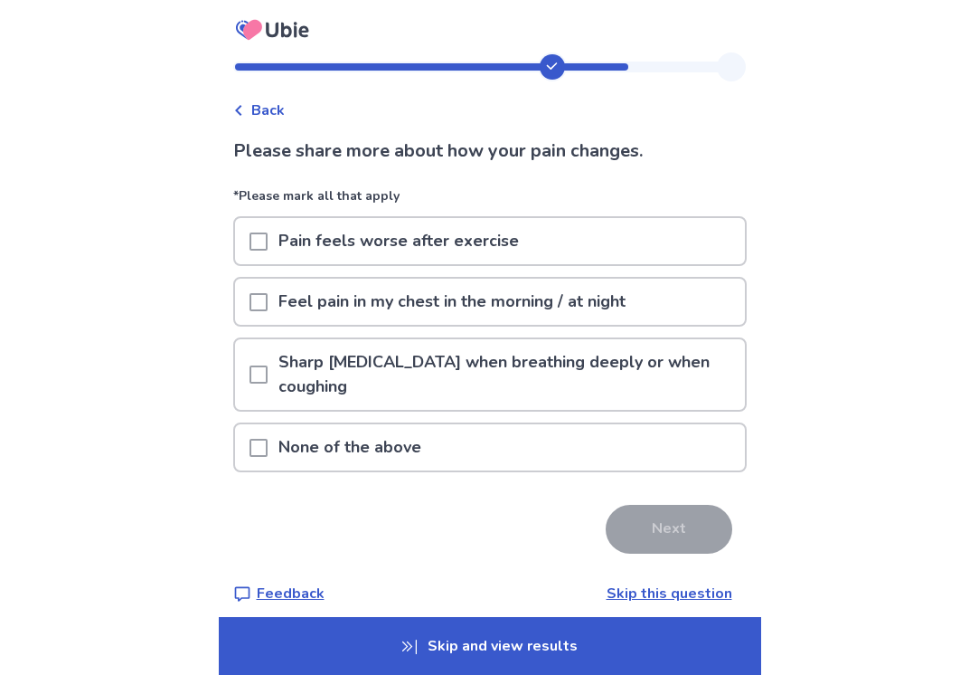
click at [289, 237] on p "Pain feels worse after exercise" at bounding box center [399, 241] width 262 height 46
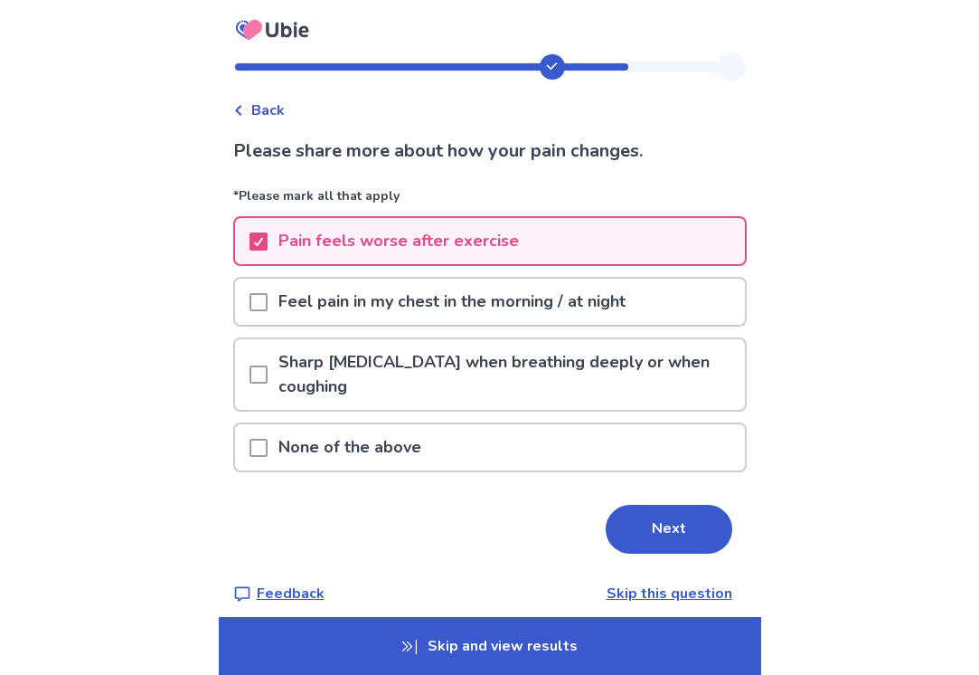
click at [379, 374] on p "Sharp chest pain when breathing deeply or when coughing" at bounding box center [506, 374] width 477 height 71
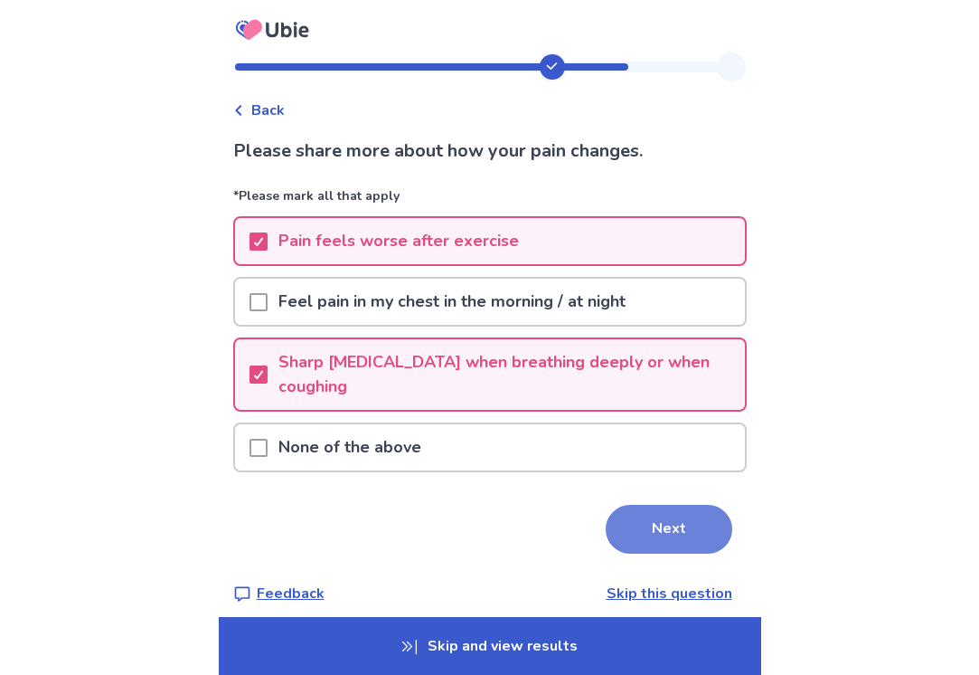
click at [666, 512] on button "Next" at bounding box center [669, 529] width 127 height 49
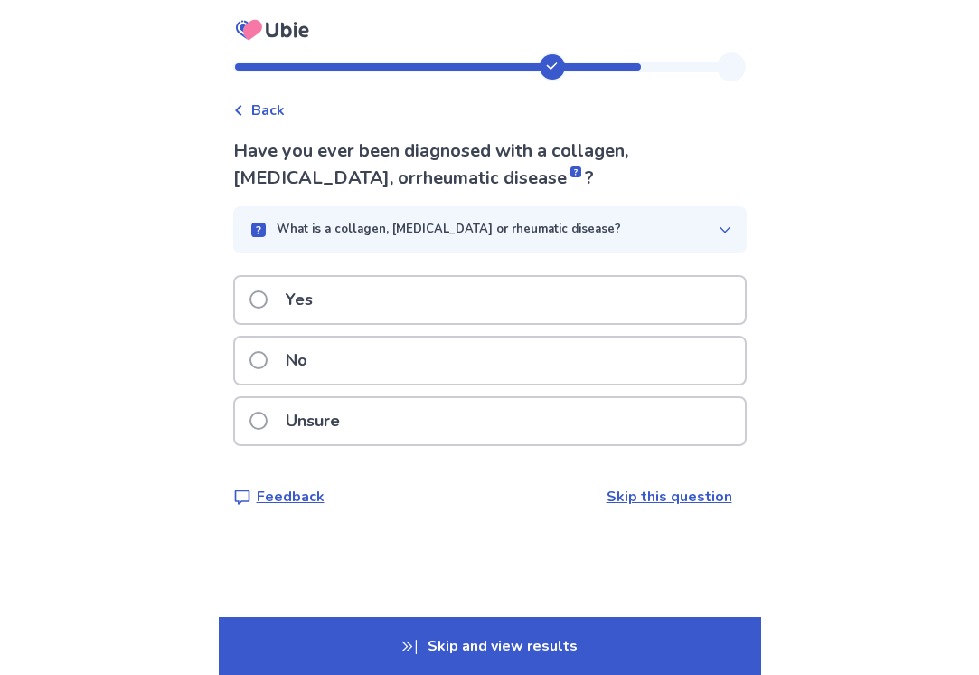
click at [445, 362] on div "No" at bounding box center [490, 360] width 510 height 46
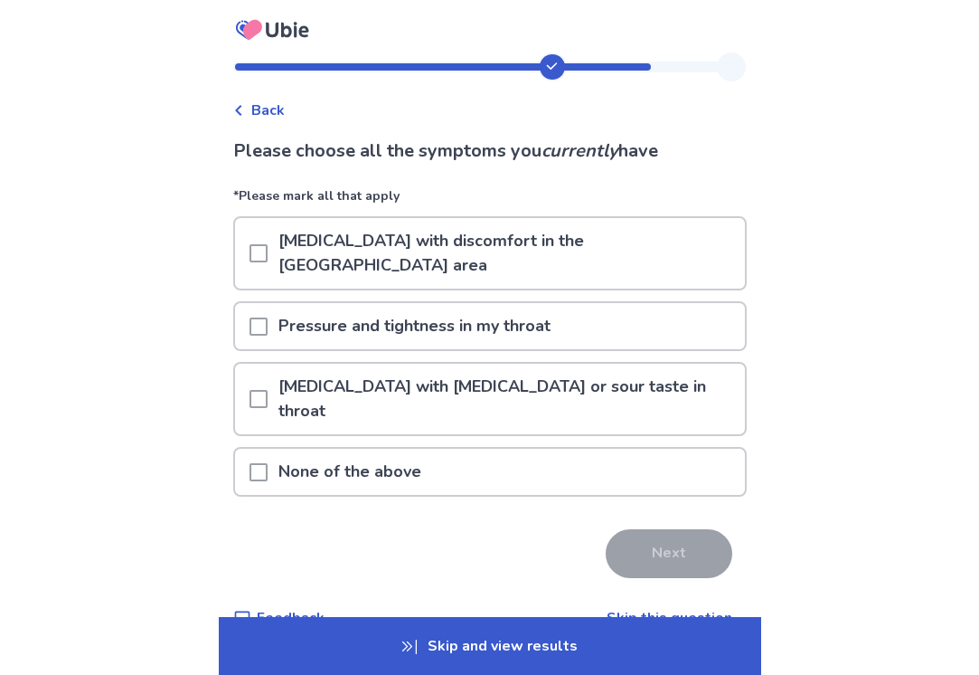
click at [447, 303] on p "Pressure and tightness in my throat" at bounding box center [415, 326] width 294 height 46
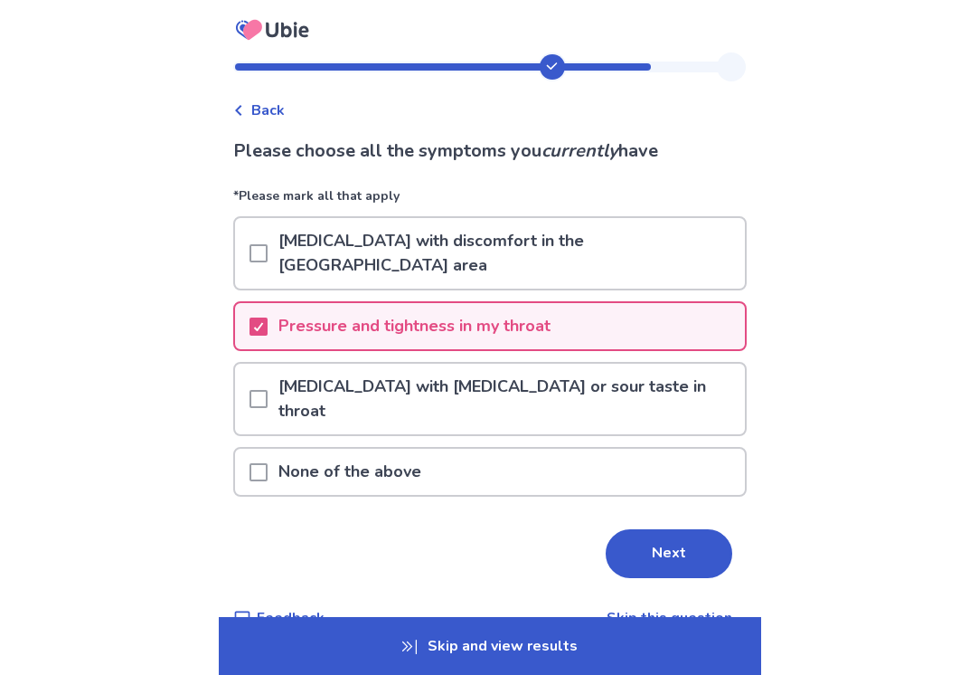
click at [442, 235] on p "Heartburn with discomfort in the upper stomach area" at bounding box center [506, 253] width 477 height 71
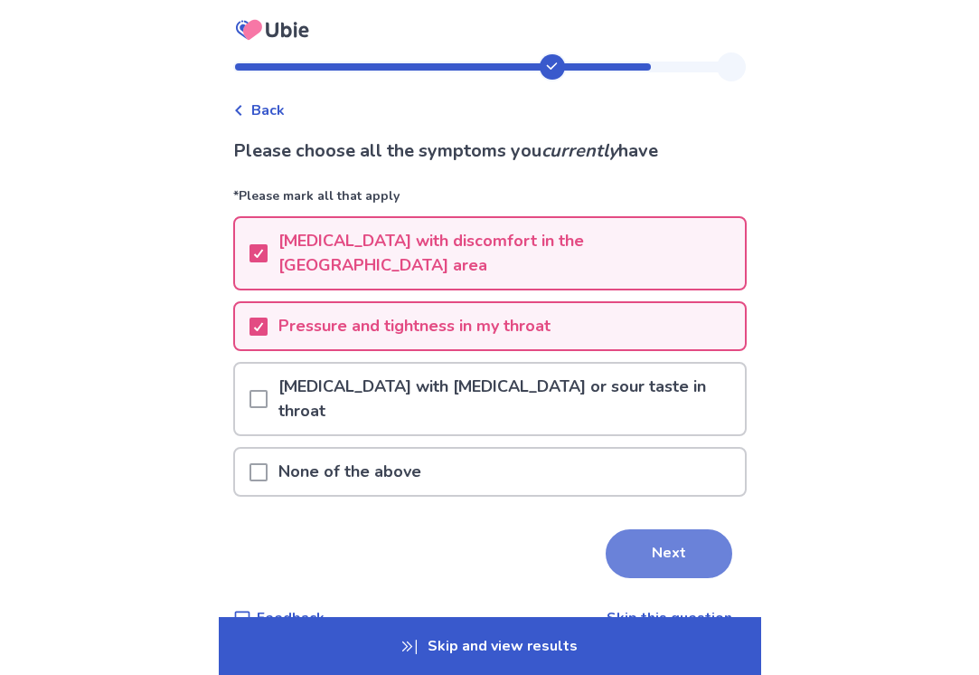
click at [616, 529] on button "Next" at bounding box center [669, 553] width 127 height 49
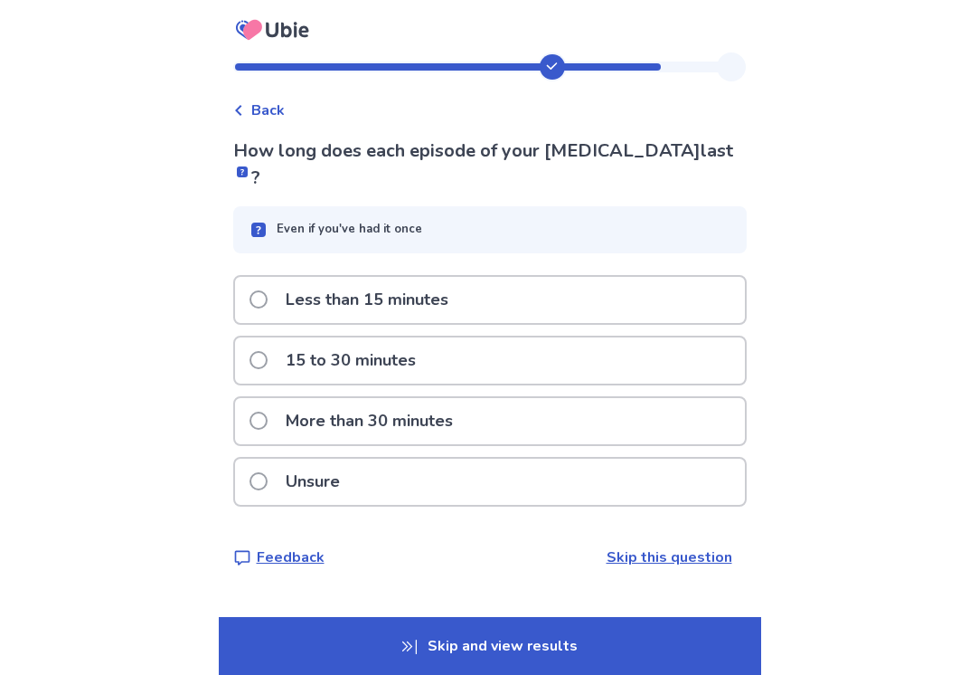
click at [436, 337] on div "15 to 30 minutes" at bounding box center [490, 360] width 510 height 46
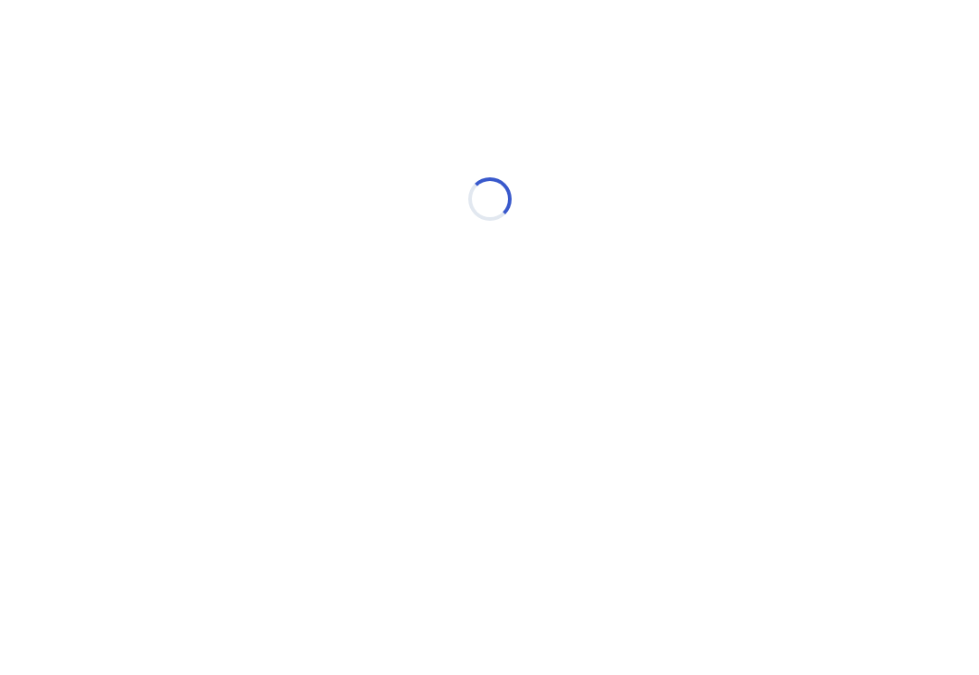
select select "*"
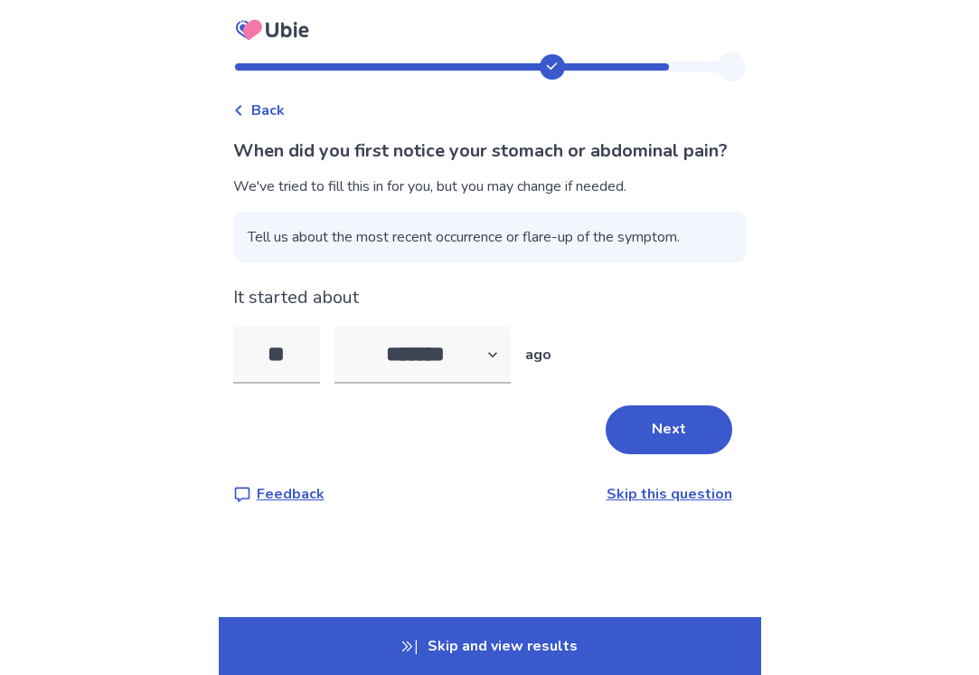
click at [242, 111] on div "Back When did you first notice your stomach or abdominal pain? We've tried to f…" at bounding box center [490, 292] width 543 height 481
click at [241, 108] on icon at bounding box center [238, 110] width 6 height 11
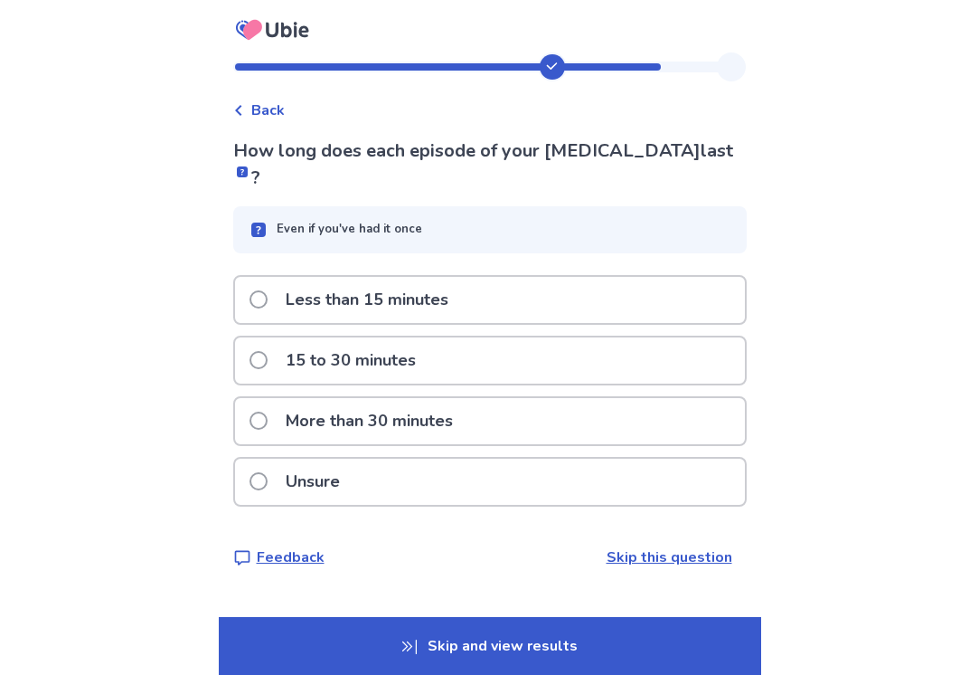
click at [351, 459] on p "Unsure" at bounding box center [313, 481] width 76 height 46
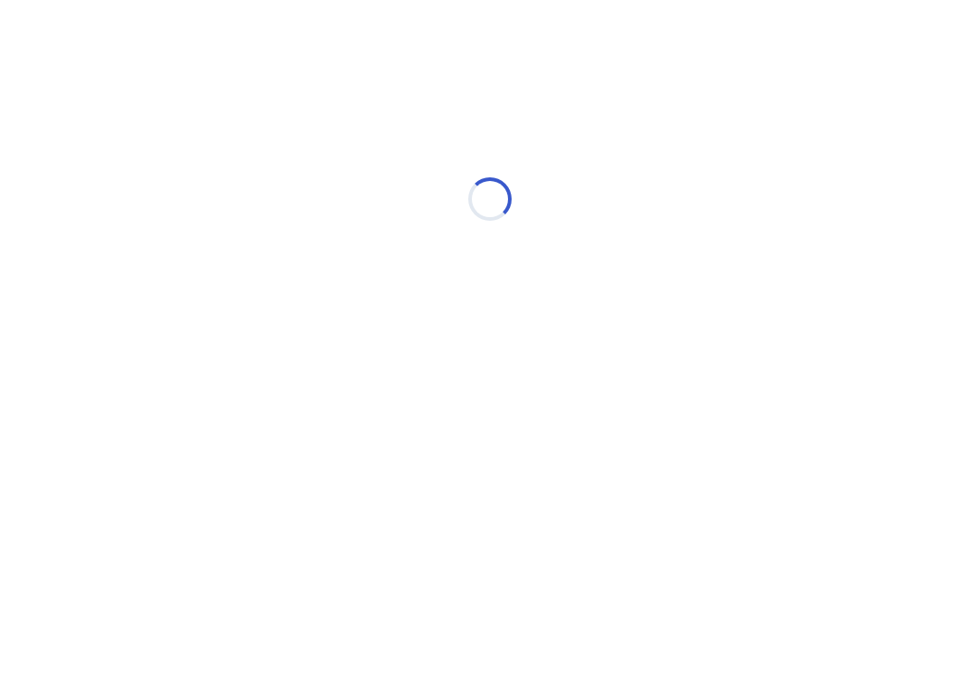
select select "*"
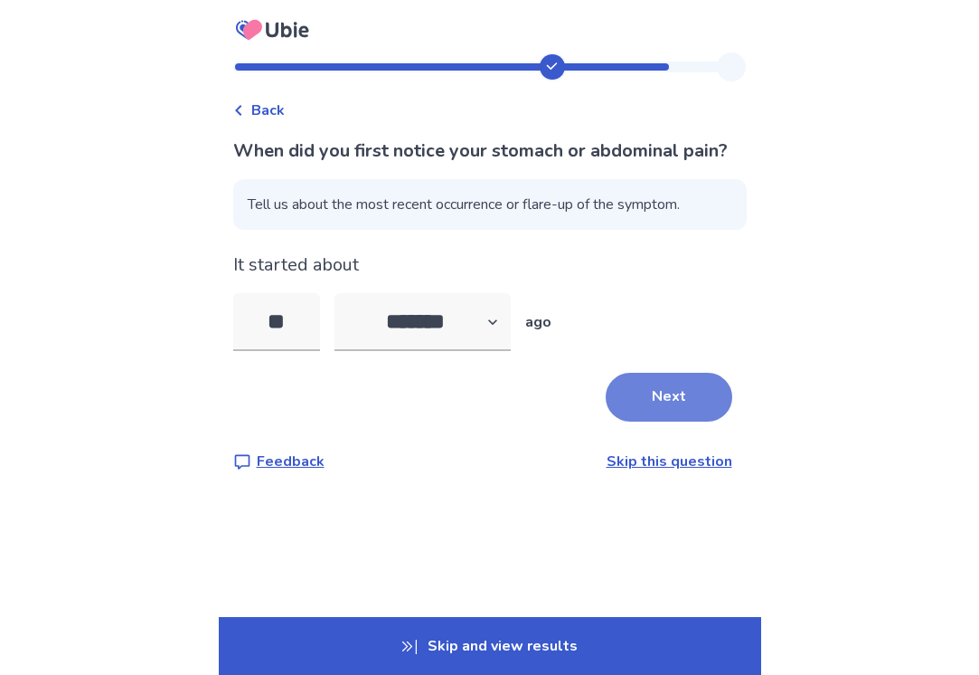
click at [622, 421] on button "Next" at bounding box center [669, 397] width 127 height 49
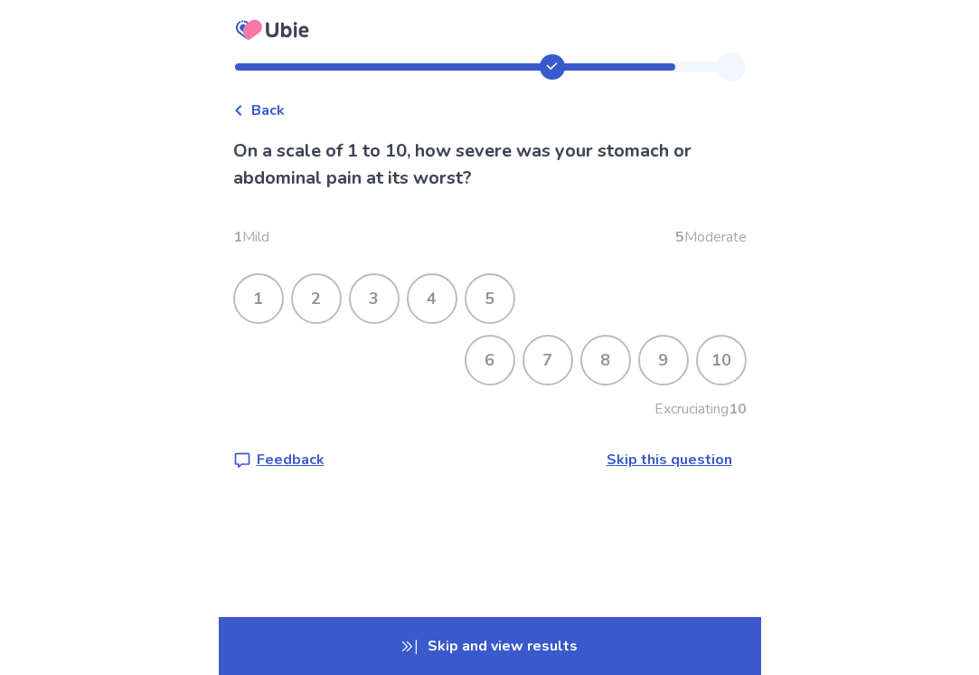
click at [480, 364] on div "6" at bounding box center [490, 359] width 47 height 47
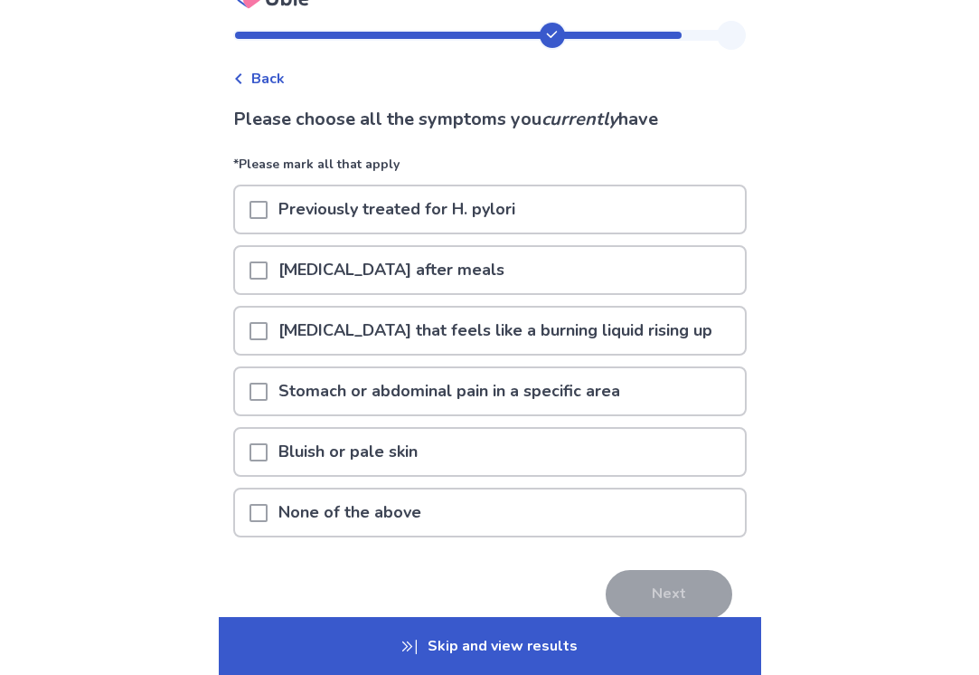
scroll to position [34, 0]
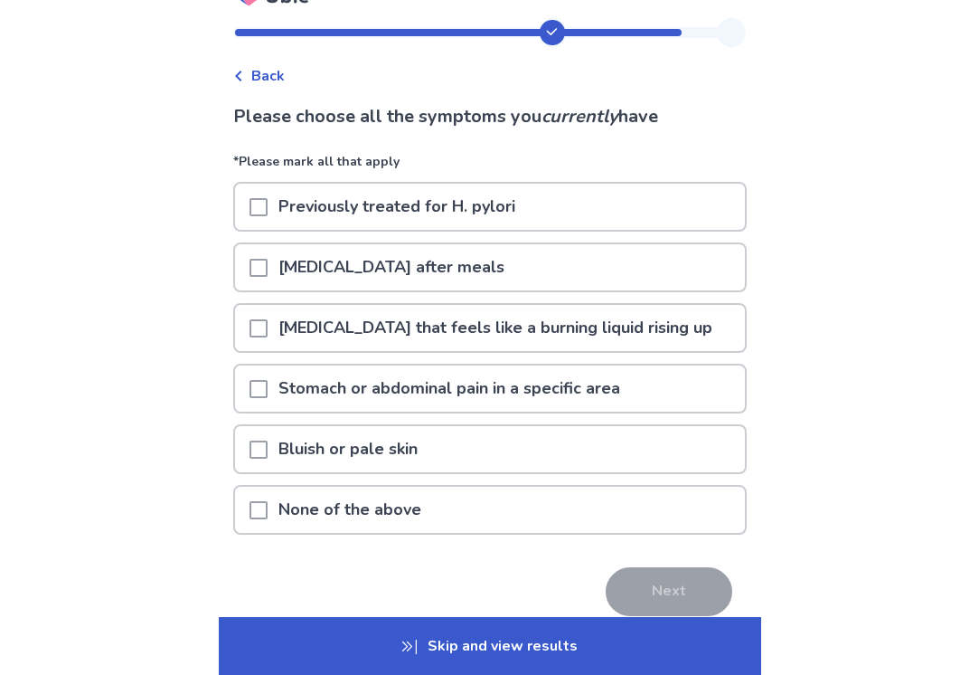
click at [515, 509] on div "None of the above" at bounding box center [490, 510] width 510 height 46
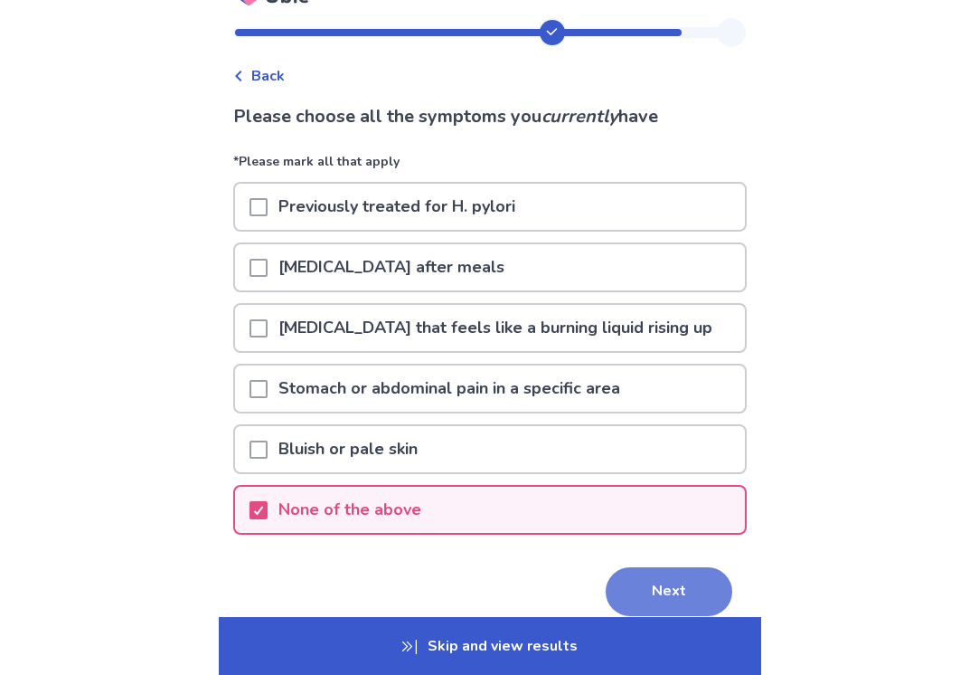
click at [633, 597] on button "Next" at bounding box center [669, 591] width 127 height 49
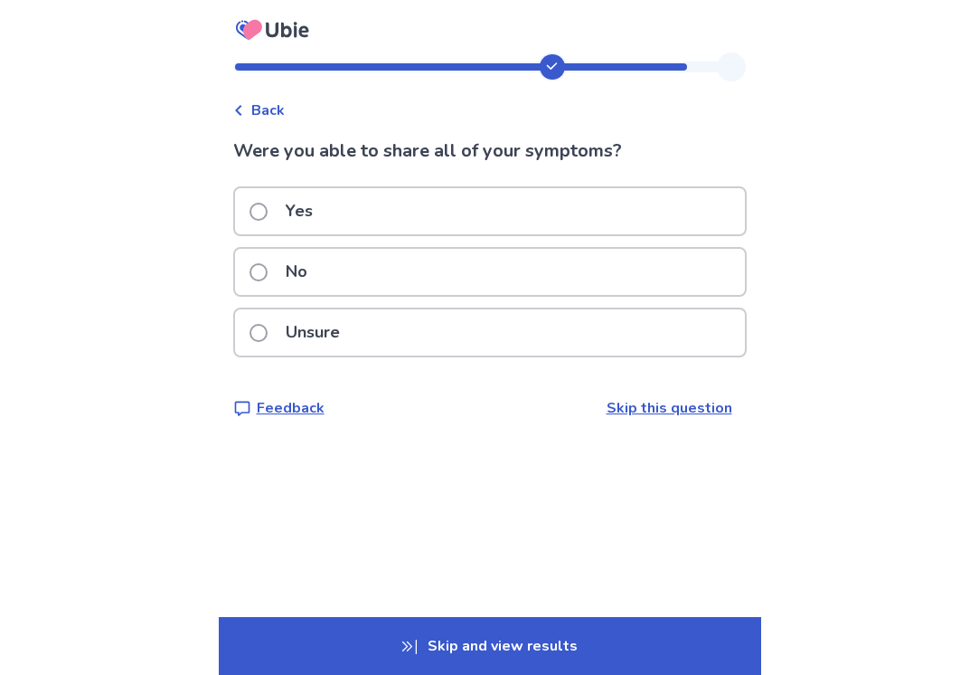
click at [449, 337] on div "Unsure" at bounding box center [490, 332] width 510 height 46
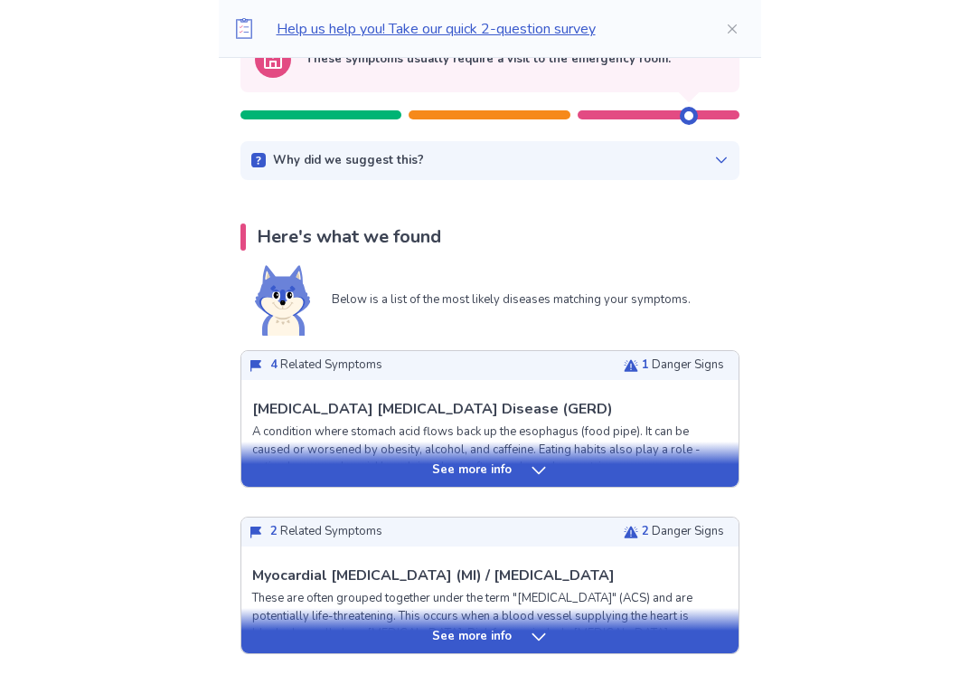
scroll to position [232, 0]
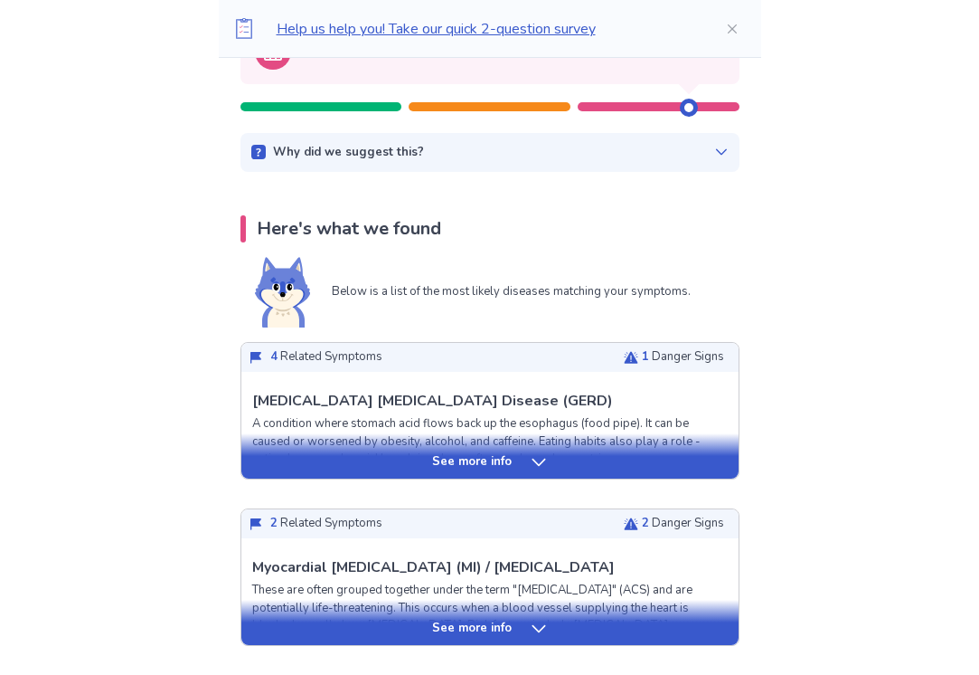
click at [427, 453] on div "See more info" at bounding box center [489, 462] width 497 height 18
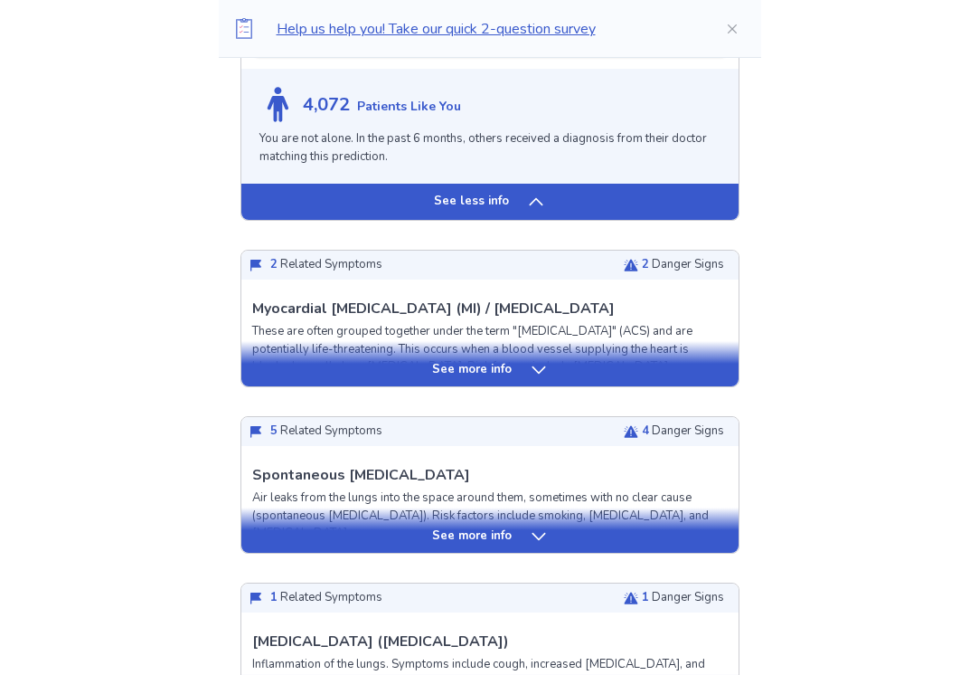
scroll to position [1470, 0]
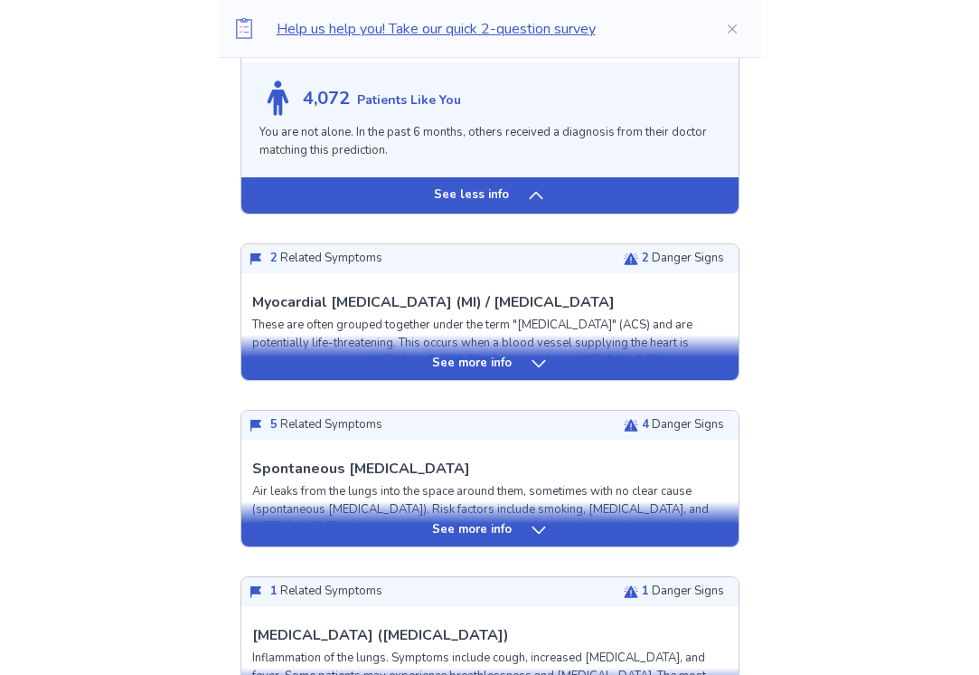
click at [396, 373] on div "See more info" at bounding box center [489, 363] width 497 height 18
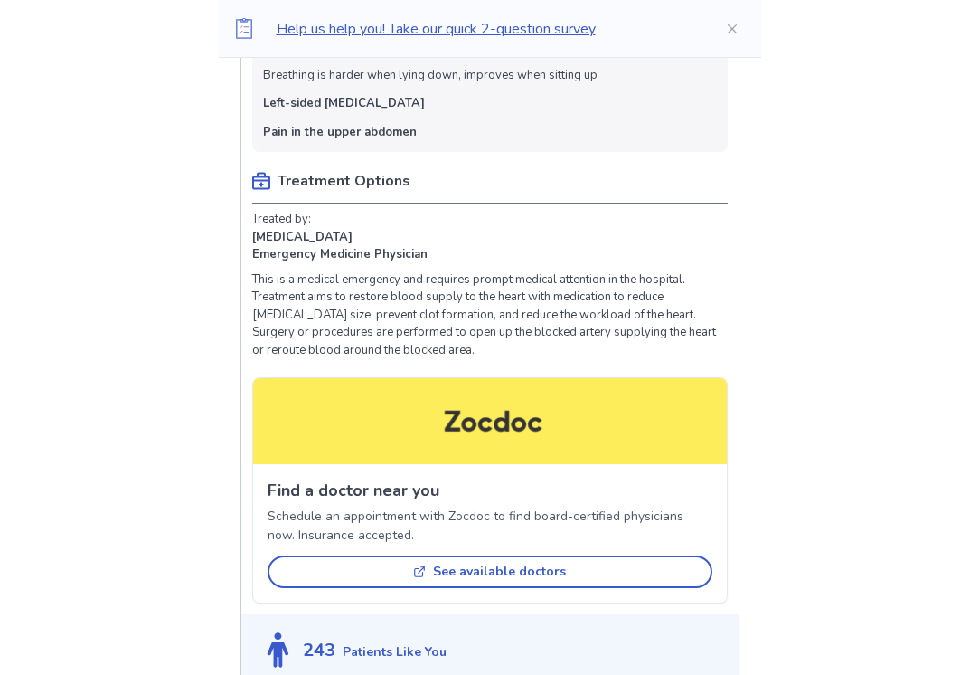
scroll to position [2283, 0]
